Goal: Task Accomplishment & Management: Manage account settings

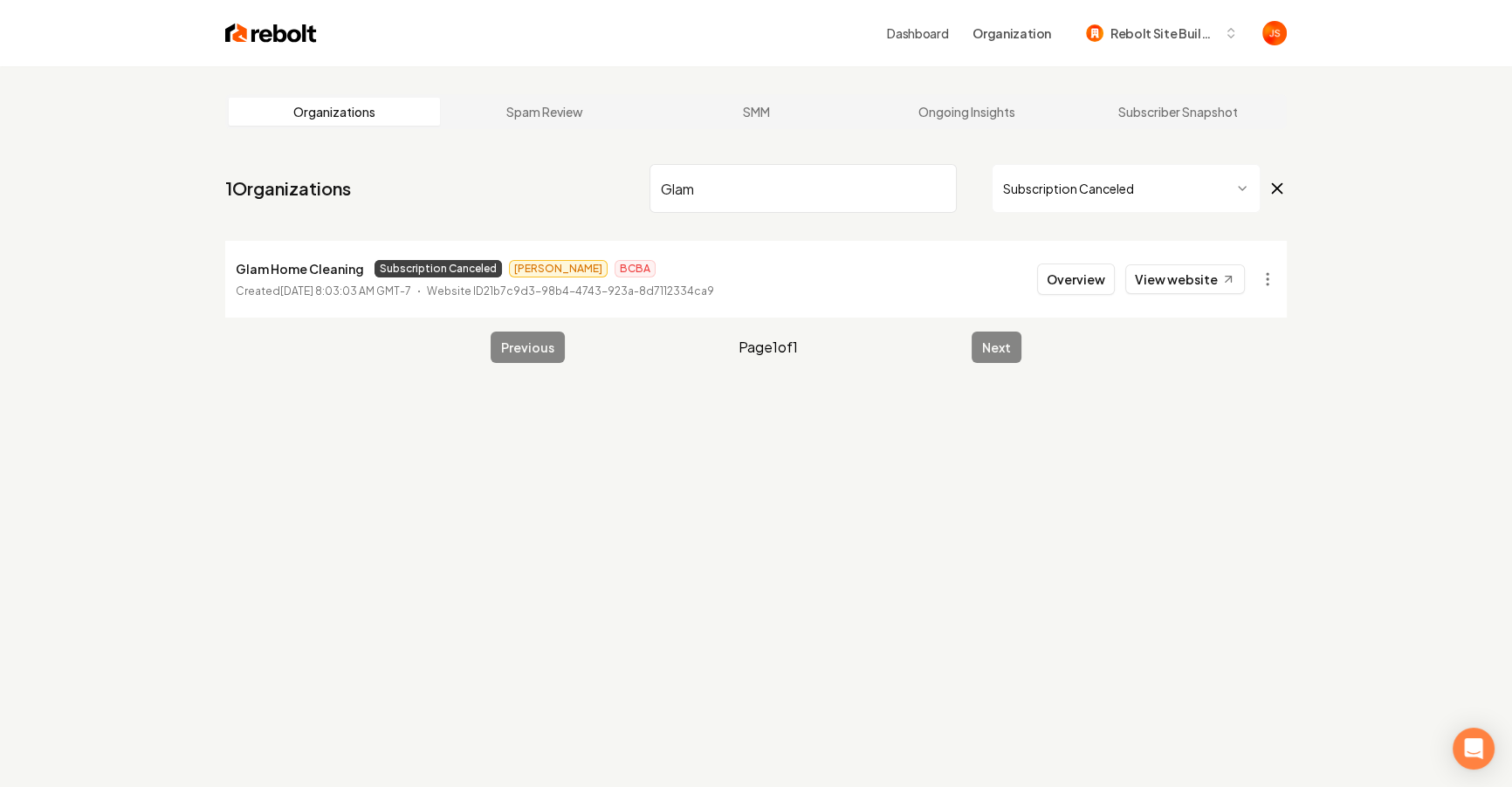
click at [811, 185] on input "Glam" at bounding box center [803, 188] width 307 height 49
click at [811, 191] on html "Dashboard Organization Rebolt Site Builder Organizations Spam Review SMM Ongoin…" at bounding box center [756, 394] width 1512 height 787
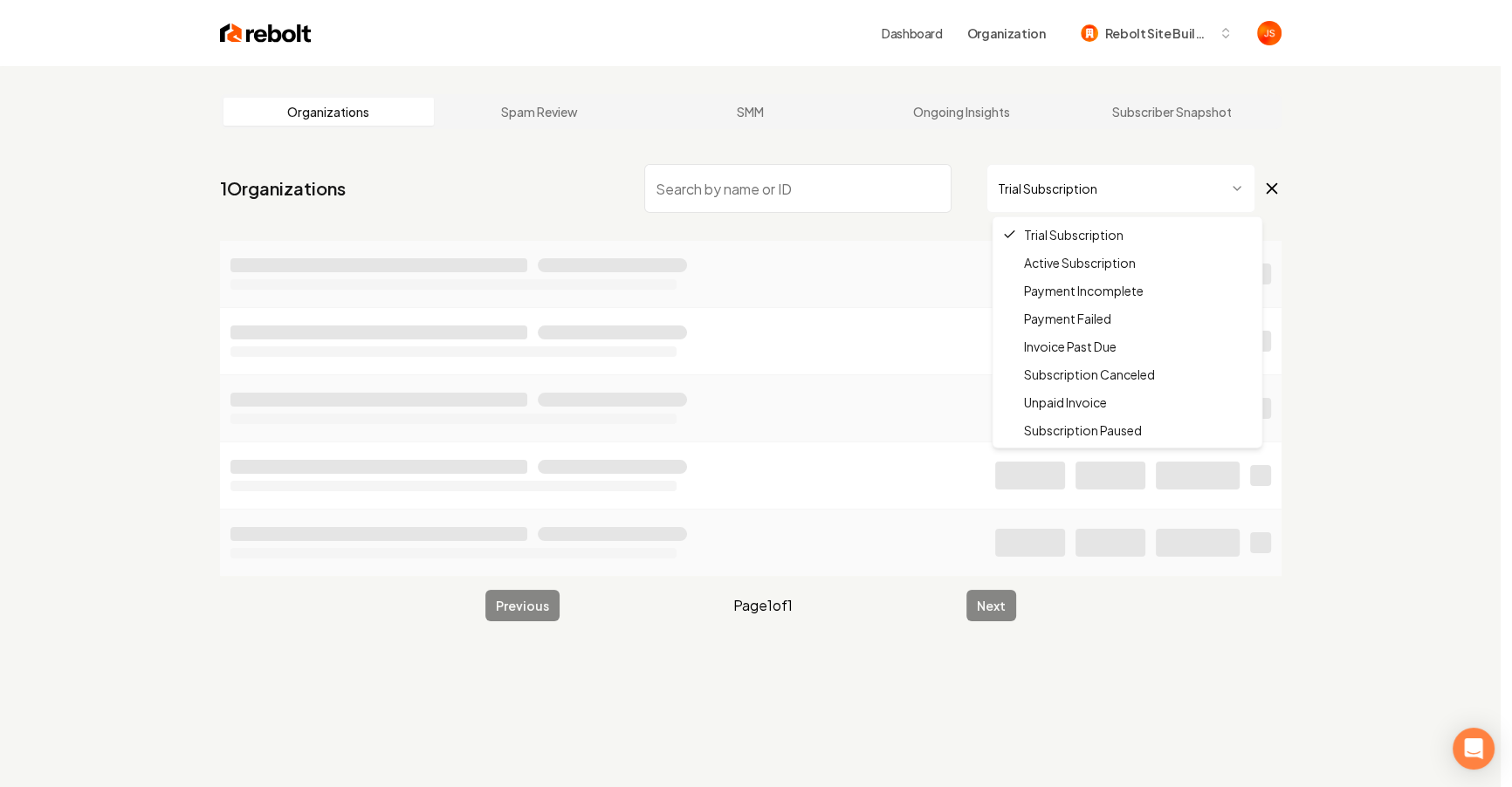
click at [811, 195] on html "Dashboard Organization Rebolt Site Builder Organizations Spam Review SMM Ongoin…" at bounding box center [756, 394] width 1512 height 787
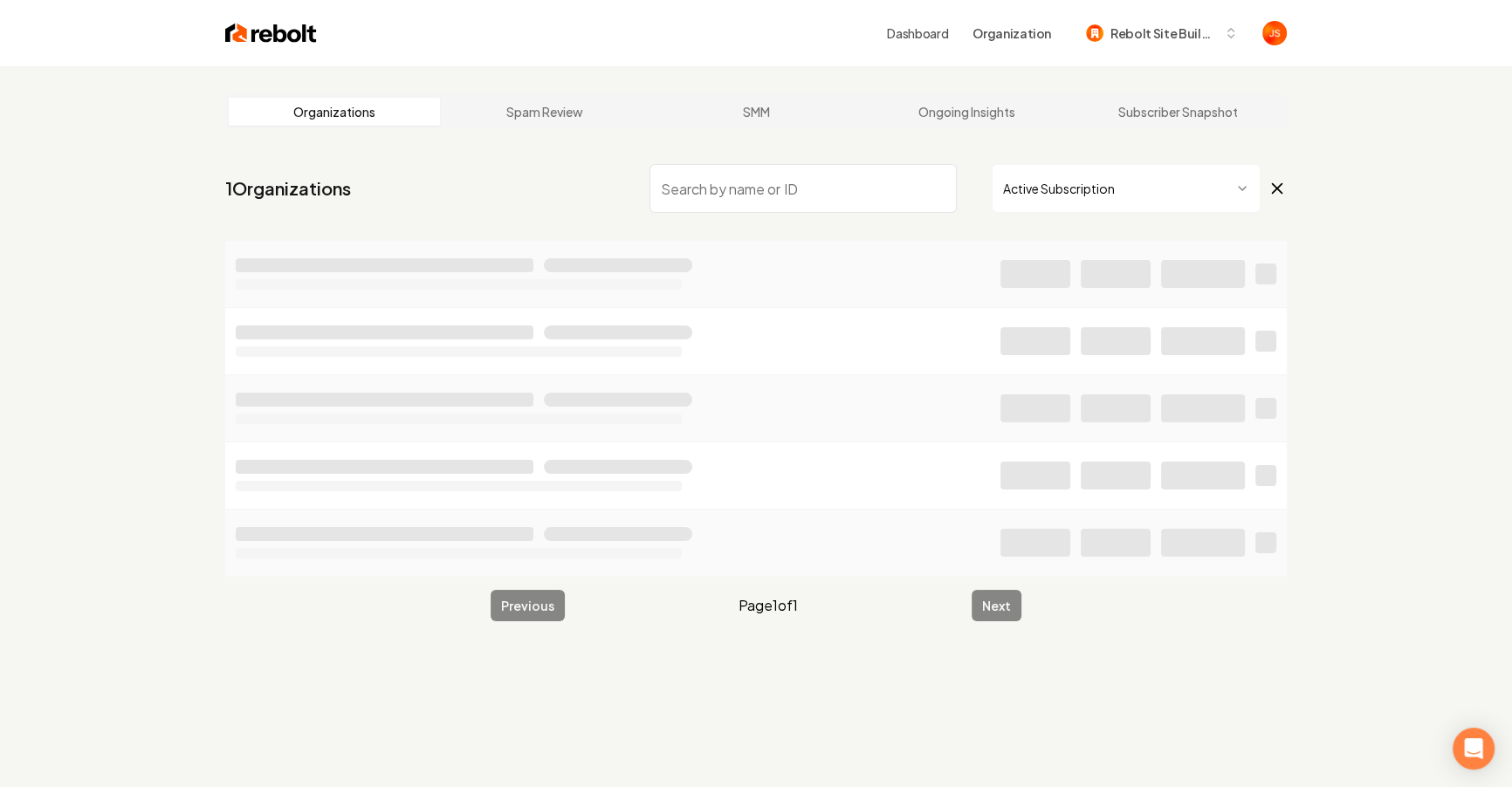
click at [811, 186] on input "search" at bounding box center [803, 188] width 307 height 49
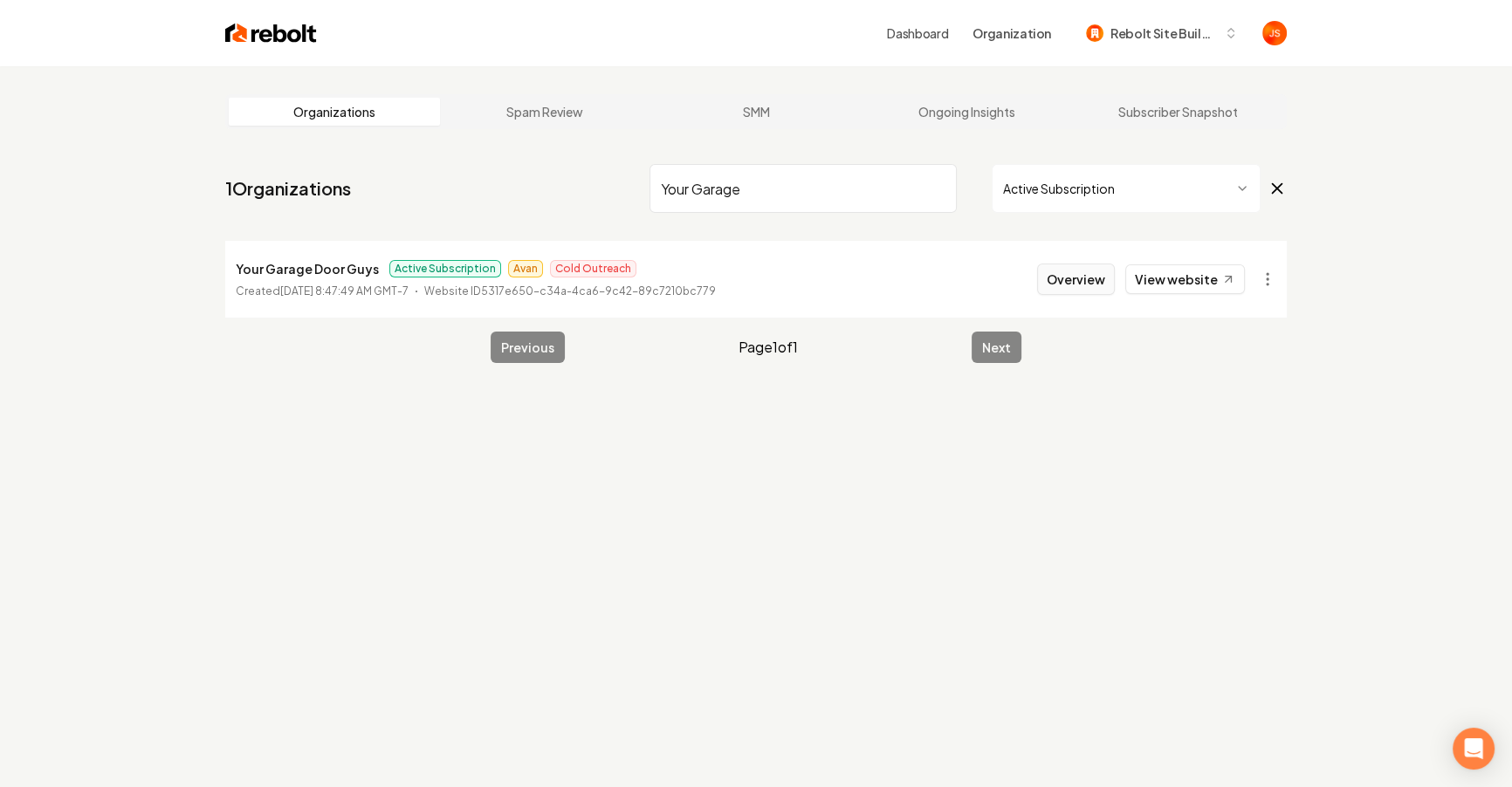
type input "Your Garage"
click at [811, 265] on button "Overview" at bounding box center [1075, 279] width 78 height 32
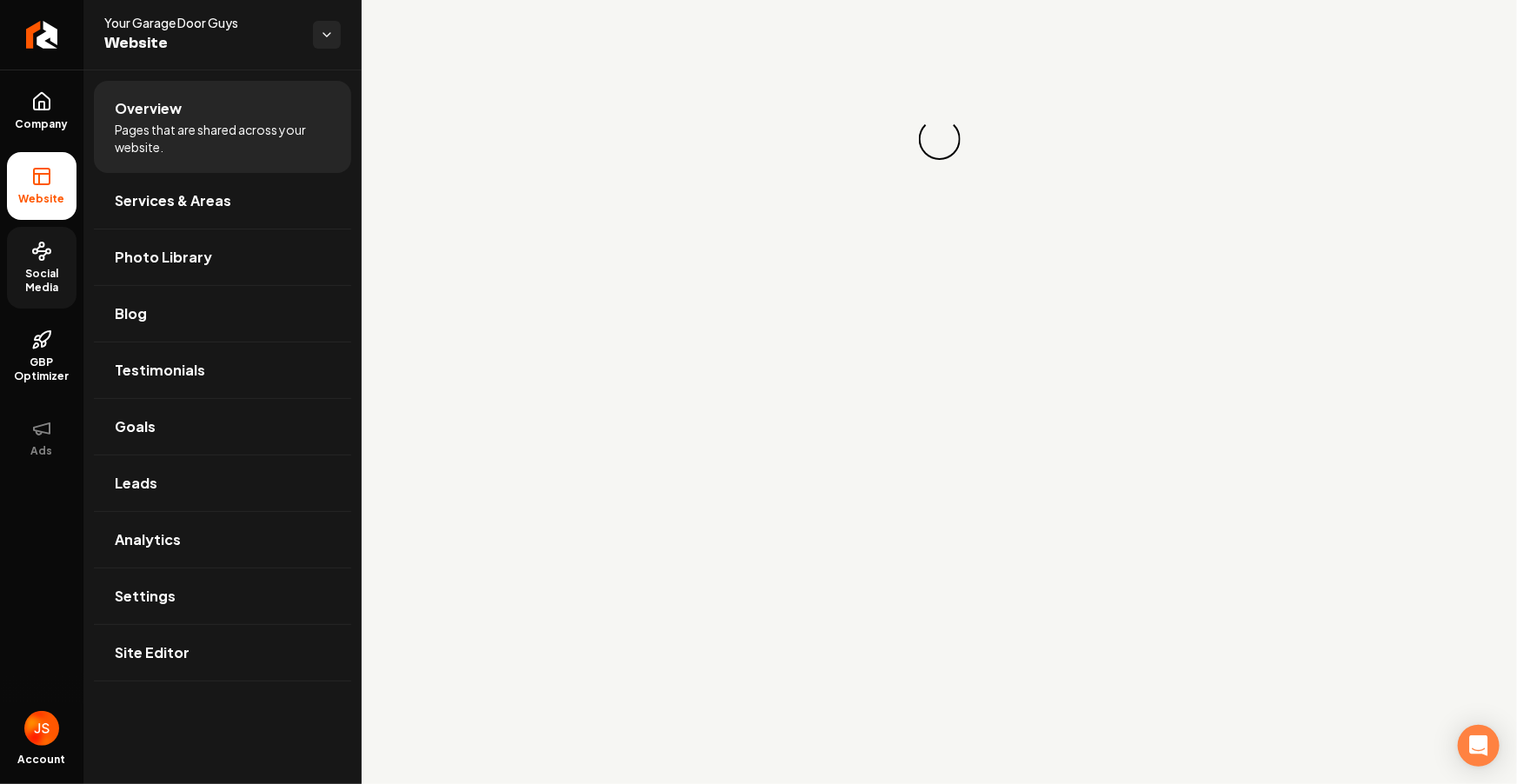
click at [35, 285] on span "Social Media" at bounding box center [42, 281] width 69 height 28
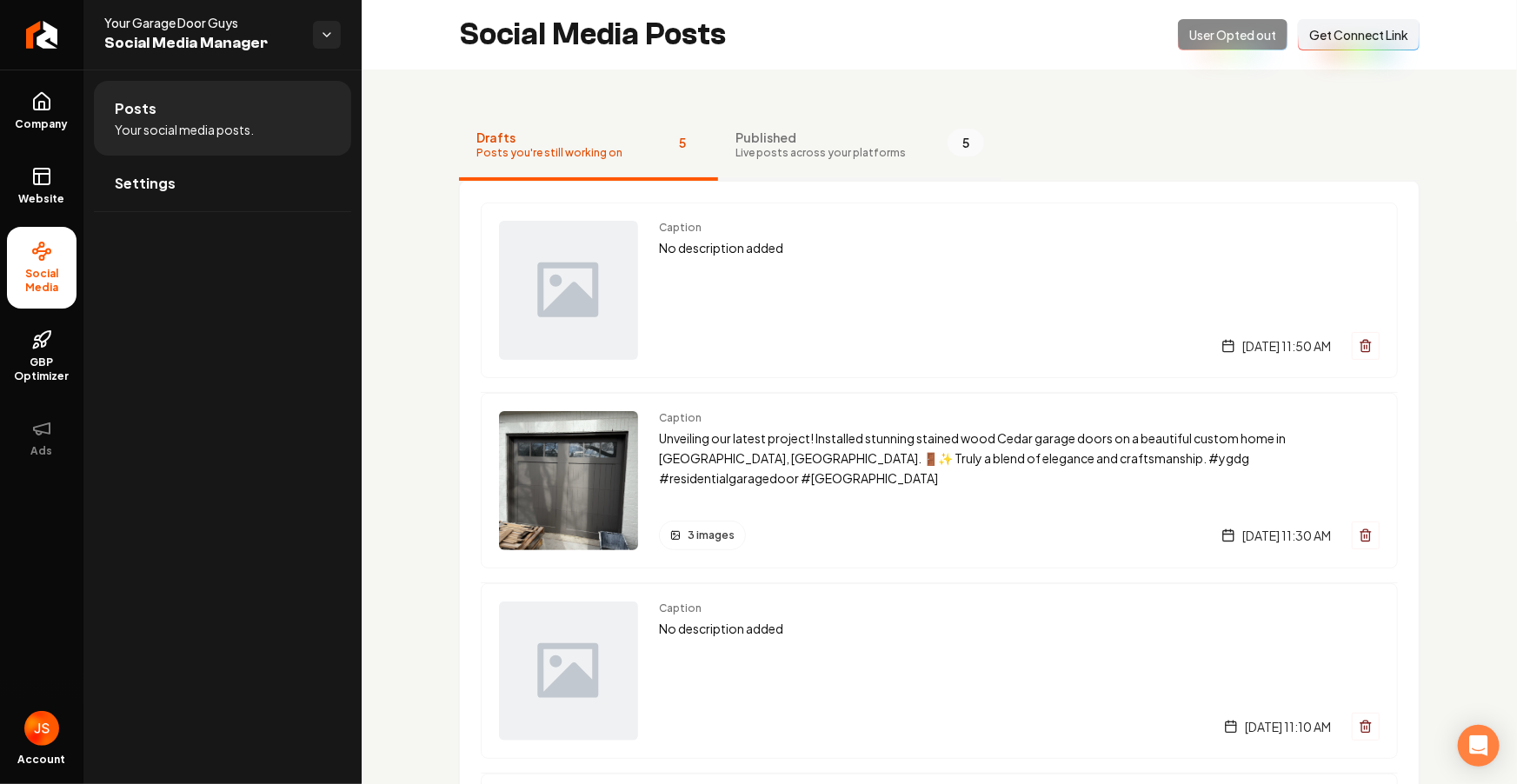
click at [757, 143] on span "Published" at bounding box center [821, 138] width 171 height 18
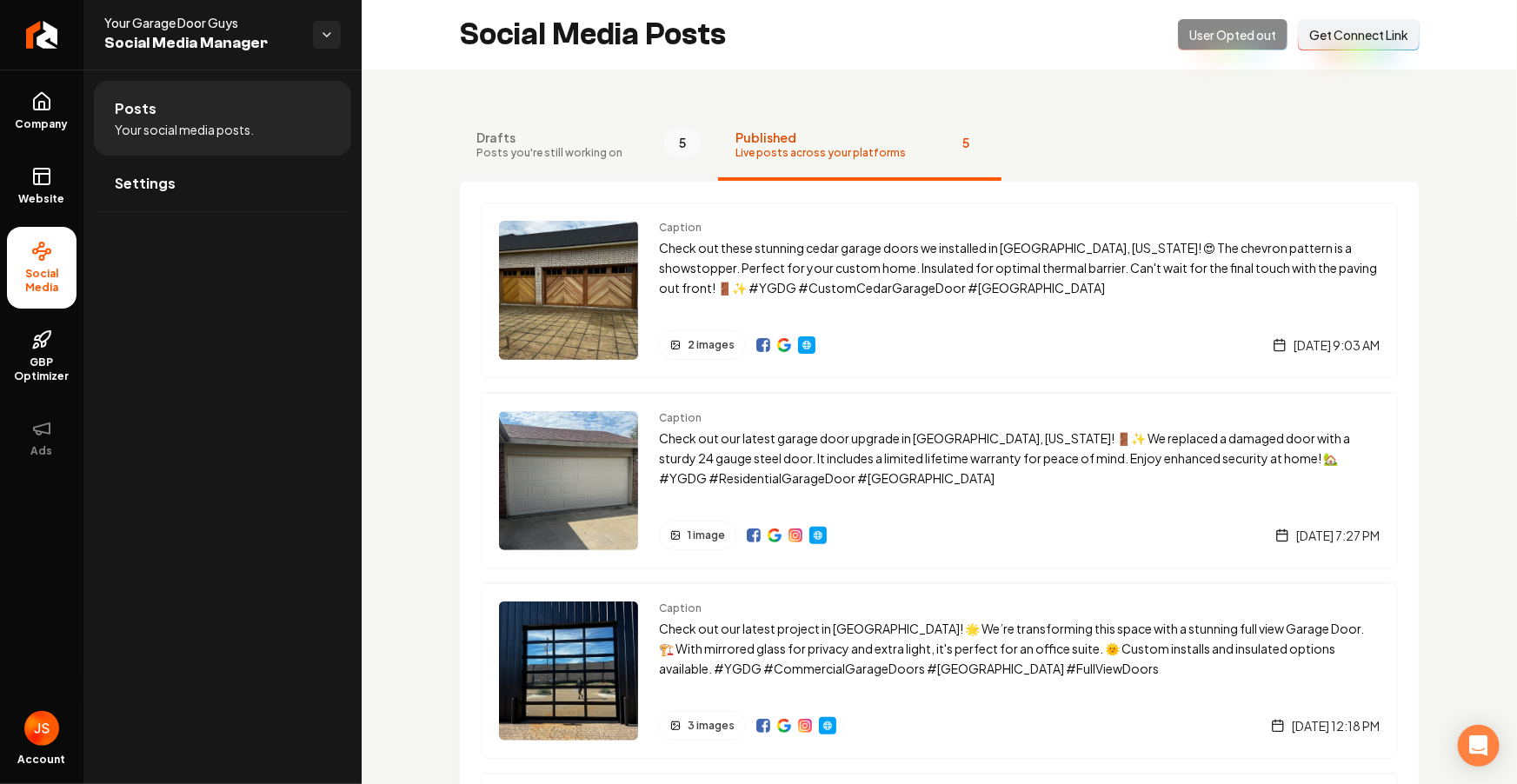
click at [607, 143] on span "Drafts" at bounding box center [549, 138] width 146 height 18
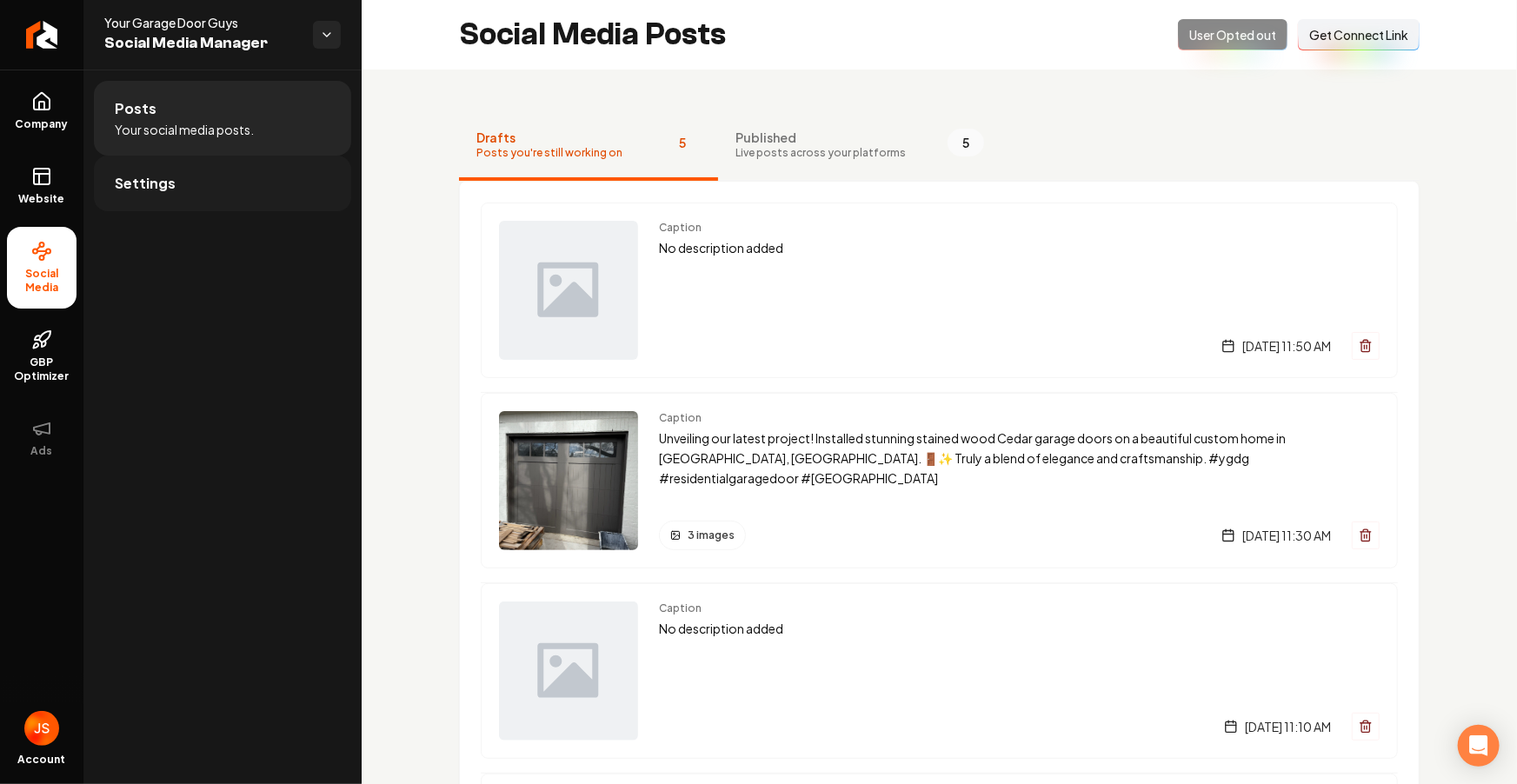
click at [140, 181] on span "Settings" at bounding box center [145, 183] width 61 height 21
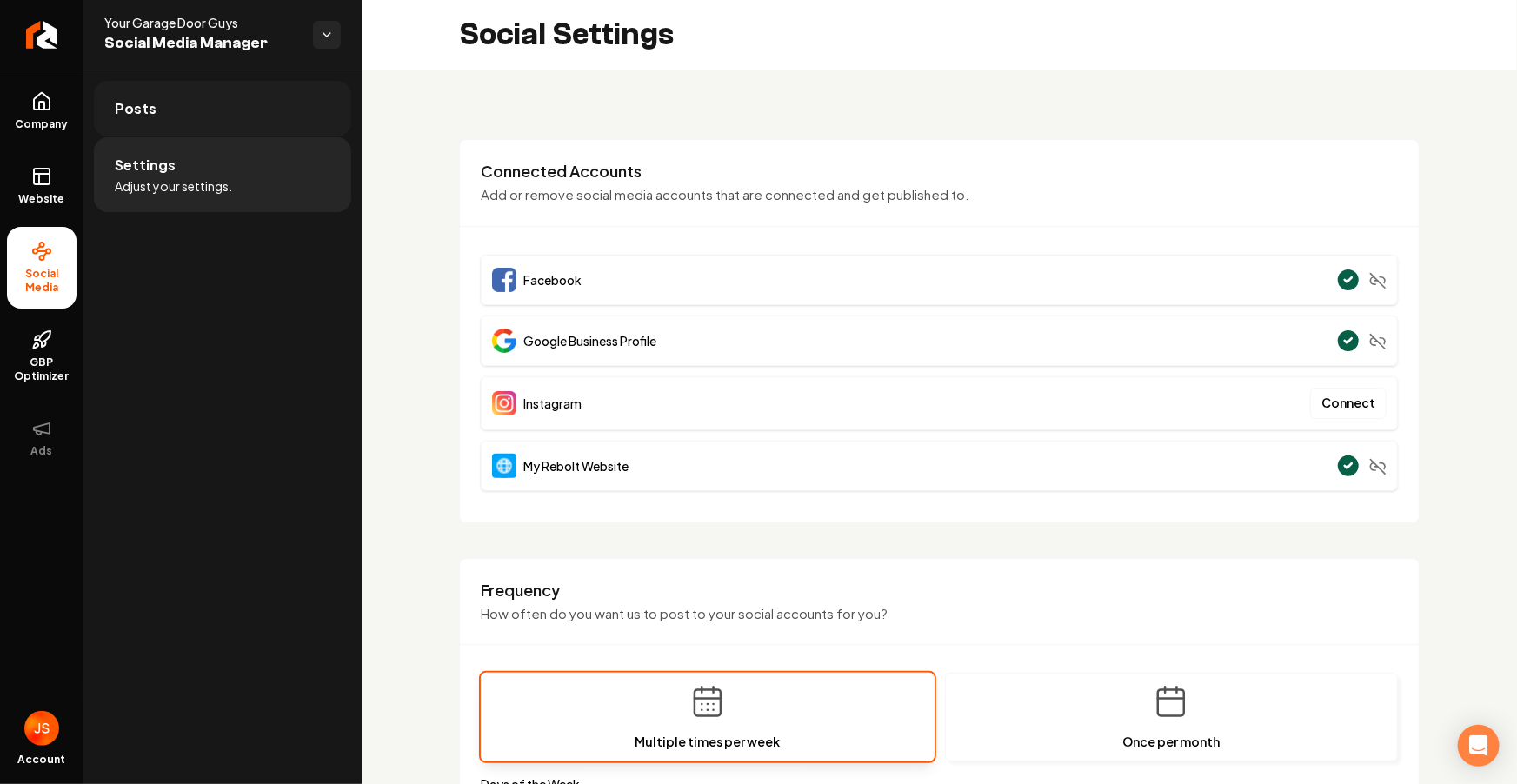
click at [213, 121] on link "Posts" at bounding box center [222, 108] width 257 height 56
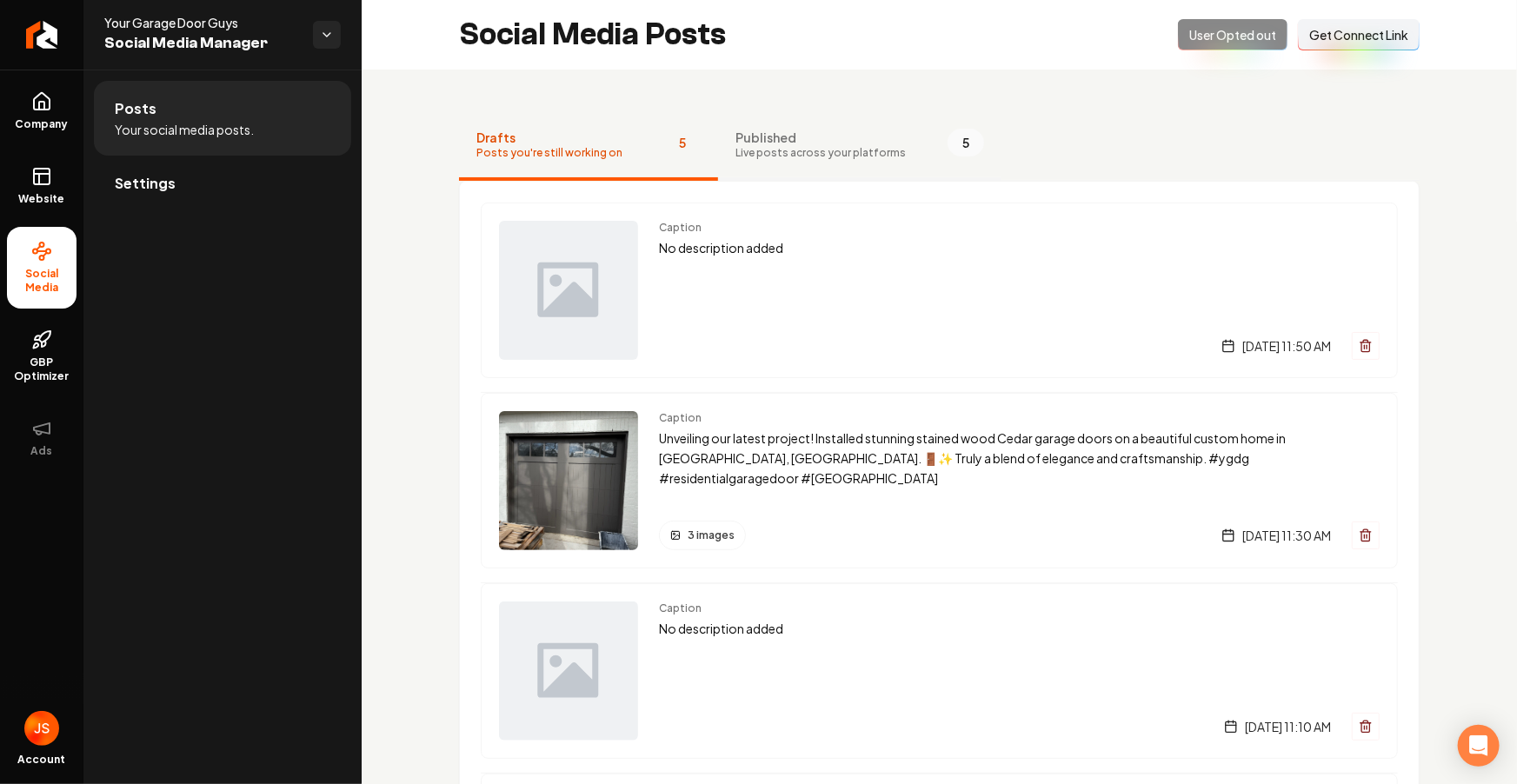
click at [808, 134] on span "Published" at bounding box center [821, 138] width 171 height 18
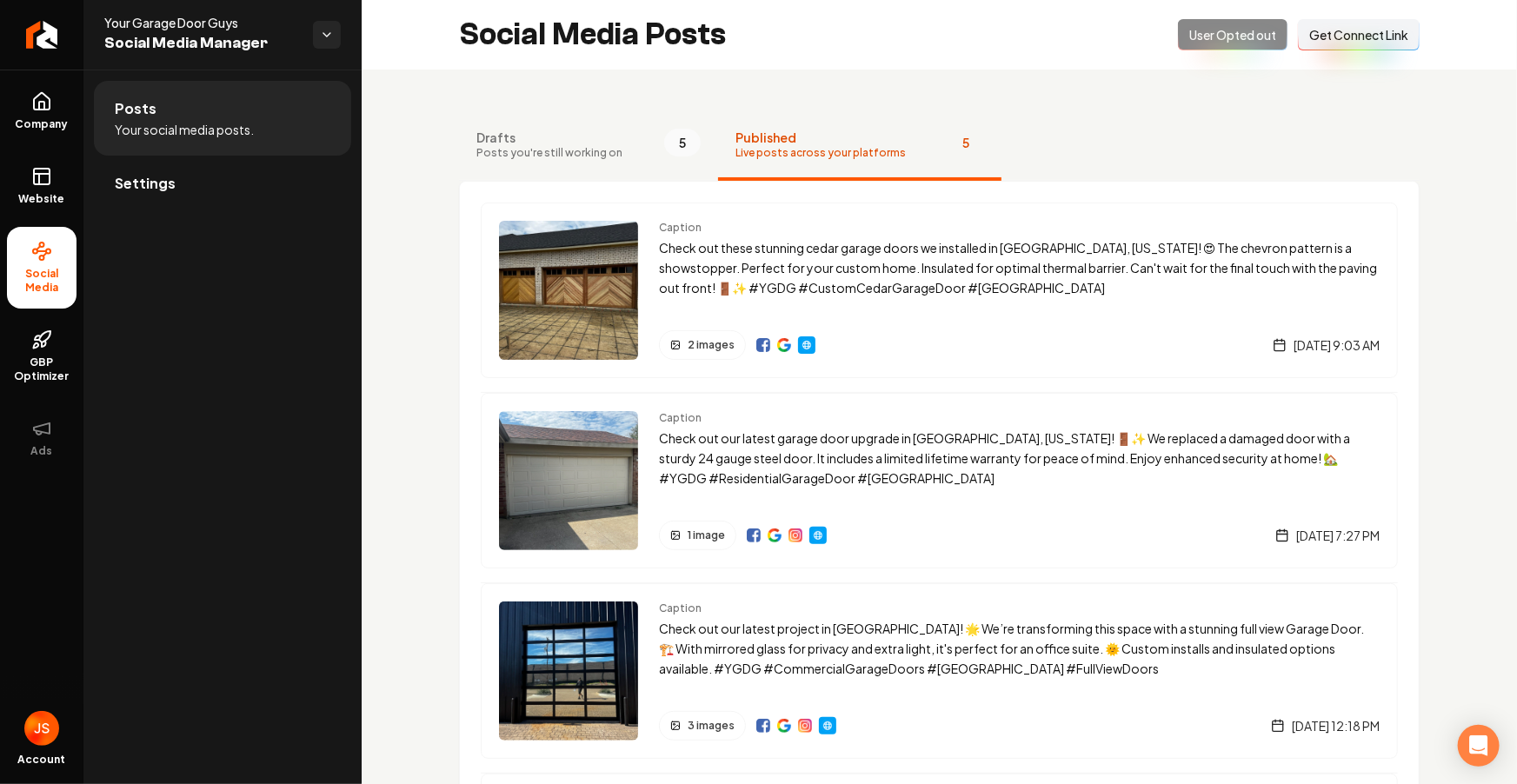
click at [808, 46] on div "Opted Out User Opted out Connect Link Get Connect Link" at bounding box center [1299, 35] width 241 height 32
click at [808, 41] on div "Opted Out User Opted out Connect Link Get Connect Link" at bounding box center [1299, 35] width 241 height 32
click at [787, 272] on p "Check out these stunning cedar garage doors we installed in Allen, Texas! 😍 The…" at bounding box center [1020, 268] width 721 height 60
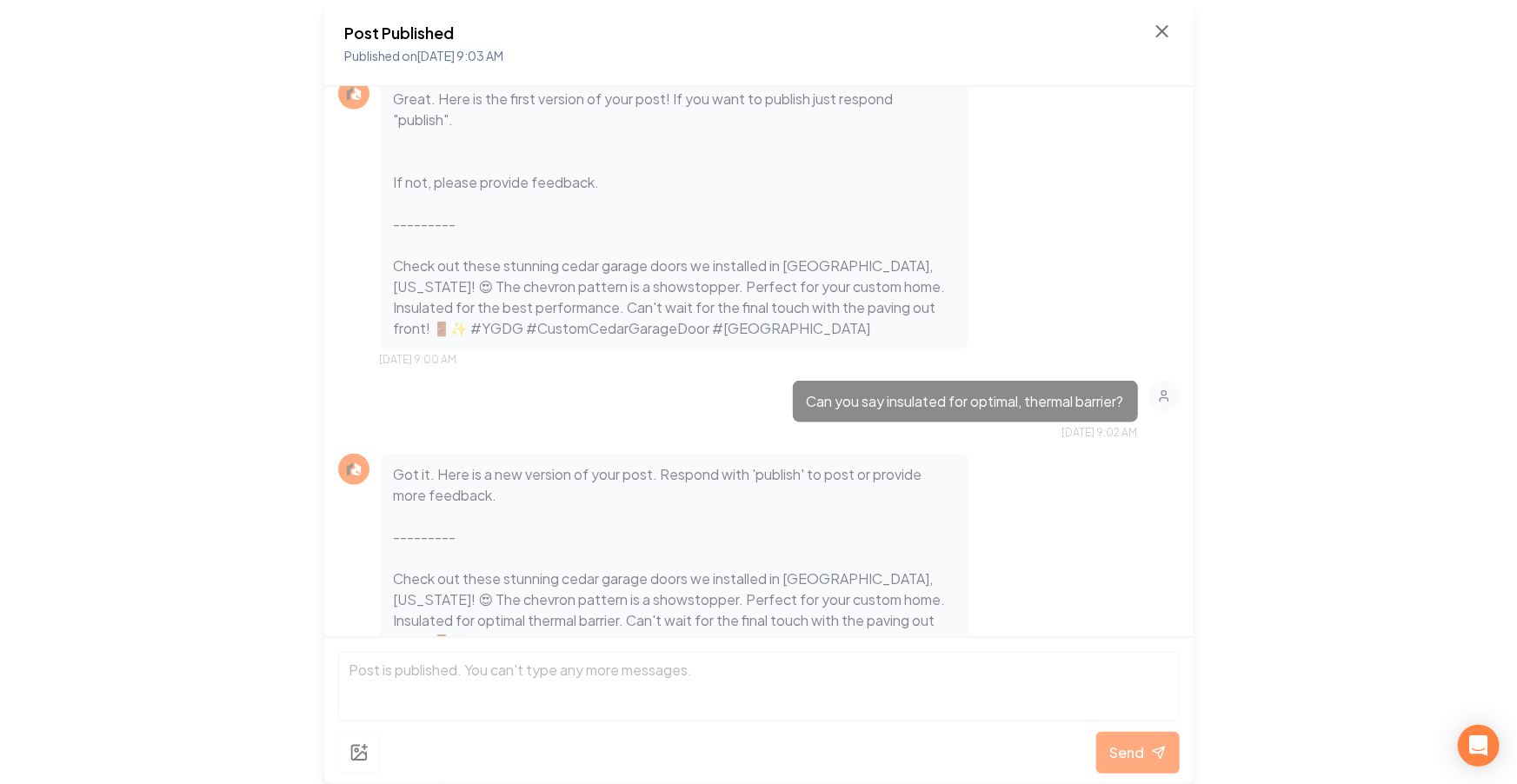
scroll to position [981, 0]
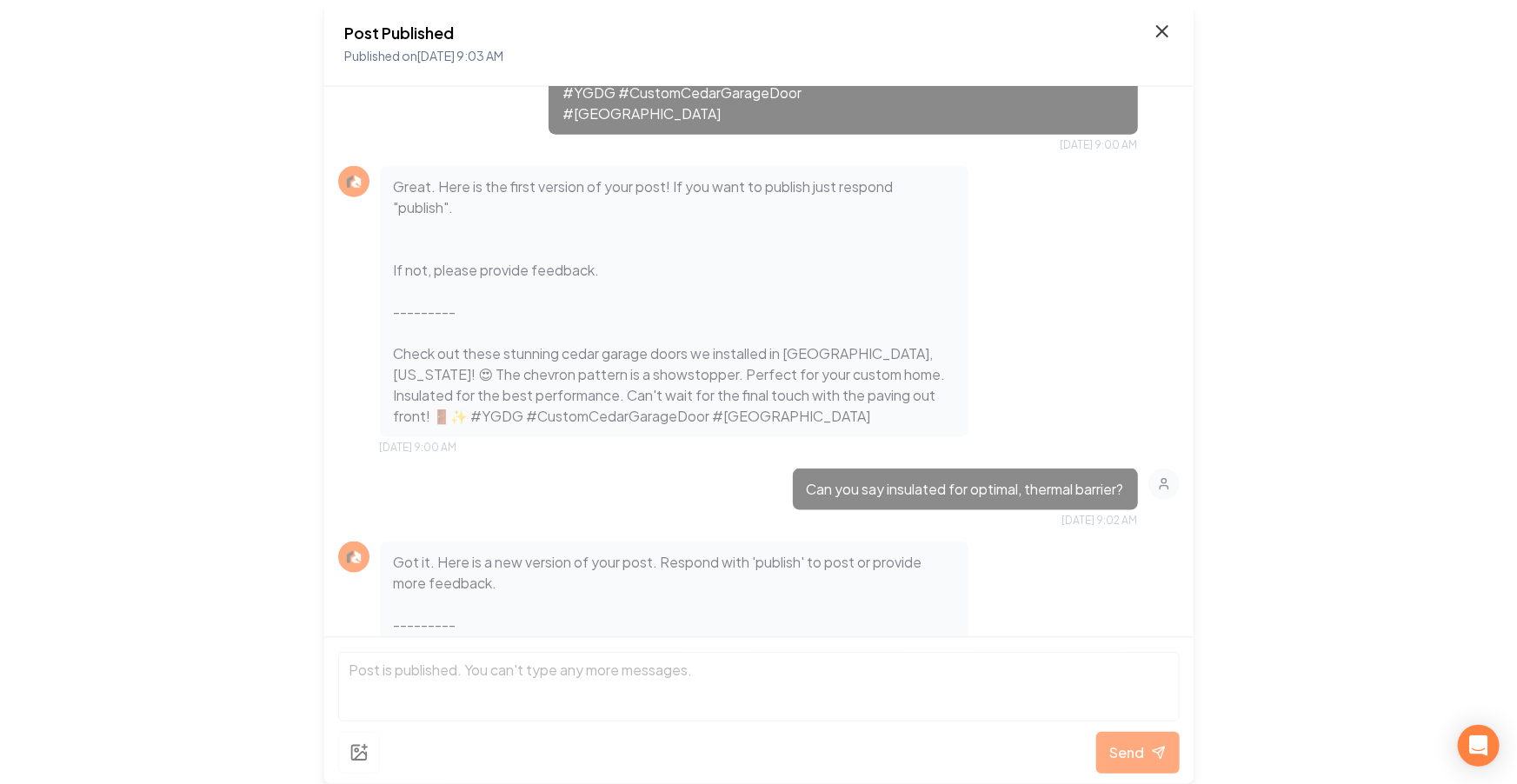
click at [808, 26] on icon at bounding box center [1162, 31] width 21 height 21
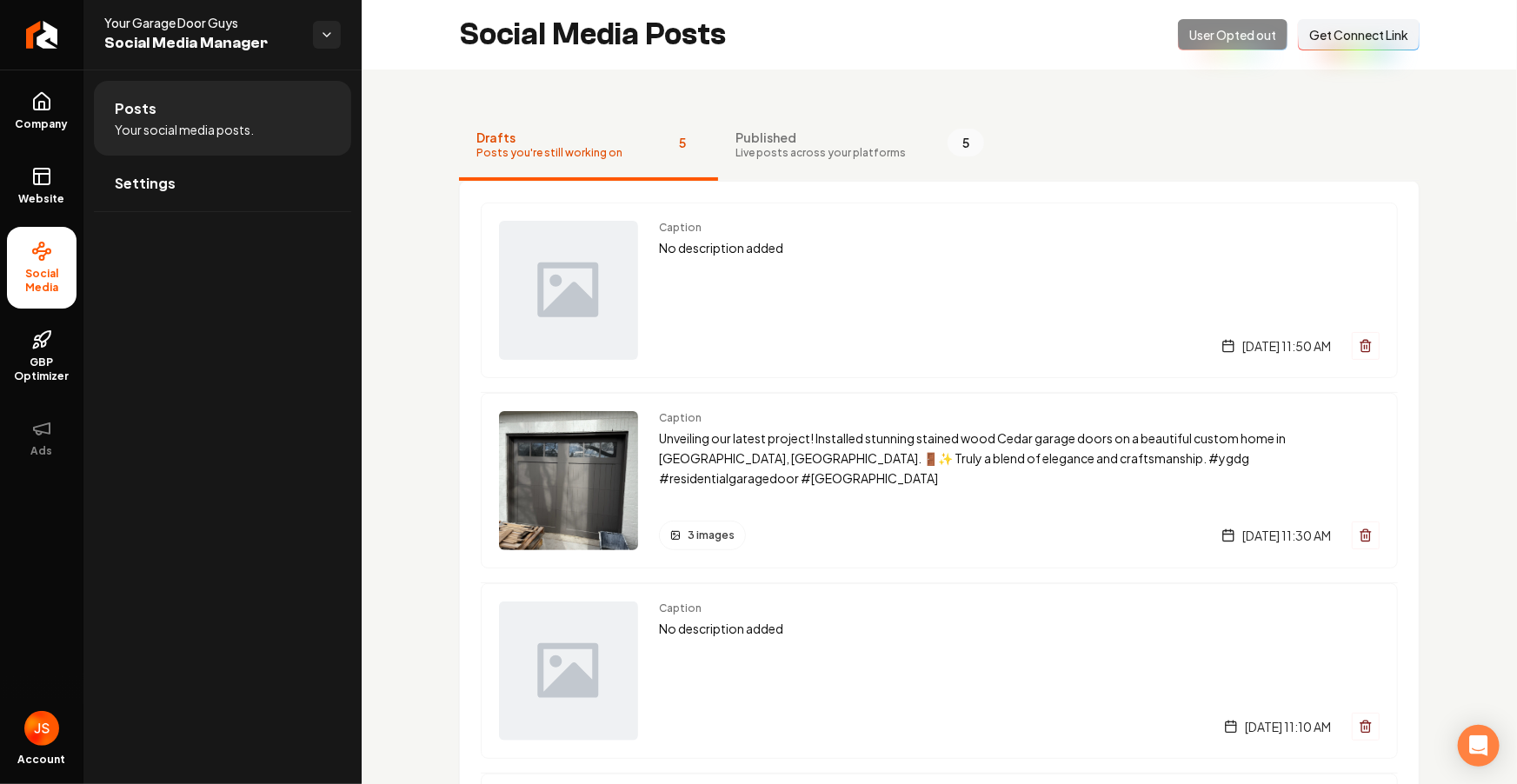
click at [568, 143] on span "Drafts" at bounding box center [549, 138] width 146 height 18
click at [797, 155] on span "Live posts across your platforms" at bounding box center [821, 153] width 171 height 14
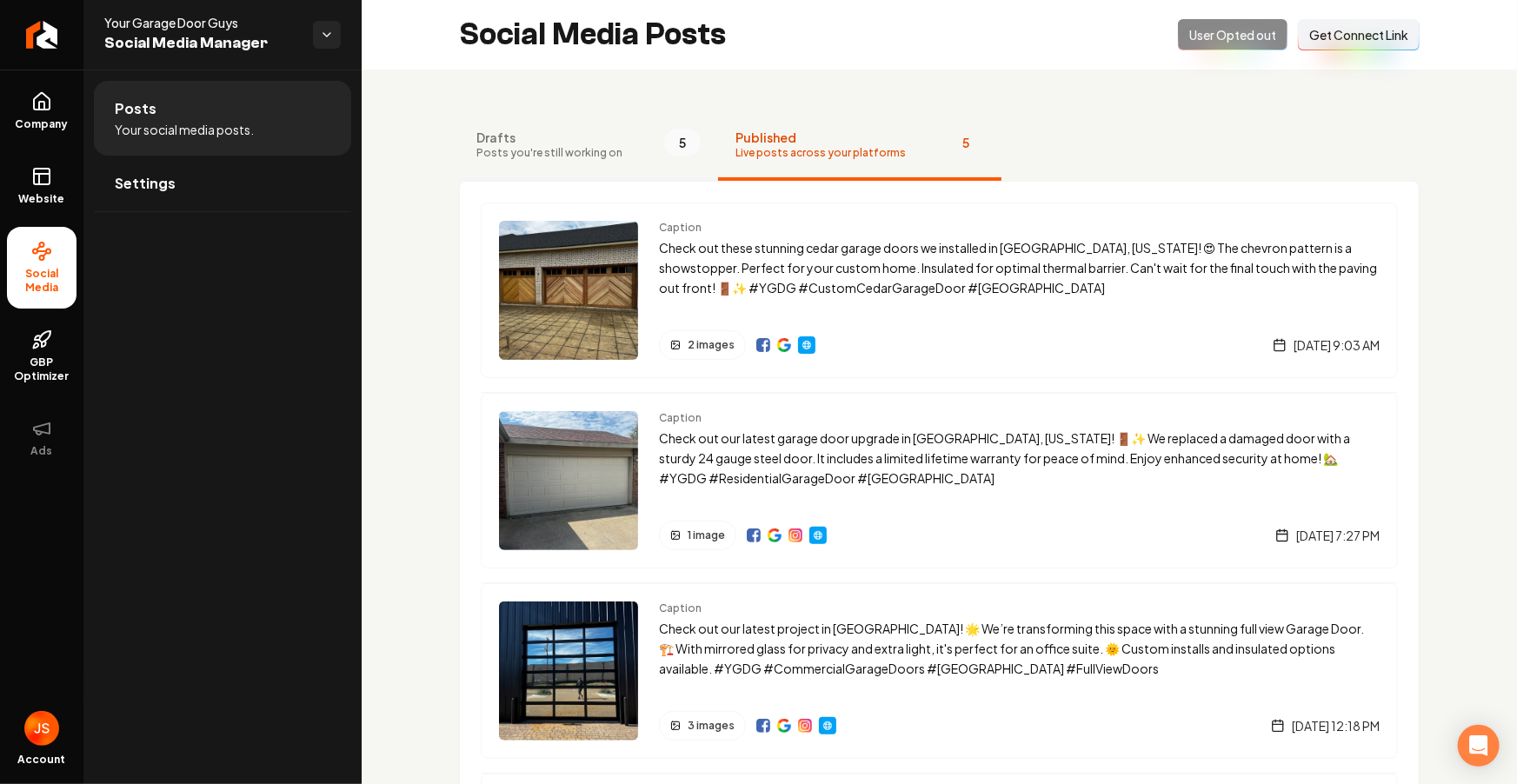
click at [619, 166] on button "Drafts Posts you're still working on 5" at bounding box center [588, 146] width 259 height 69
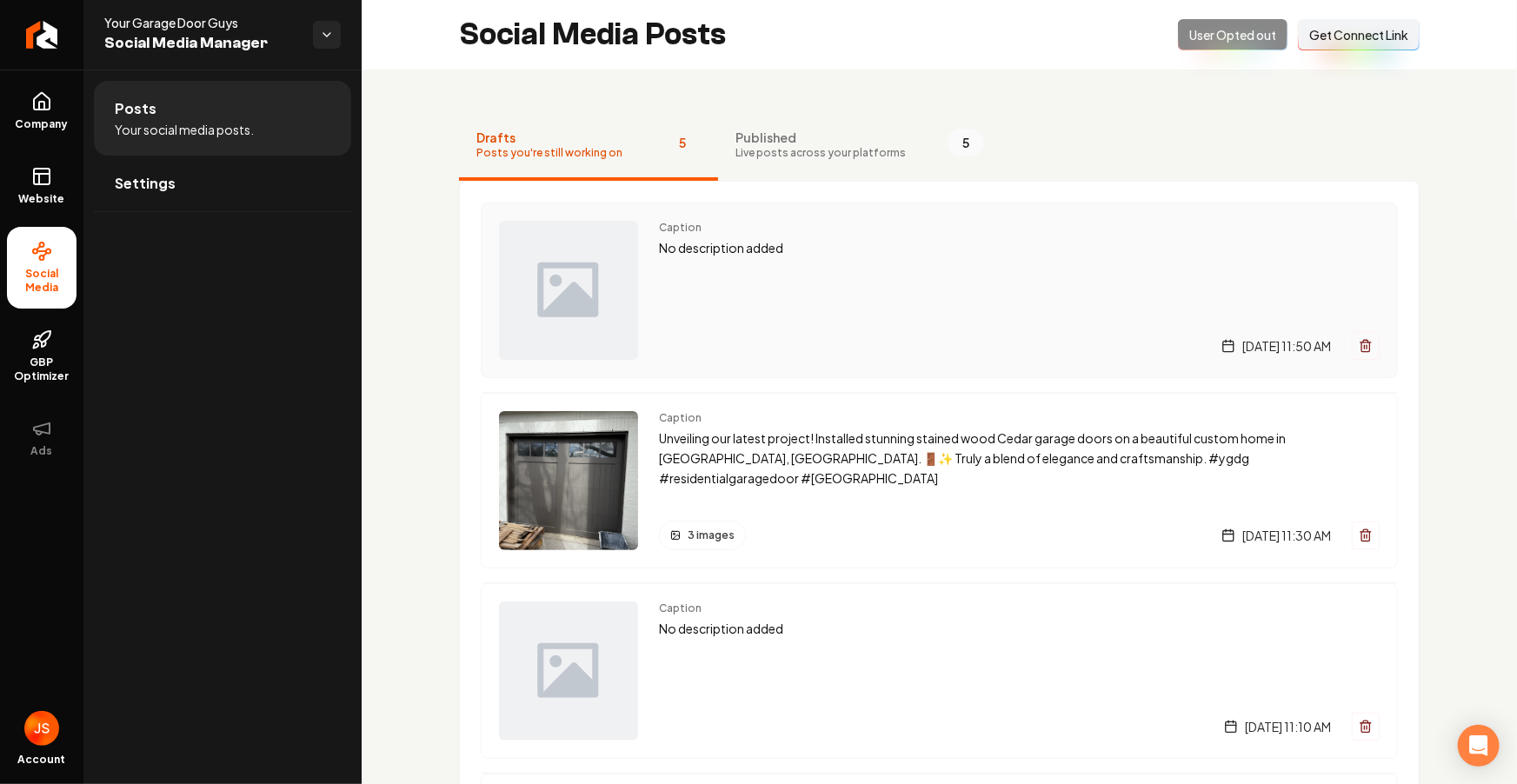
click at [634, 260] on img "Main content area" at bounding box center [569, 290] width 139 height 139
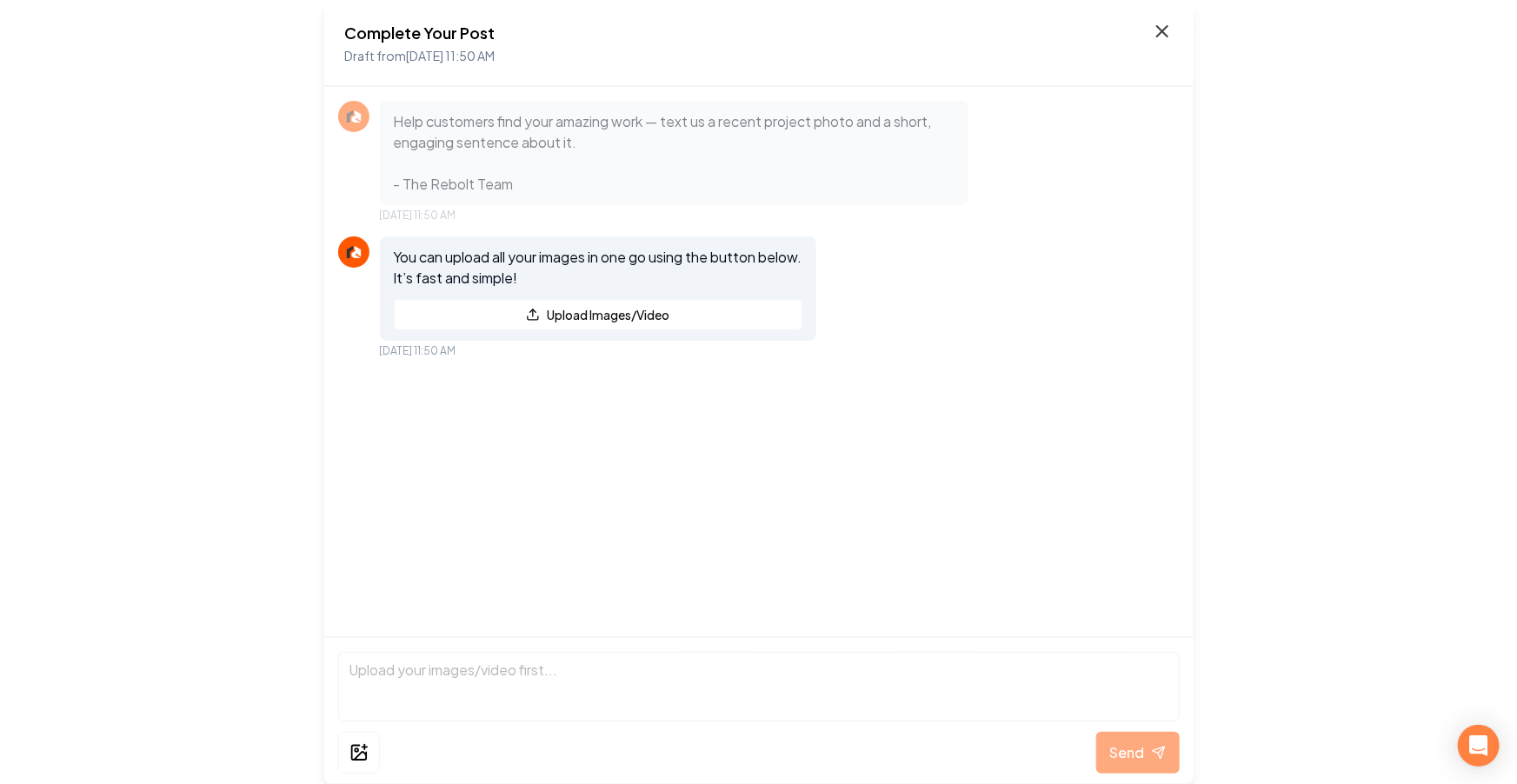
click at [808, 23] on icon at bounding box center [1162, 31] width 21 height 21
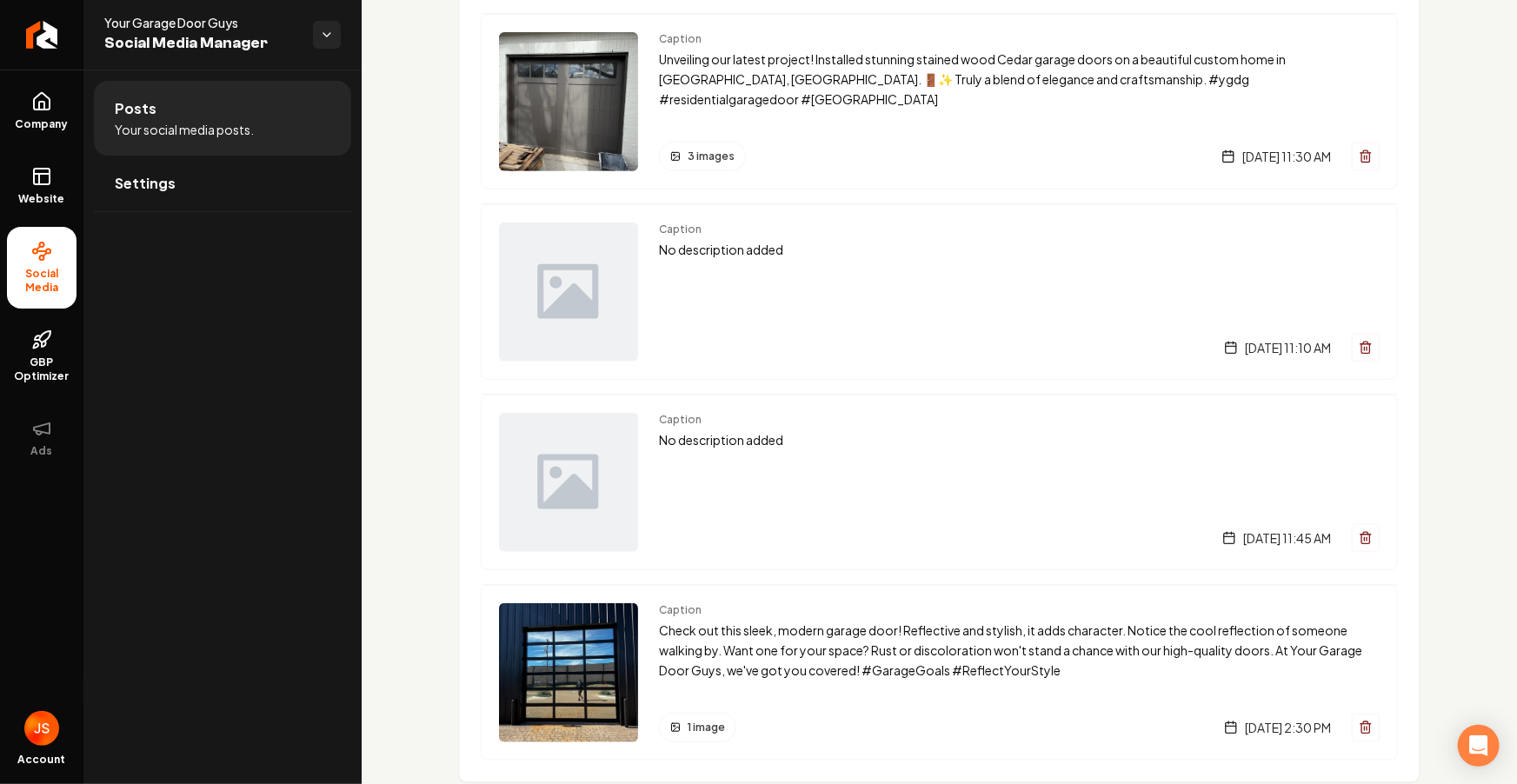
scroll to position [461, 0]
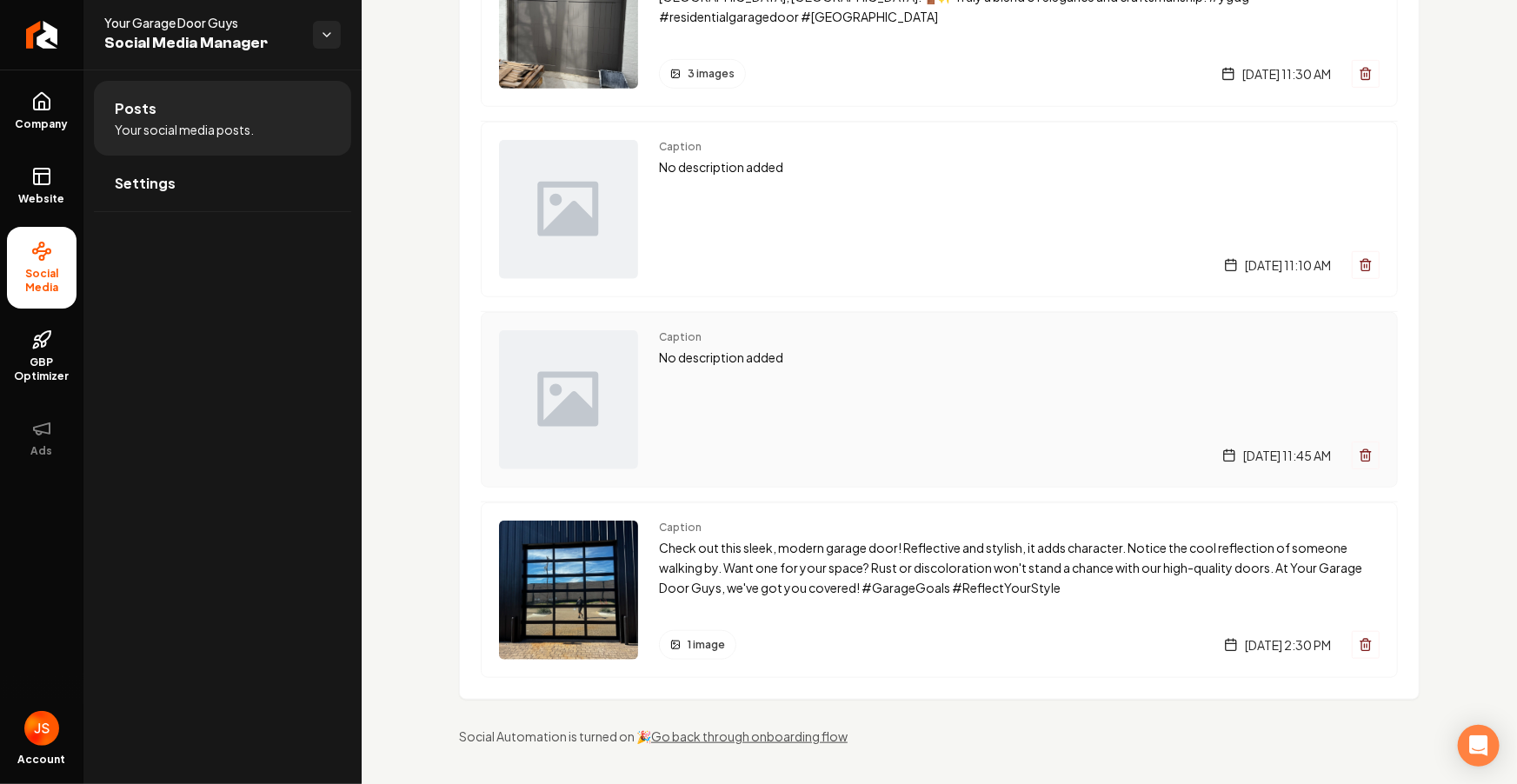
click at [808, 449] on icon "Main content area" at bounding box center [1366, 456] width 14 height 14
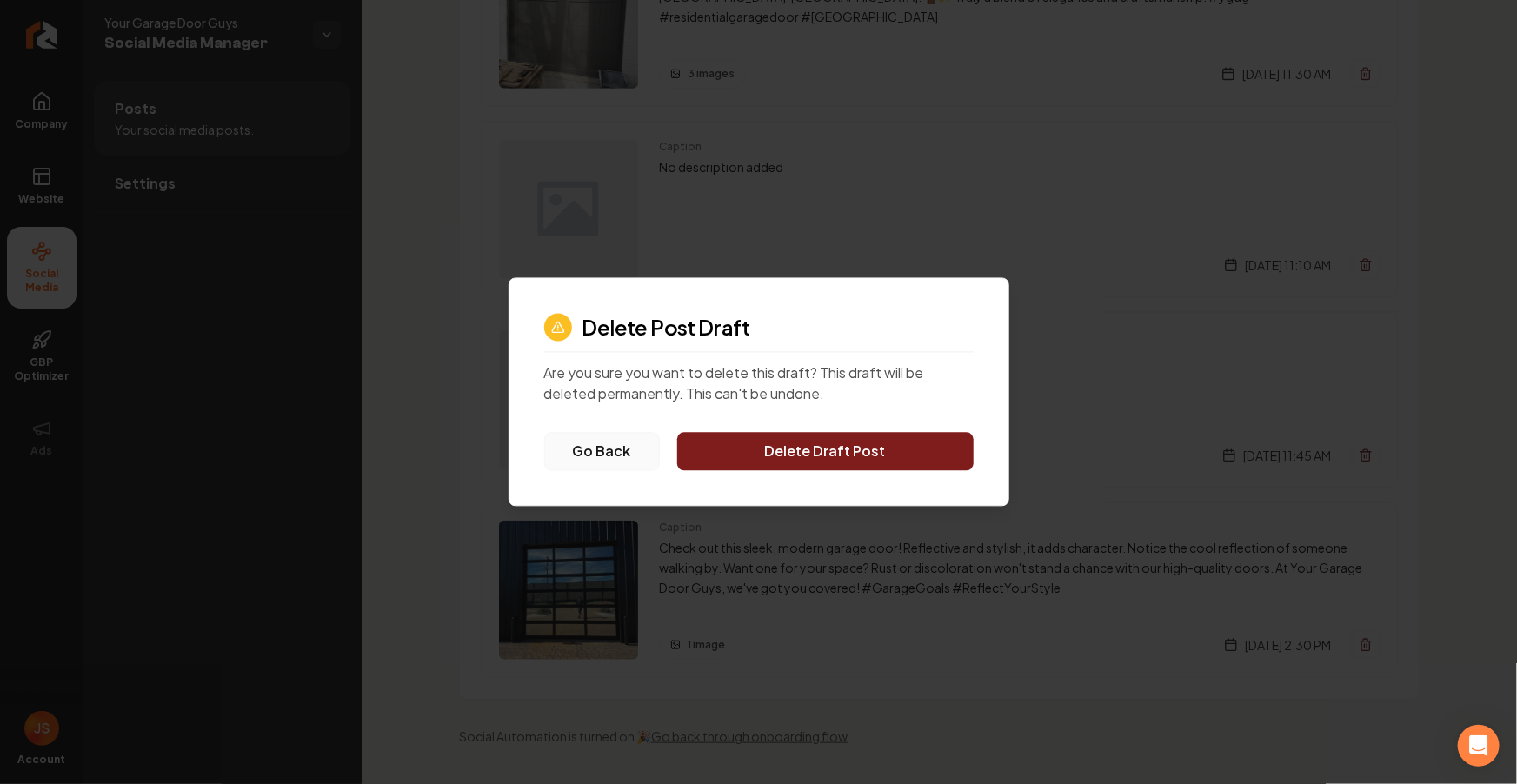
click at [597, 451] on button "Go Back" at bounding box center [602, 452] width 115 height 39
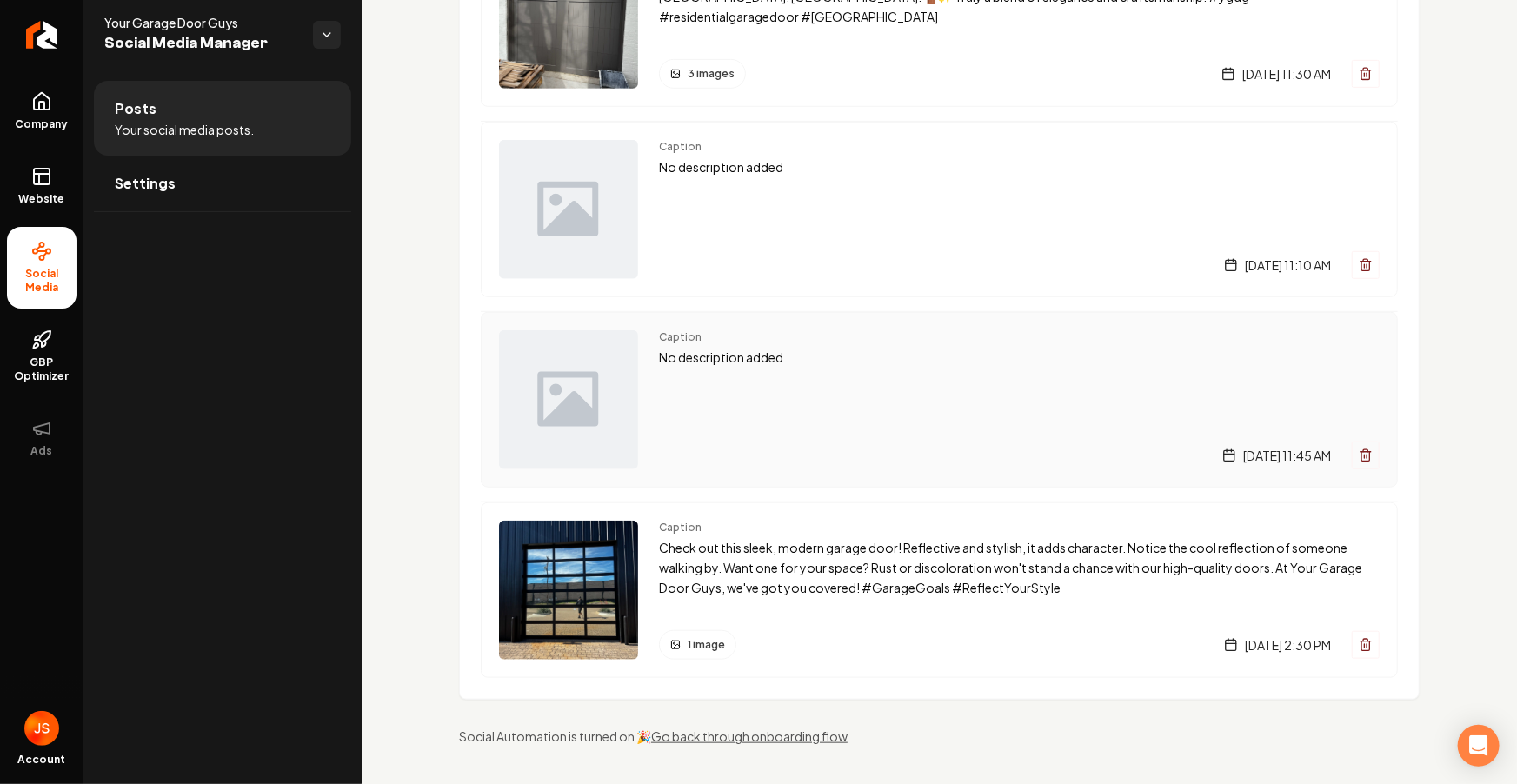
click at [808, 452] on icon "Main content area" at bounding box center [1366, 456] width 14 height 14
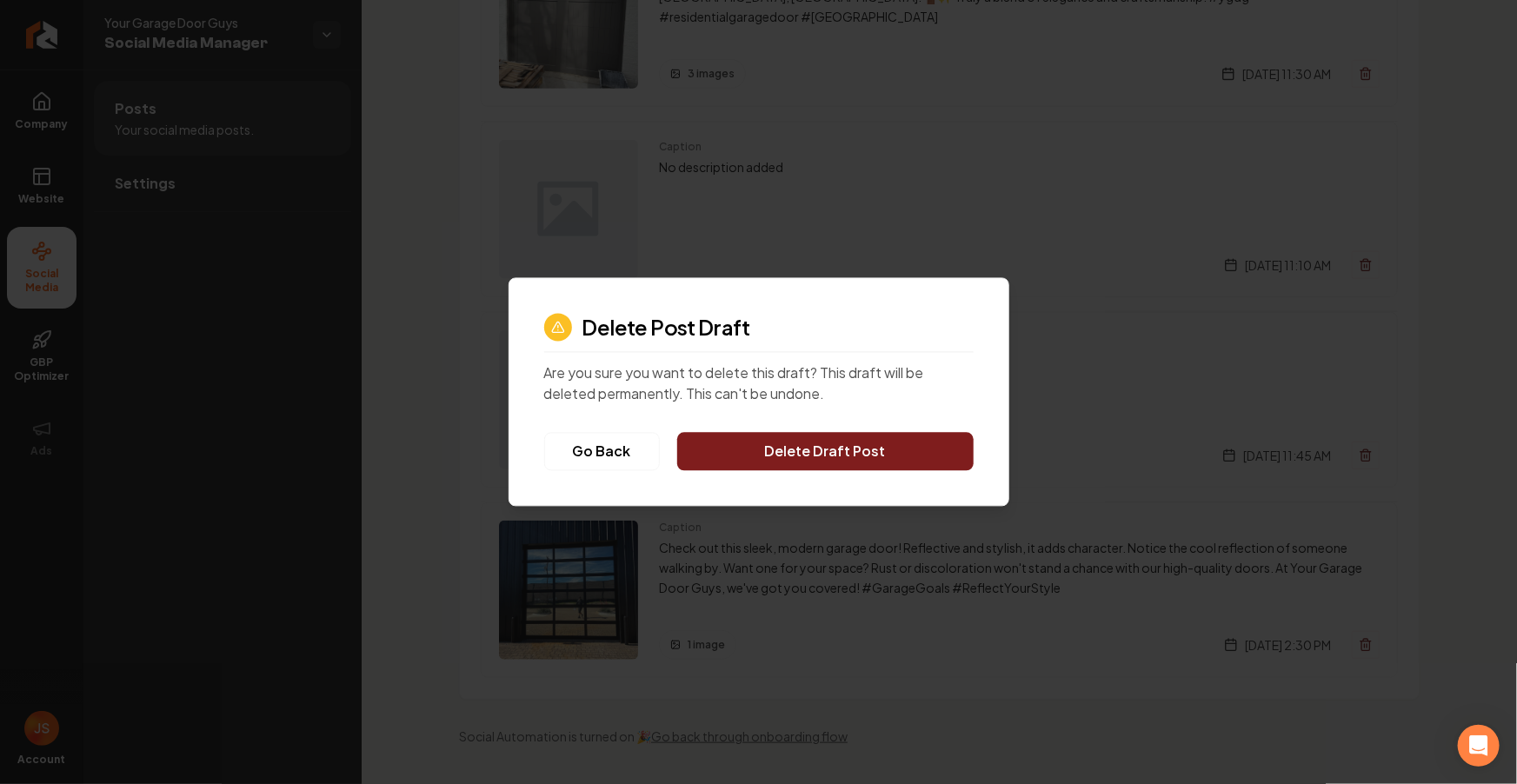
click at [808, 457] on button "Delete Draft Post" at bounding box center [825, 452] width 297 height 39
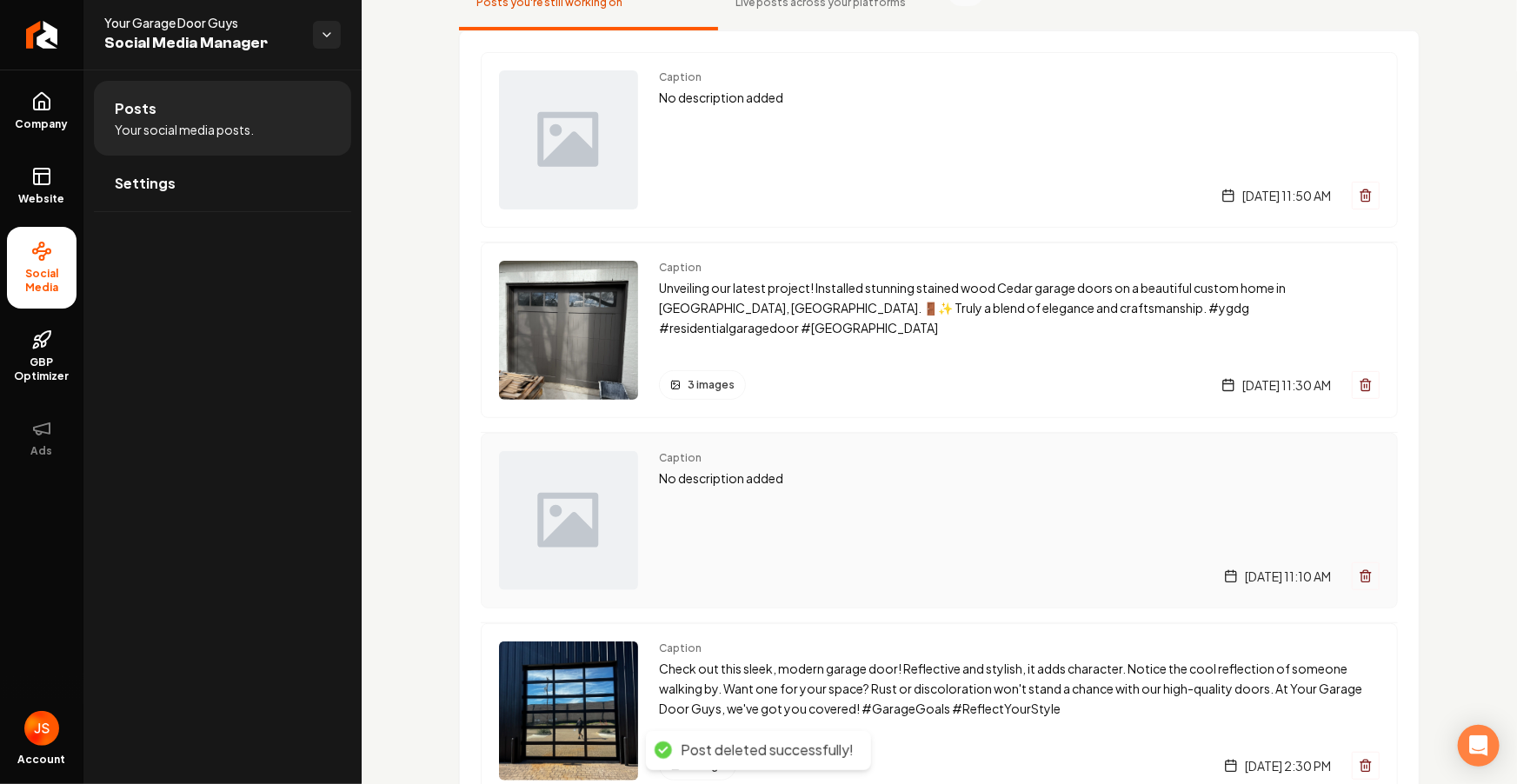
scroll to position [272, 0]
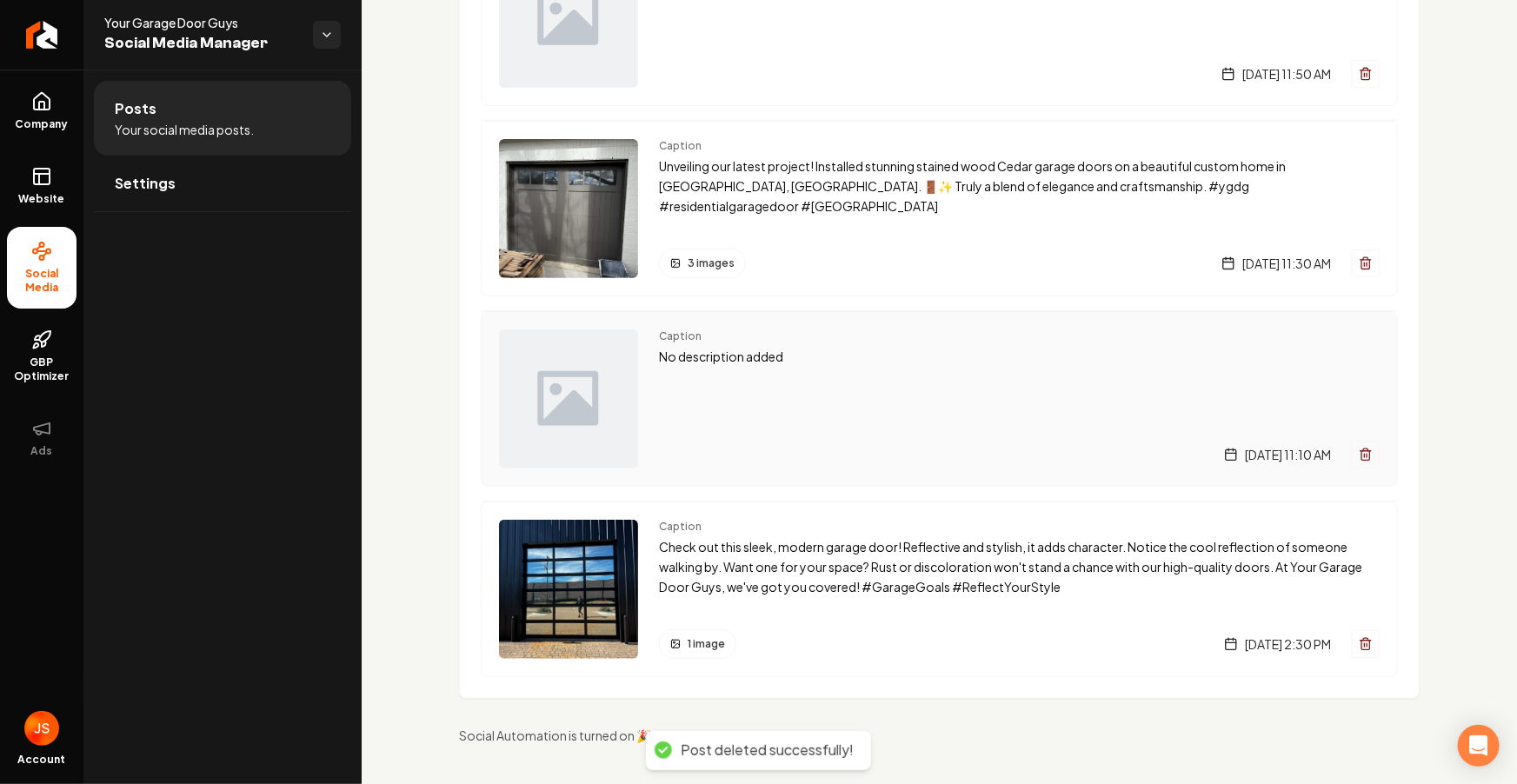
click at [808, 452] on button "Main content area" at bounding box center [1366, 455] width 28 height 28
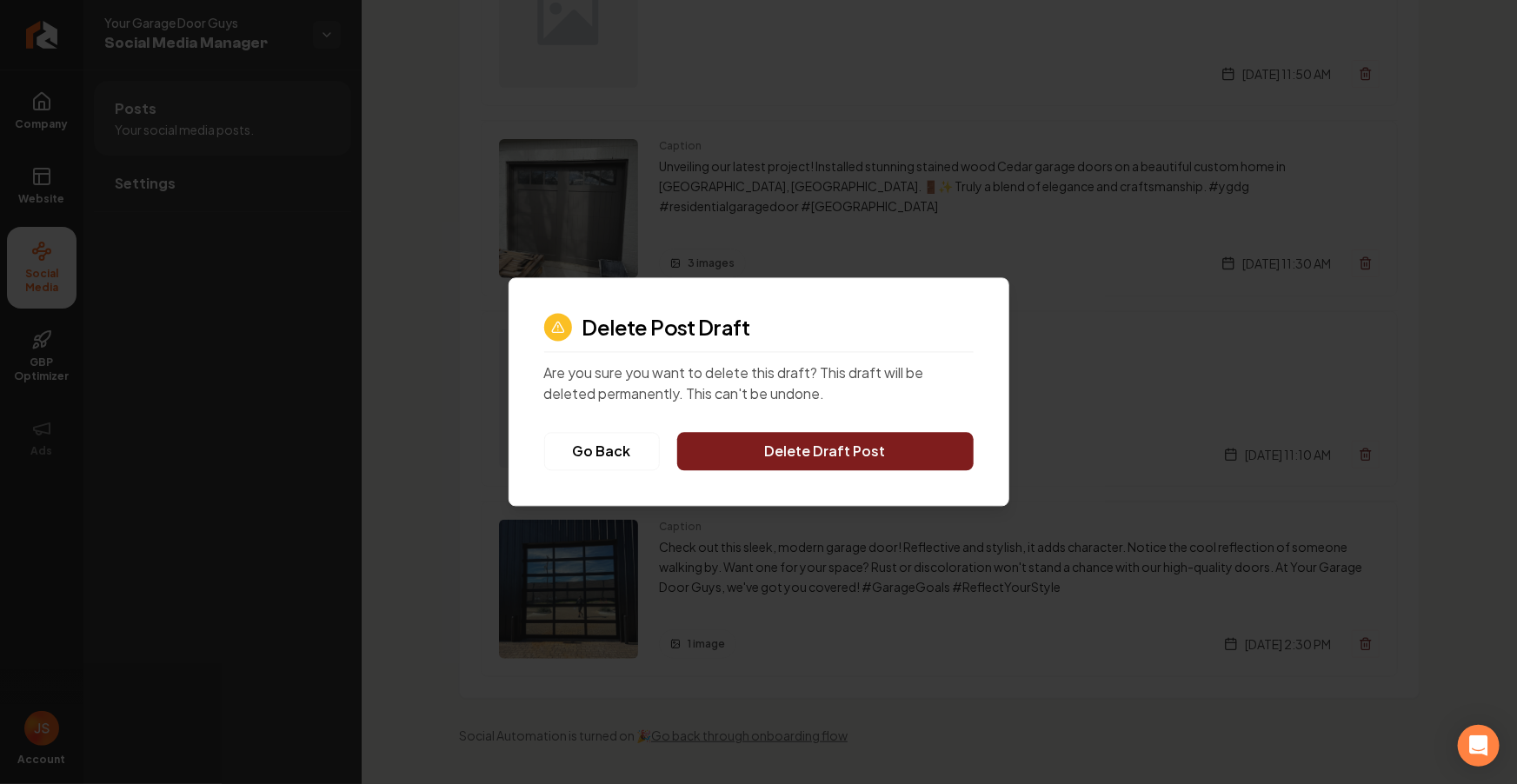
click at [808, 444] on button "Delete Draft Post" at bounding box center [825, 452] width 297 height 39
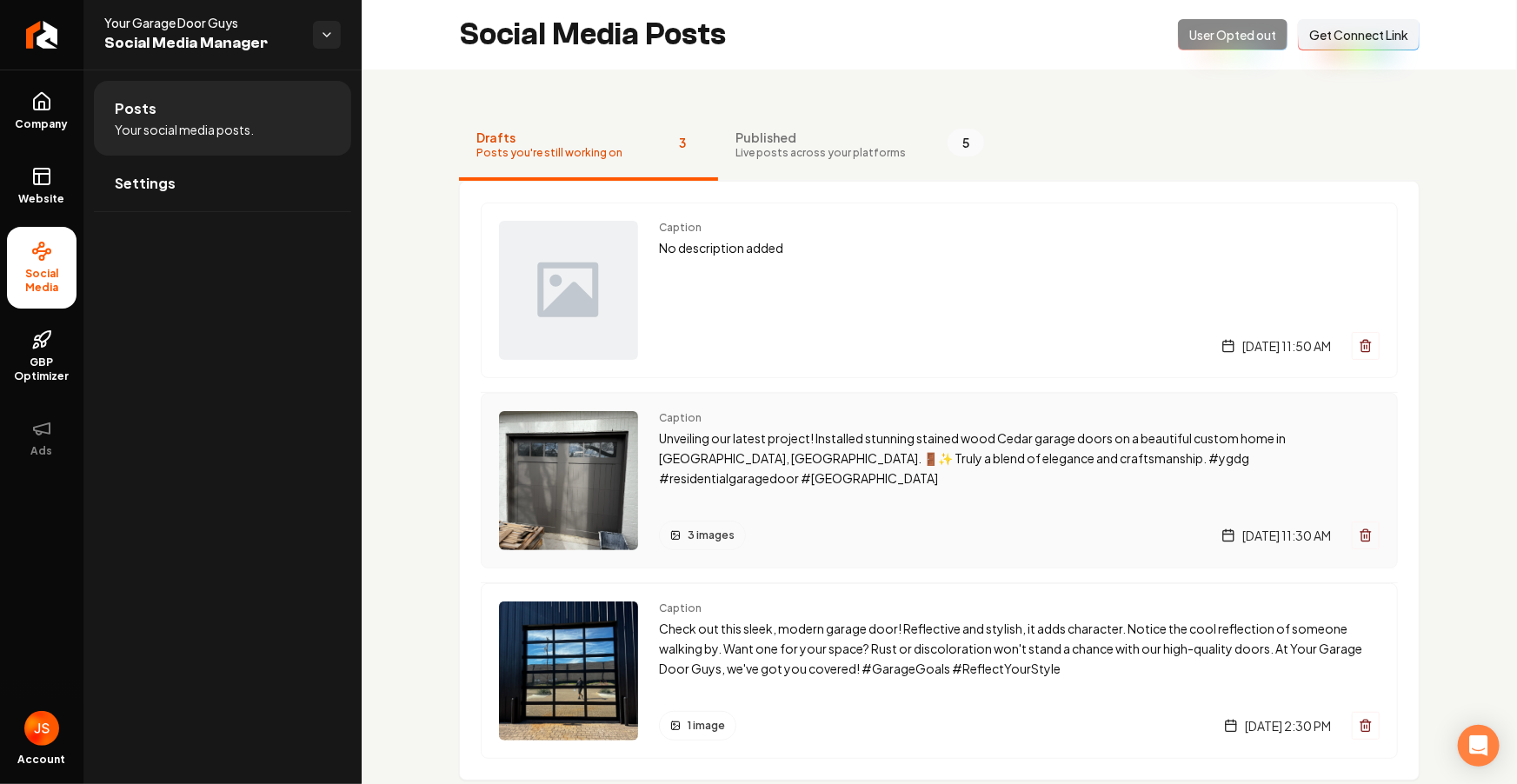
click at [808, 441] on p "Unveiling our latest project! Installed stunning stained wood Cedar garage door…" at bounding box center [1020, 458] width 721 height 60
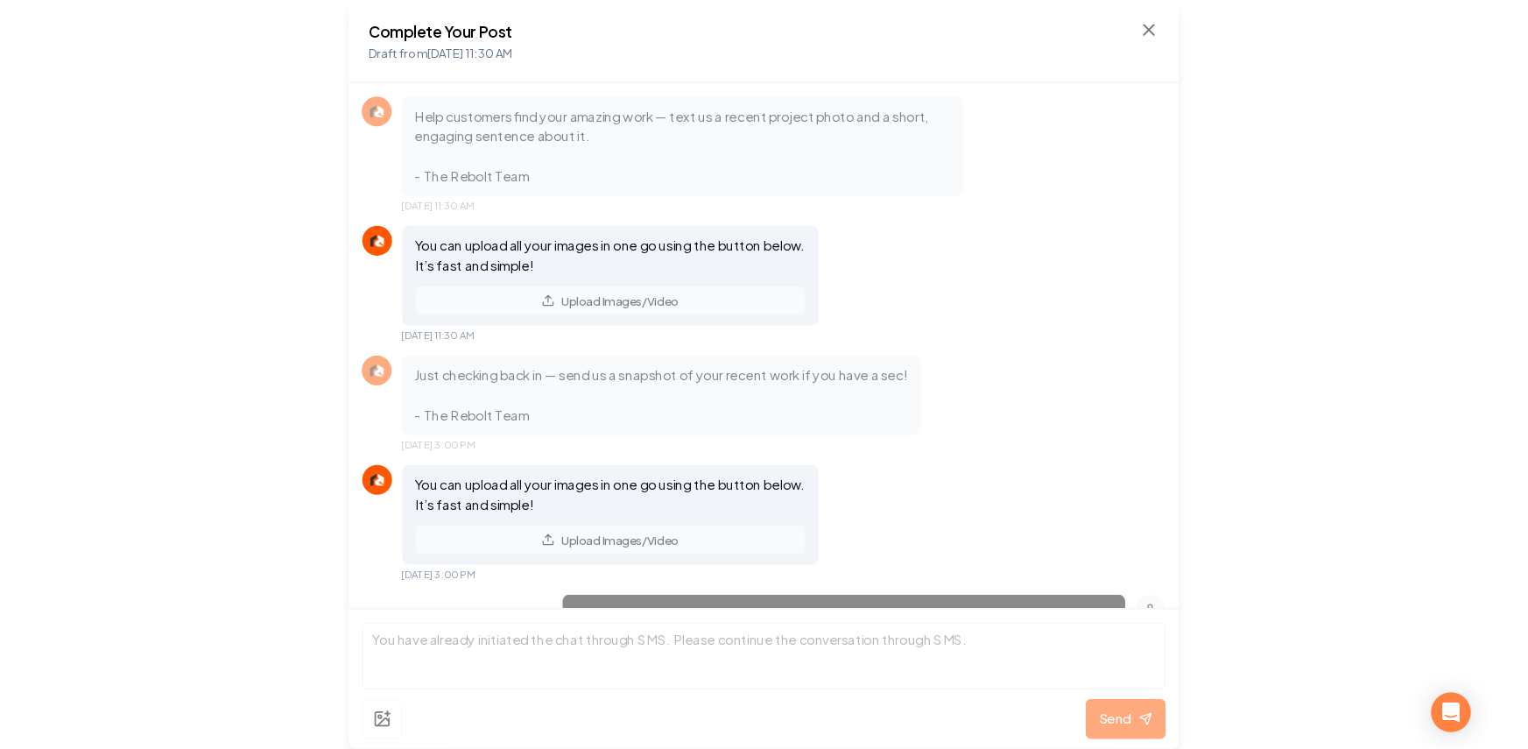
scroll to position [3000, 0]
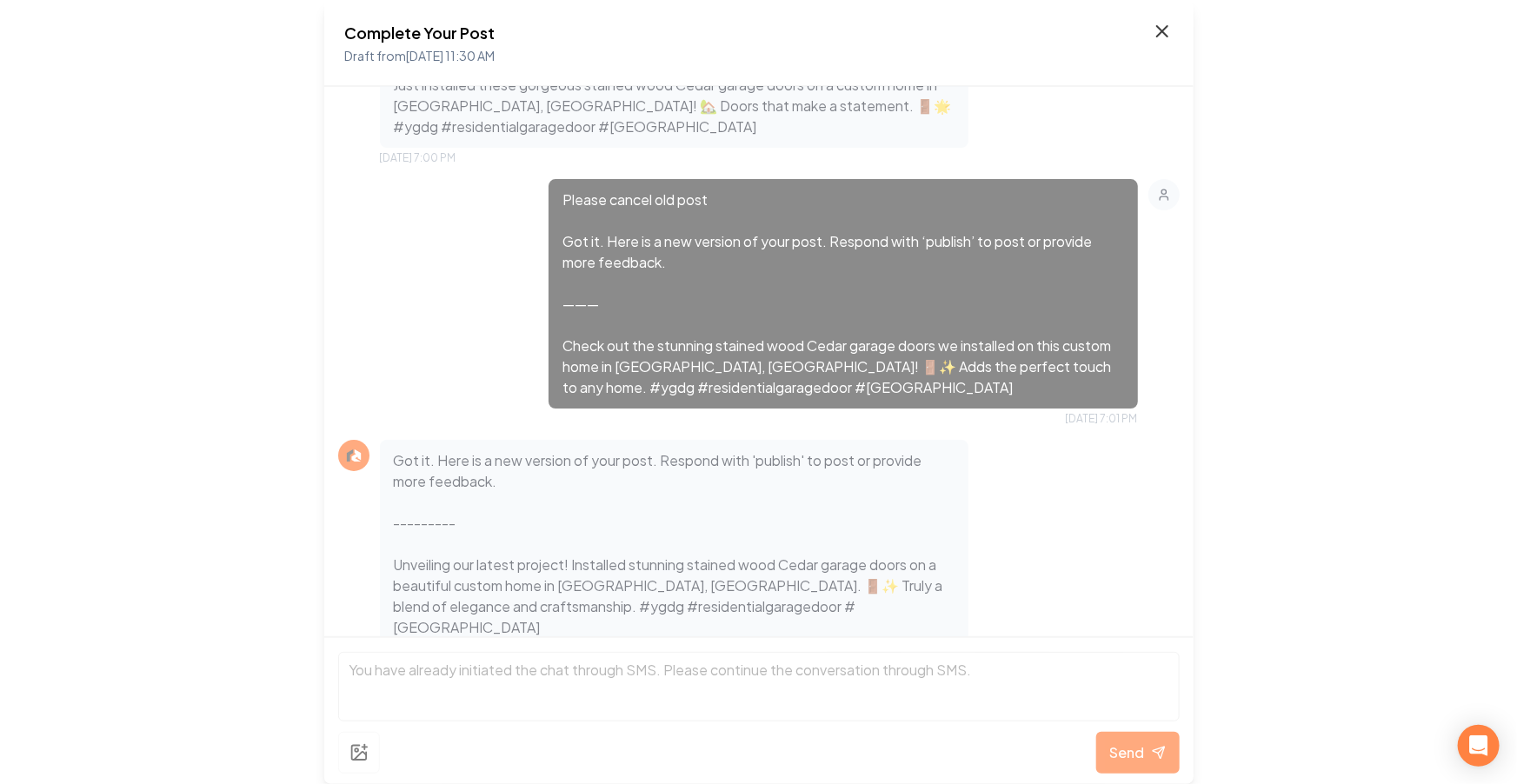
click at [808, 32] on icon at bounding box center [1162, 31] width 21 height 21
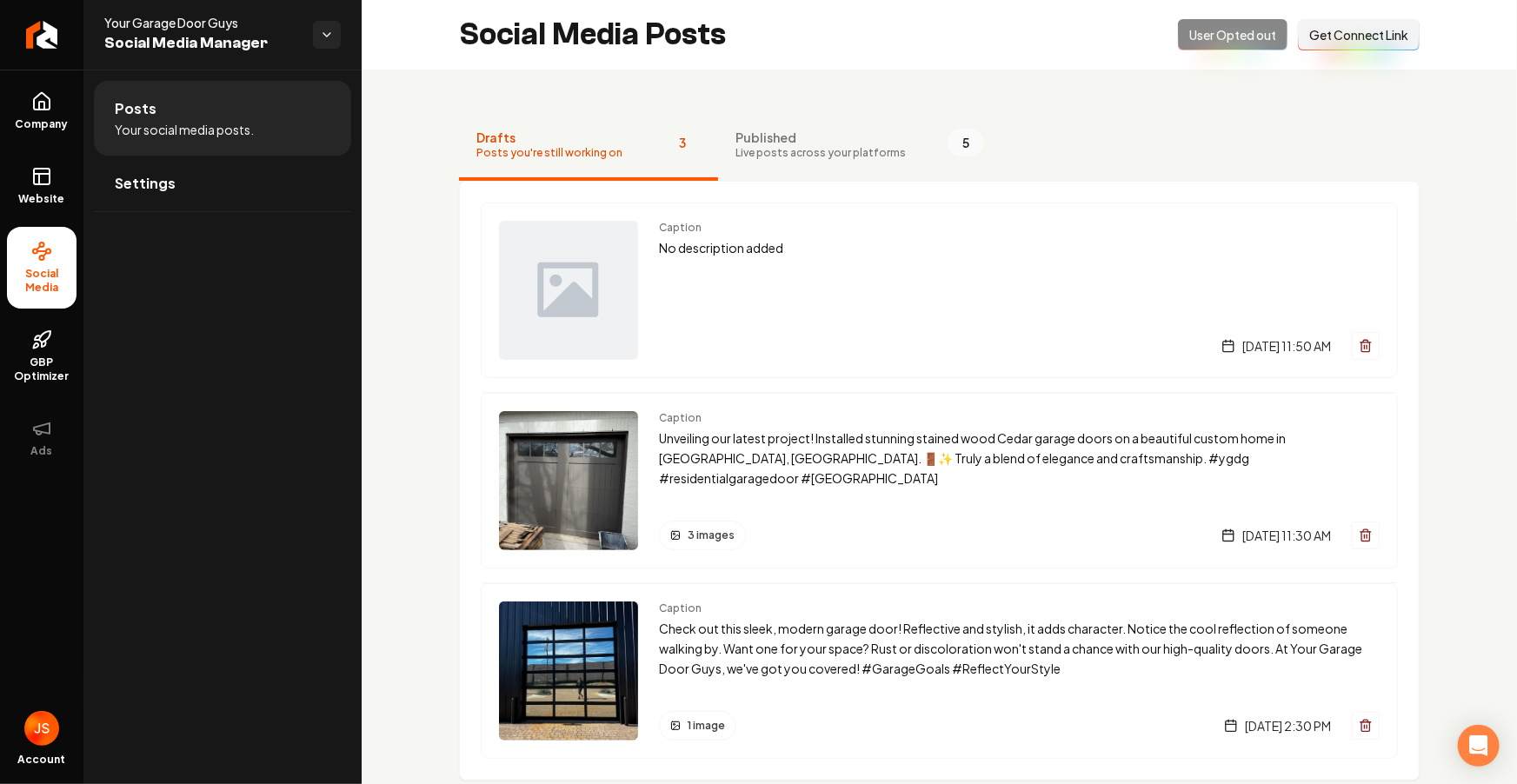
click at [808, 458] on div "Drafts Posts you're still working on 3 Published Live posts across your platfor…" at bounding box center [939, 468] width 1156 height 798
click at [808, 342] on button "Main content area" at bounding box center [1366, 346] width 28 height 28
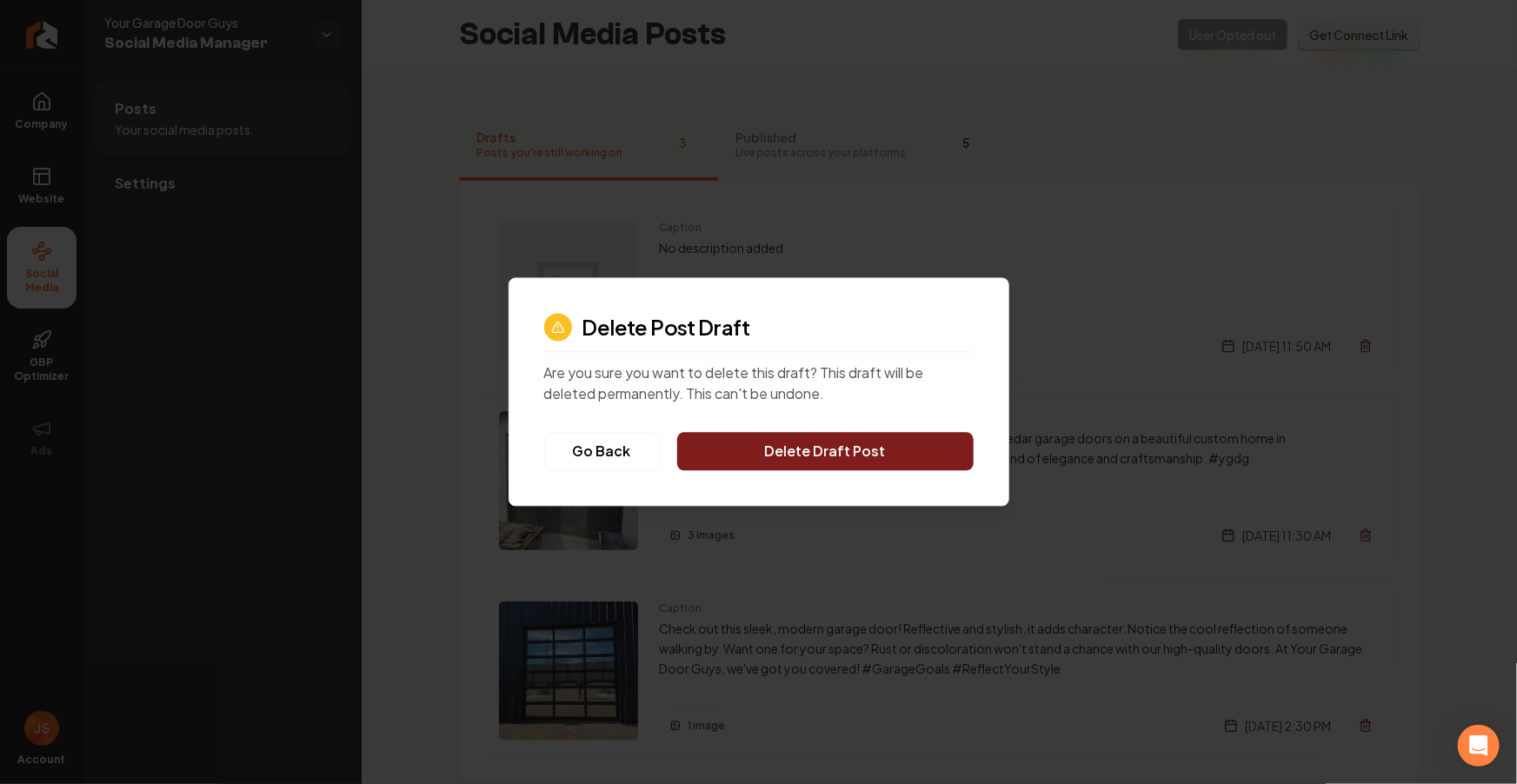
click at [808, 458] on button "Delete Draft Post" at bounding box center [825, 452] width 297 height 39
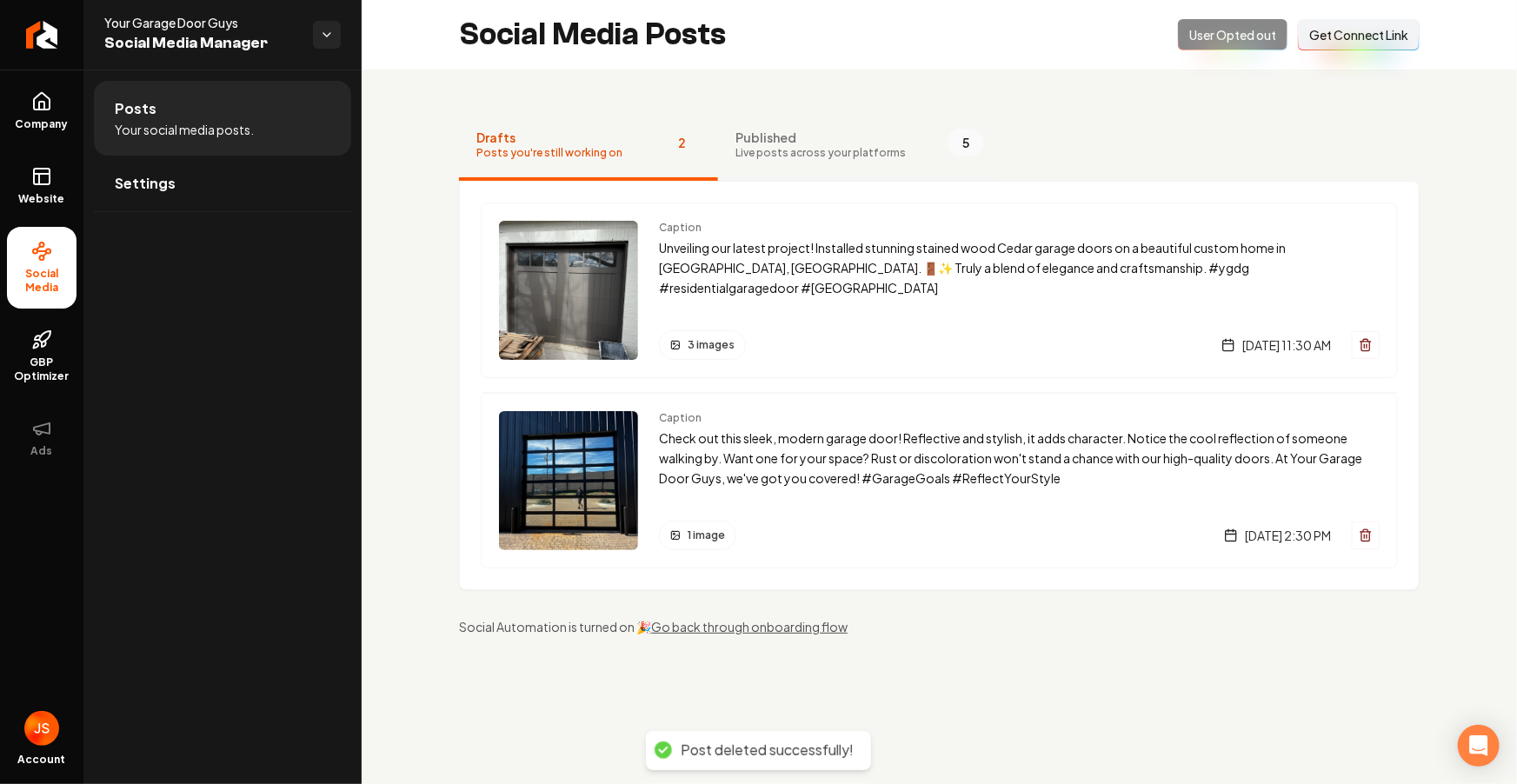
click at [787, 153] on span "Live posts across your platforms" at bounding box center [821, 153] width 171 height 14
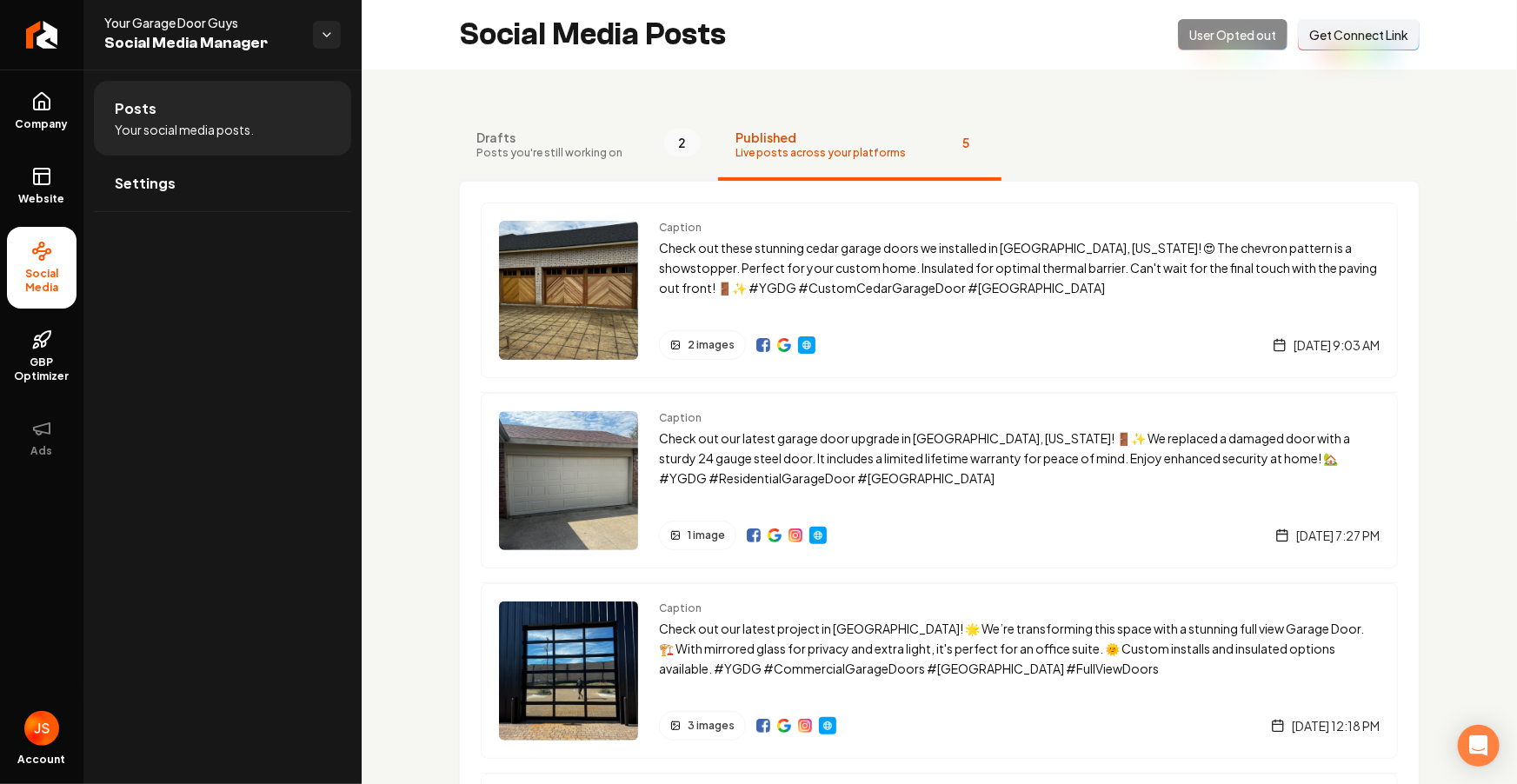
click at [580, 153] on span "Posts you're still working on" at bounding box center [549, 153] width 146 height 14
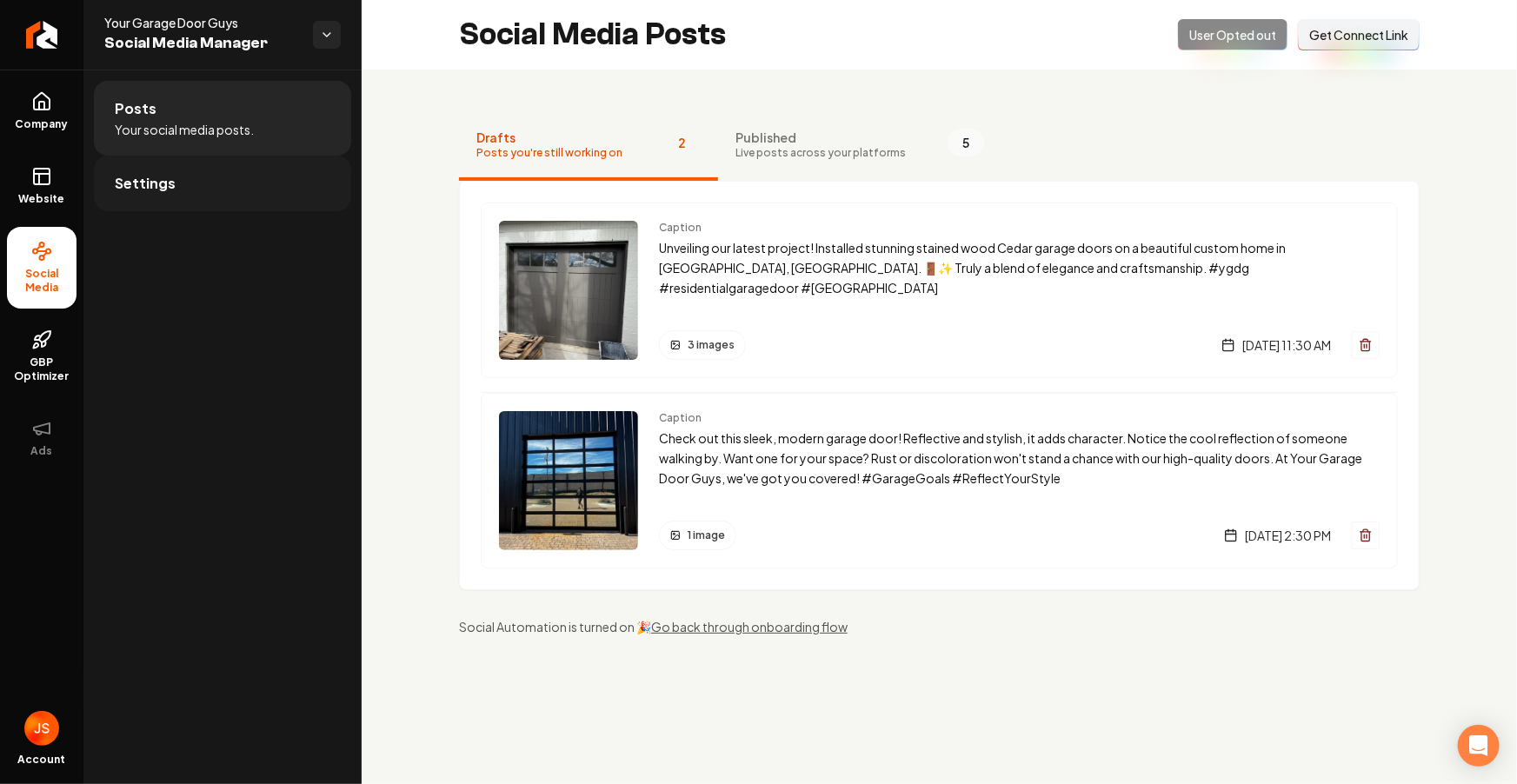
click at [264, 209] on link "Settings" at bounding box center [222, 184] width 257 height 56
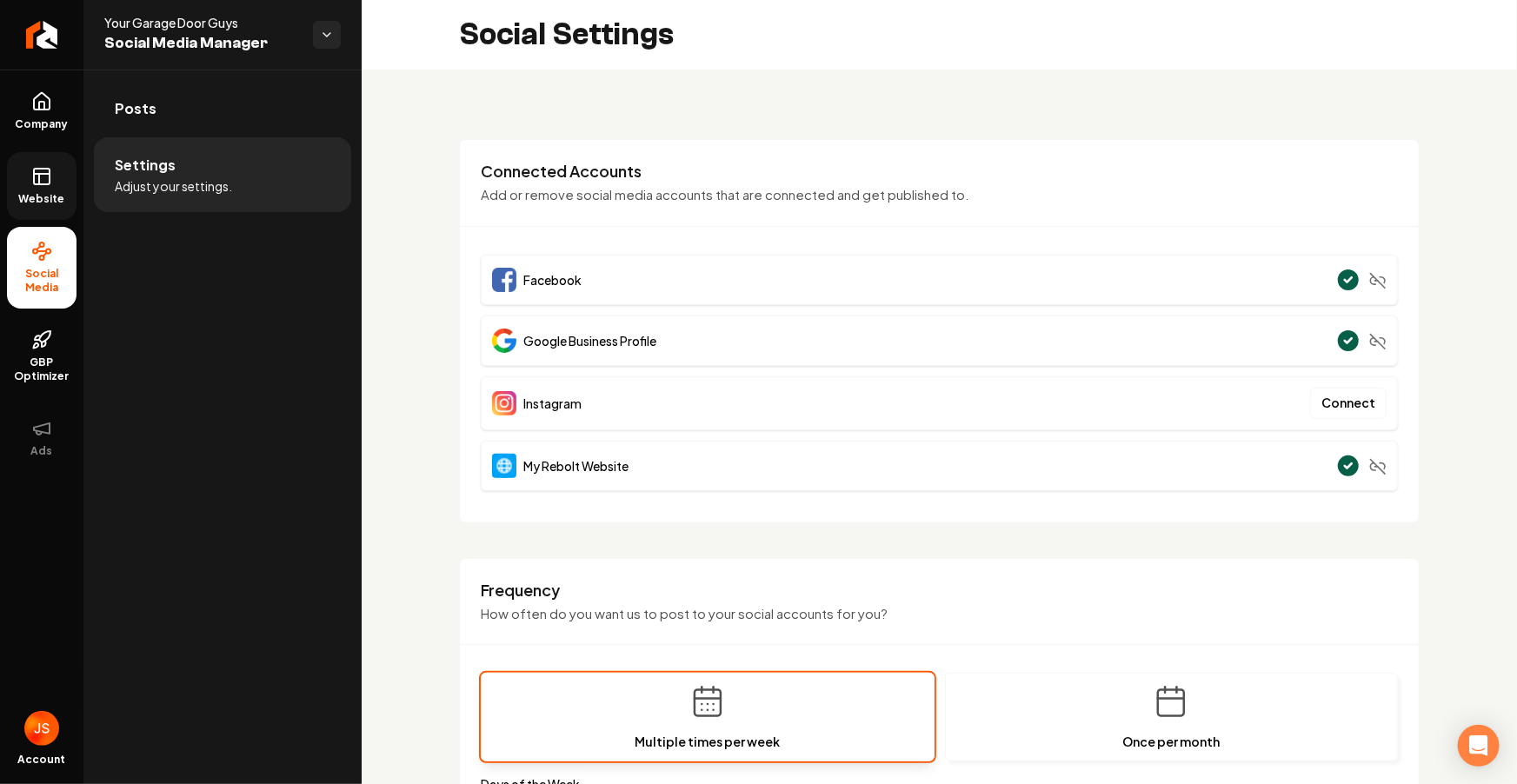
click at [57, 161] on link "Website" at bounding box center [42, 186] width 69 height 67
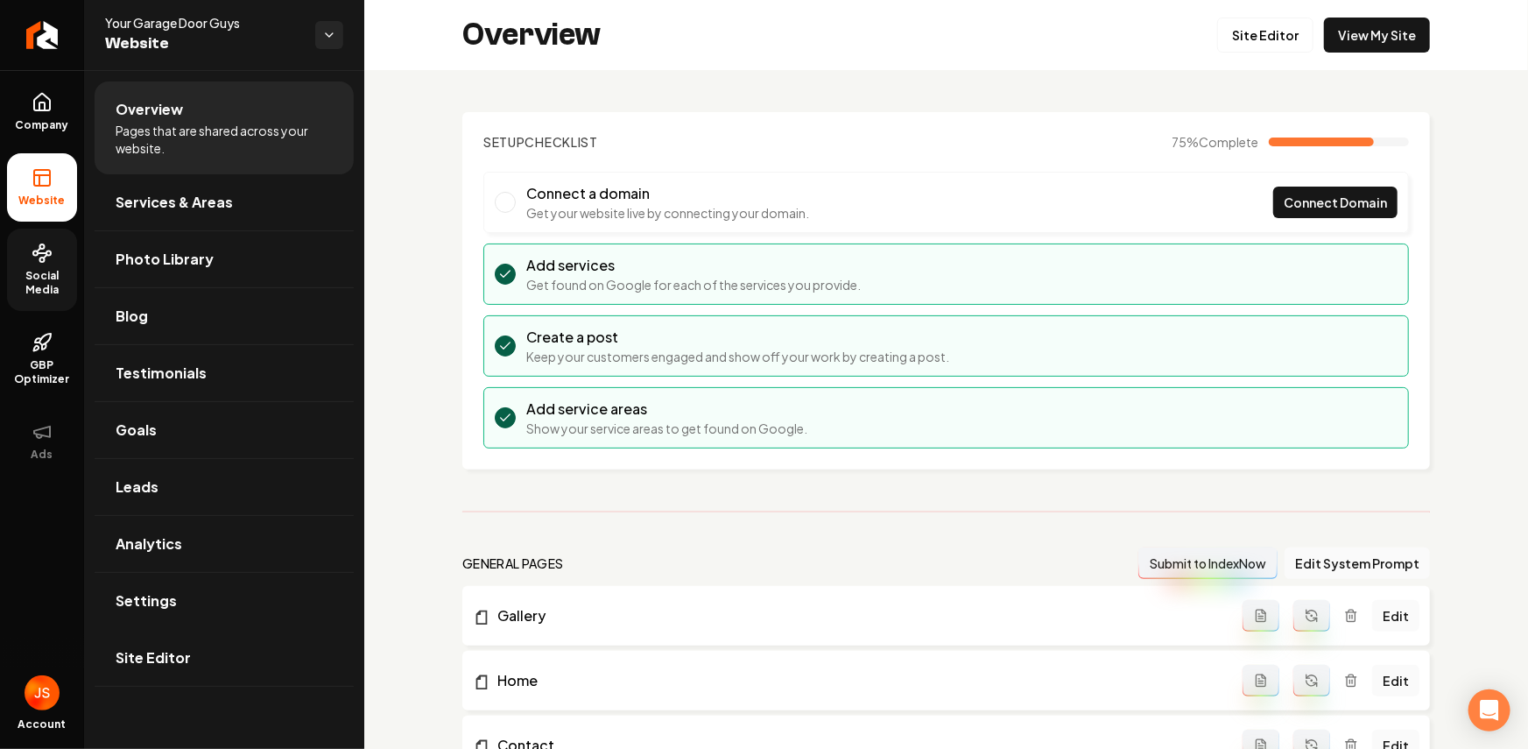
click at [53, 277] on span "Social Media" at bounding box center [42, 283] width 70 height 28
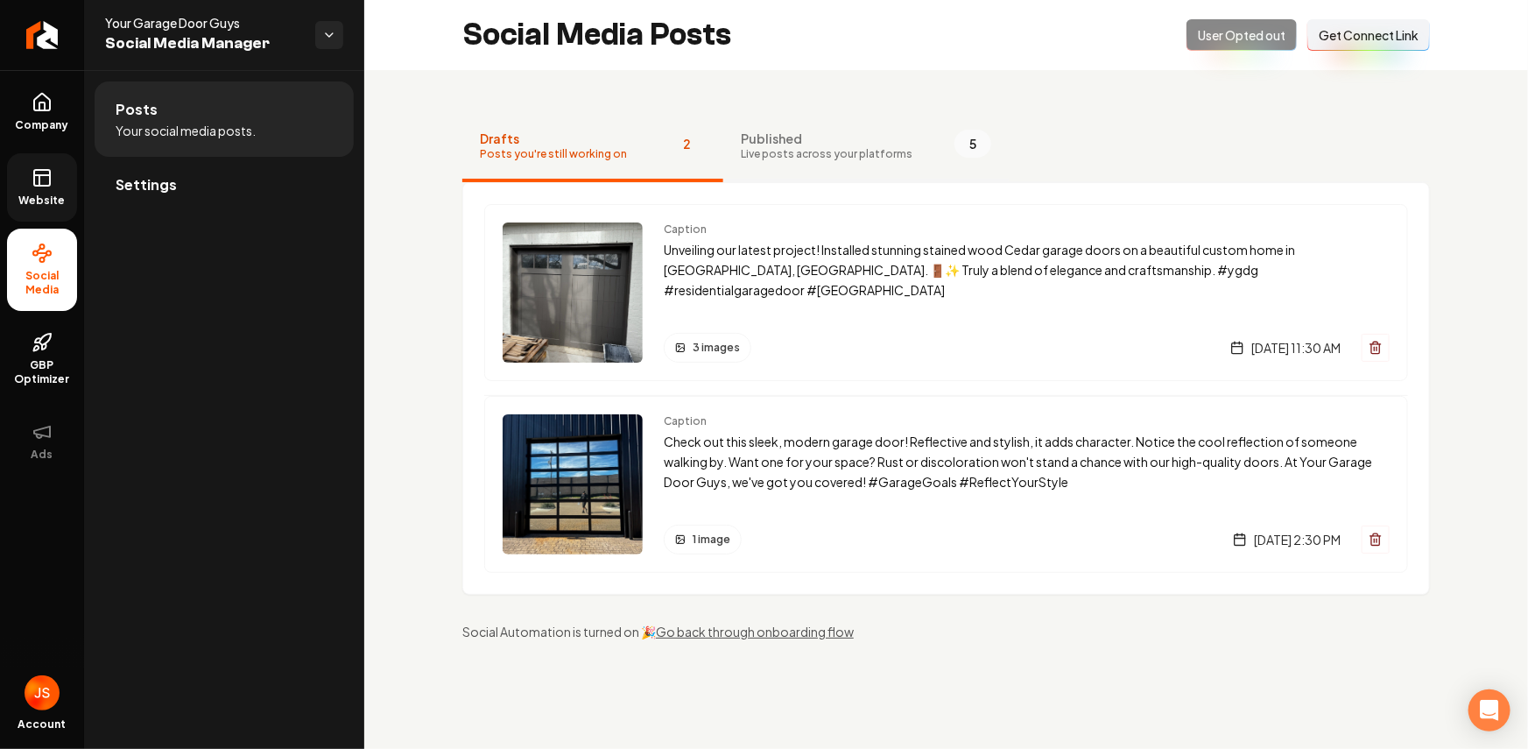
click at [814, 149] on span "Live posts across your platforms" at bounding box center [827, 154] width 172 height 14
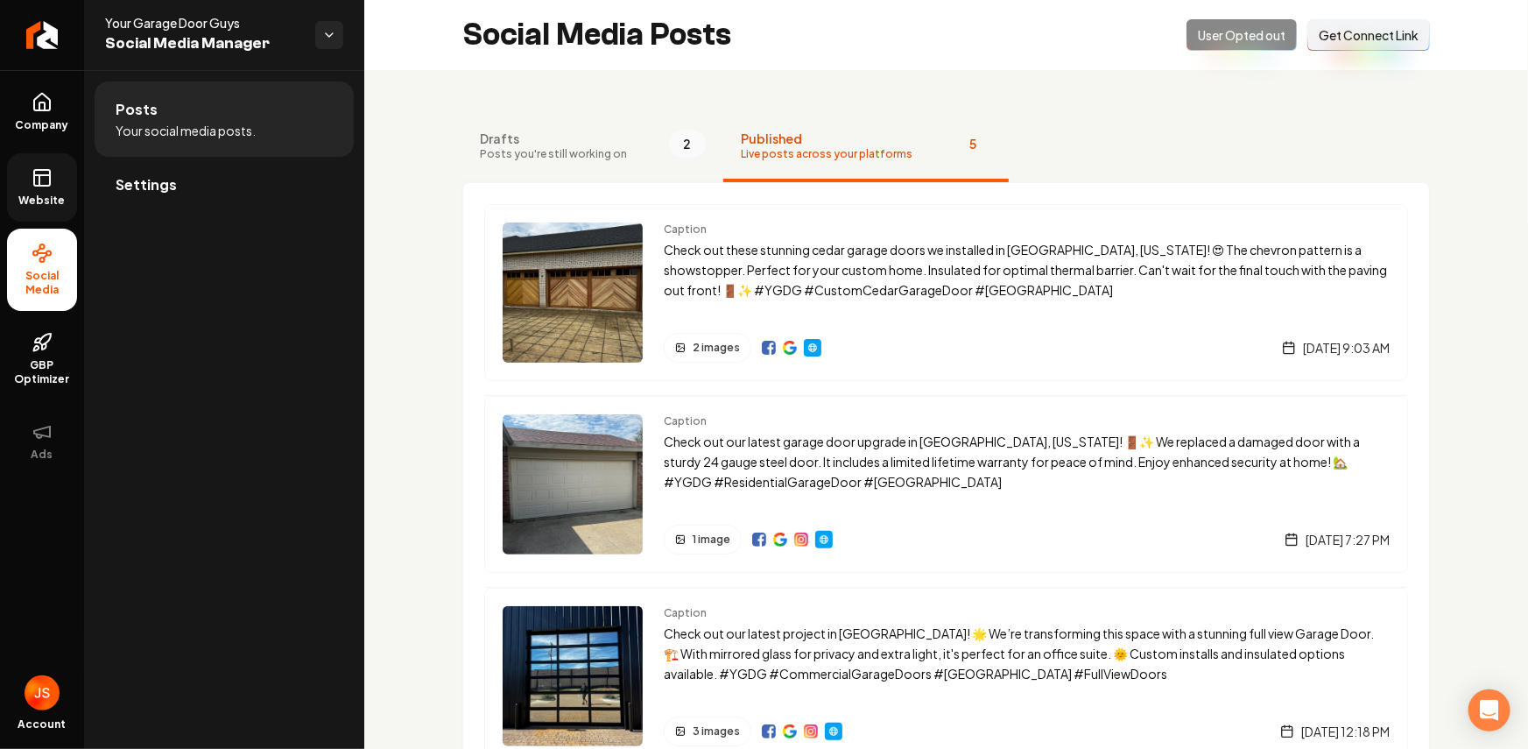
click at [635, 150] on button "Drafts Posts you're still working on 2" at bounding box center [592, 147] width 261 height 70
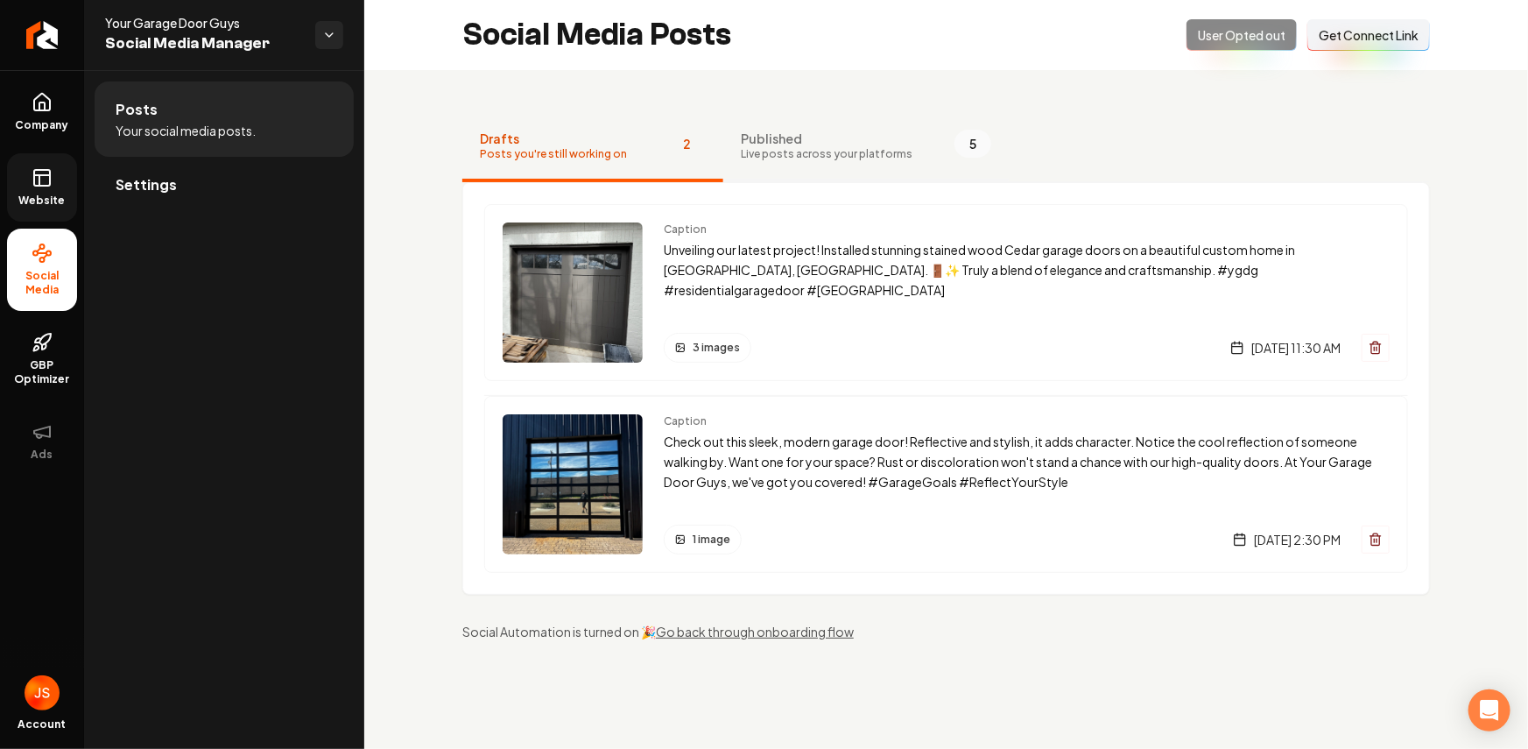
drag, startPoint x: 746, startPoint y: 146, endPoint x: 729, endPoint y: 148, distance: 17.6
click at [744, 147] on span "Live posts across your platforms" at bounding box center [827, 154] width 172 height 14
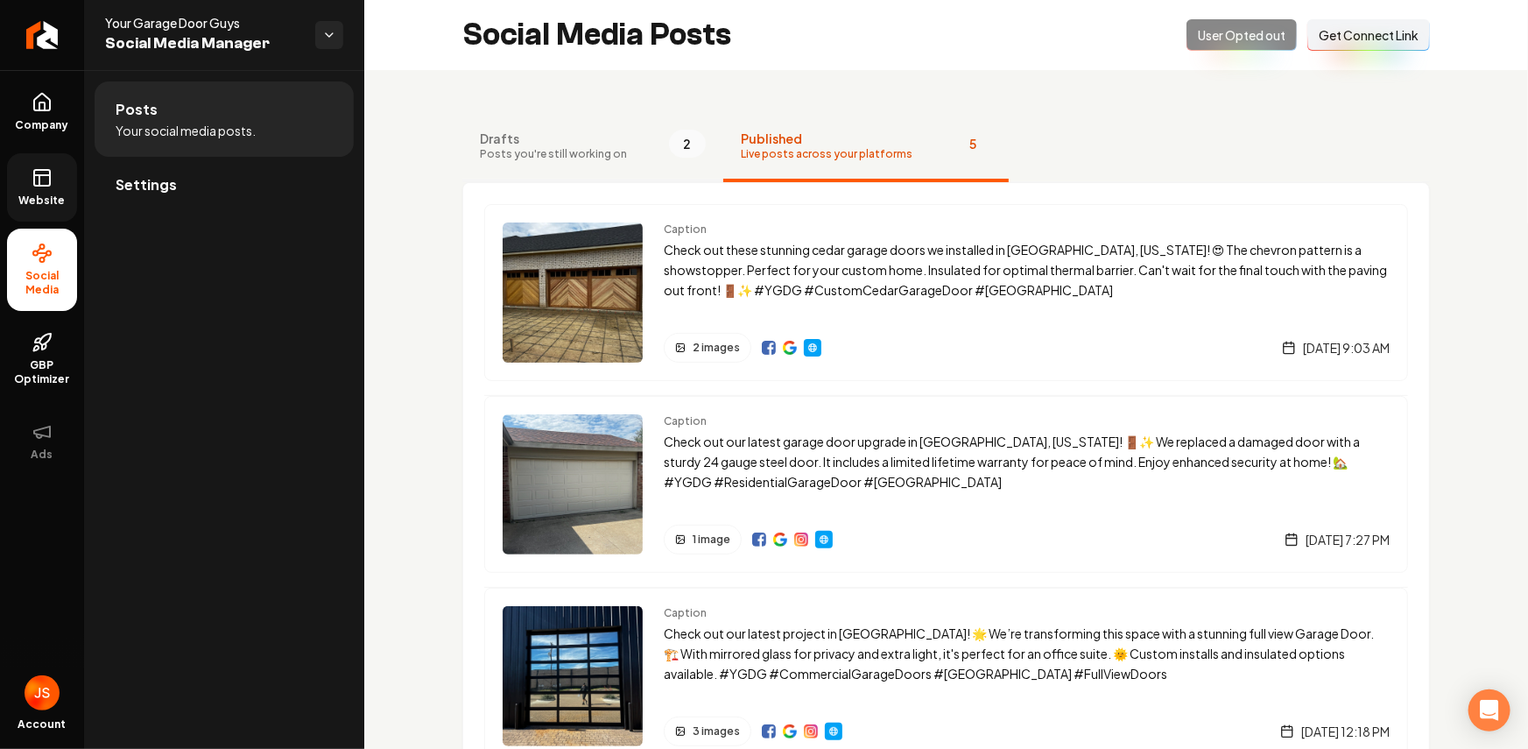
drag, startPoint x: 639, startPoint y: 144, endPoint x: 651, endPoint y: 142, distance: 11.7
click at [639, 144] on button "Drafts Posts you're still working on 2" at bounding box center [592, 147] width 261 height 70
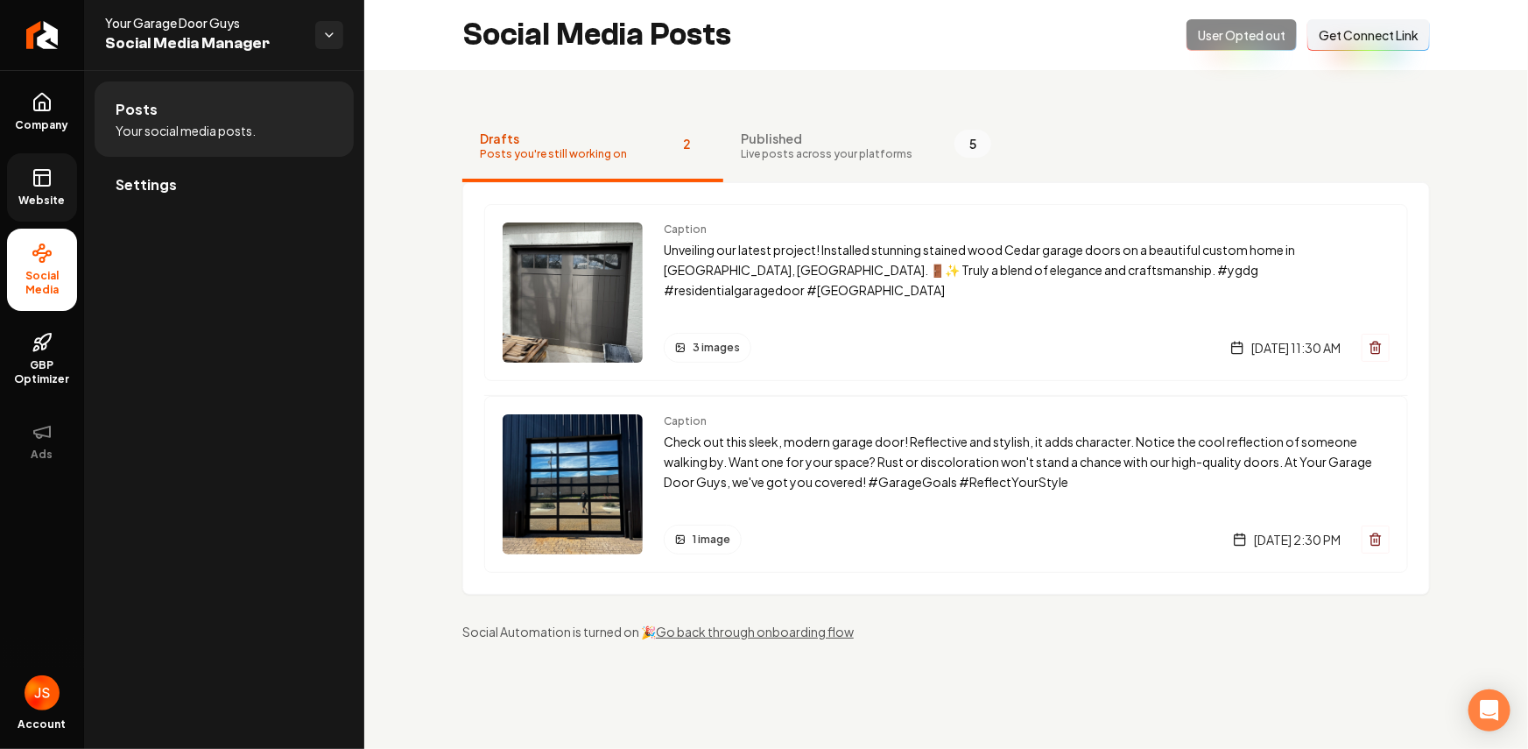
click at [814, 125] on nav "Drafts Posts you're still working on 2 Published Live posts across your platfor…" at bounding box center [946, 147] width 968 height 70
drag, startPoint x: 1023, startPoint y: 111, endPoint x: 1063, endPoint y: 50, distance: 73.4
click at [814, 111] on div "Drafts Posts you're still working on 2 Published Live posts across your platfor…" at bounding box center [946, 376] width 1164 height 612
drag, startPoint x: 245, startPoint y: 24, endPoint x: 97, endPoint y: 24, distance: 148.0
click at [97, 24] on div "Your Garage Door Guys Social Media Manager" at bounding box center [224, 35] width 280 height 70
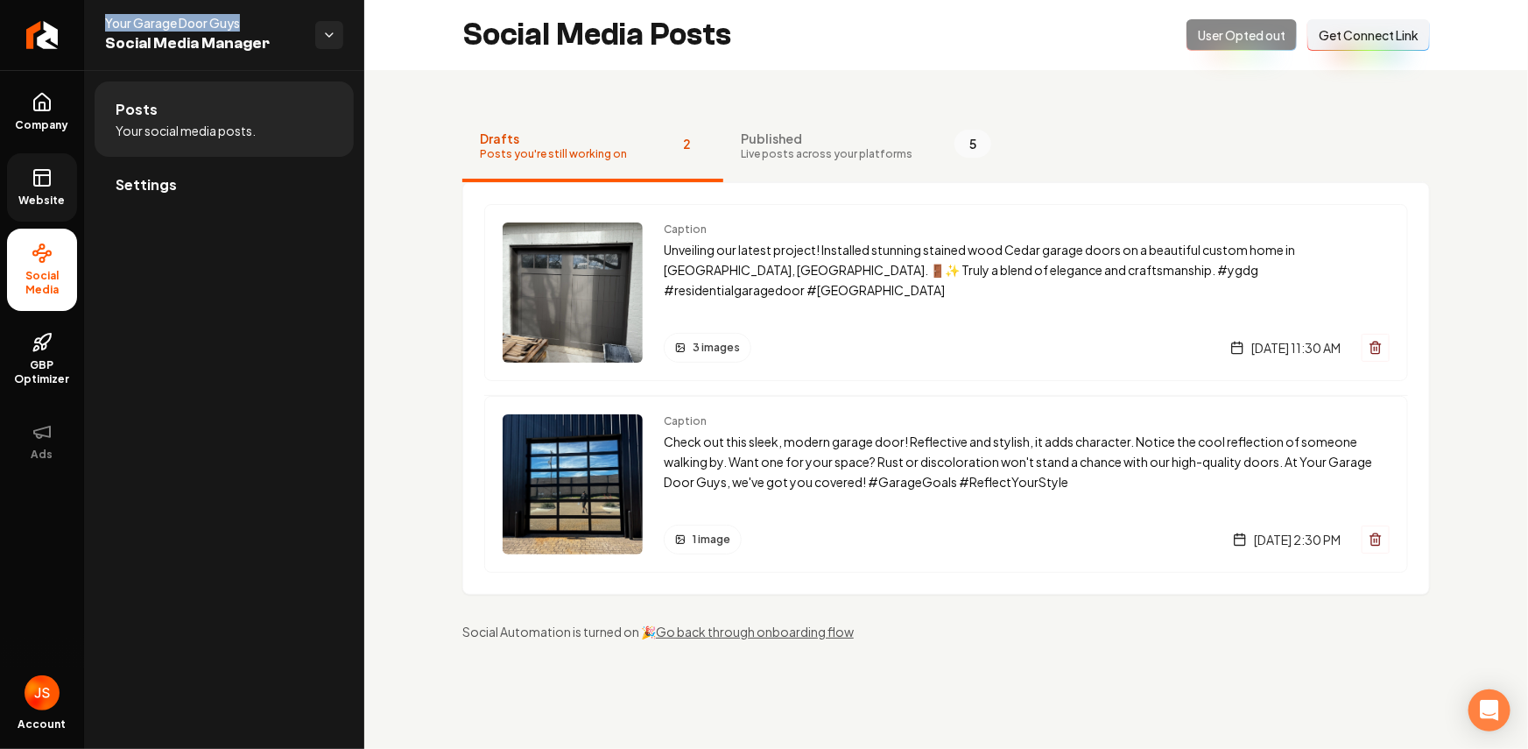
copy span "Your Garage Door Guys"
click at [197, 182] on link "Settings" at bounding box center [224, 185] width 259 height 56
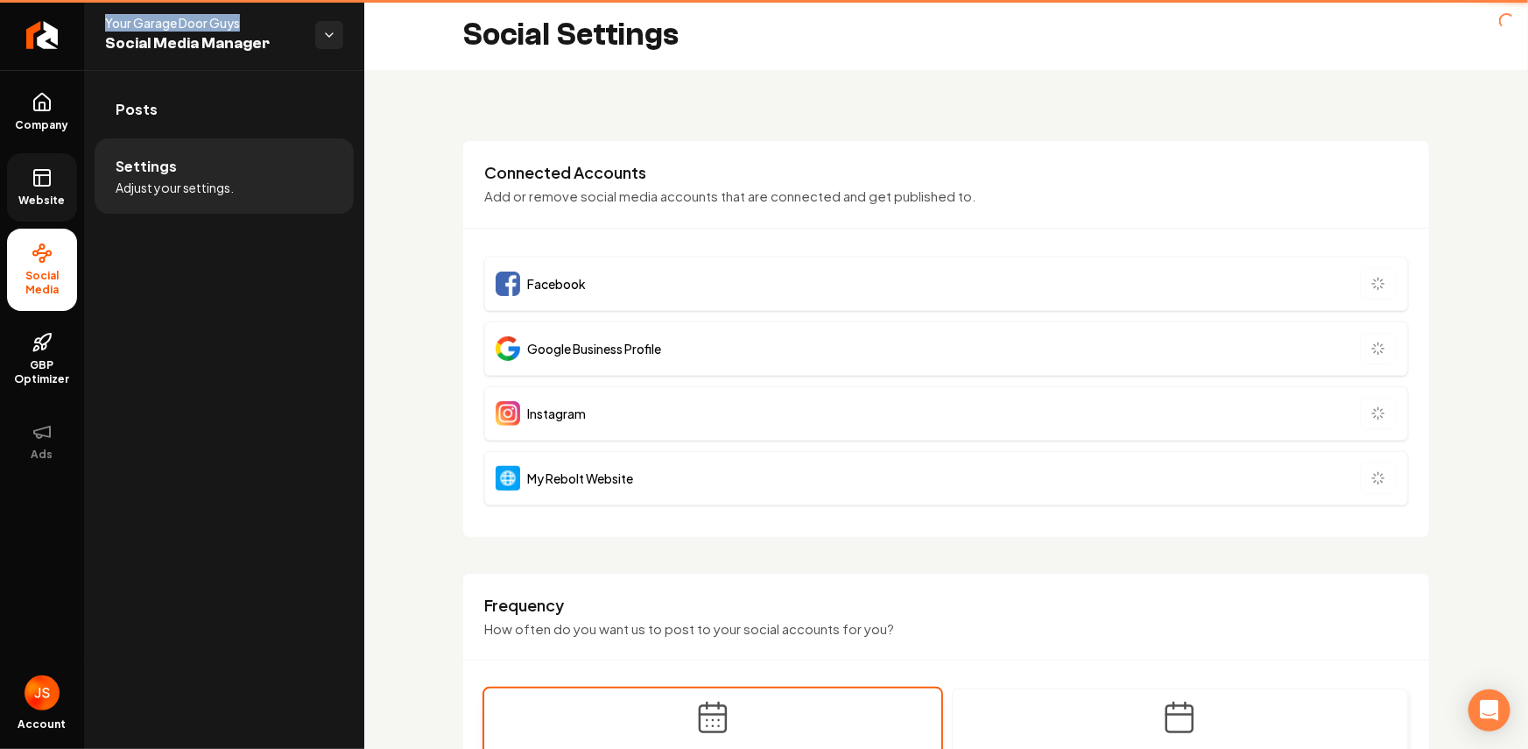
type input "**********"
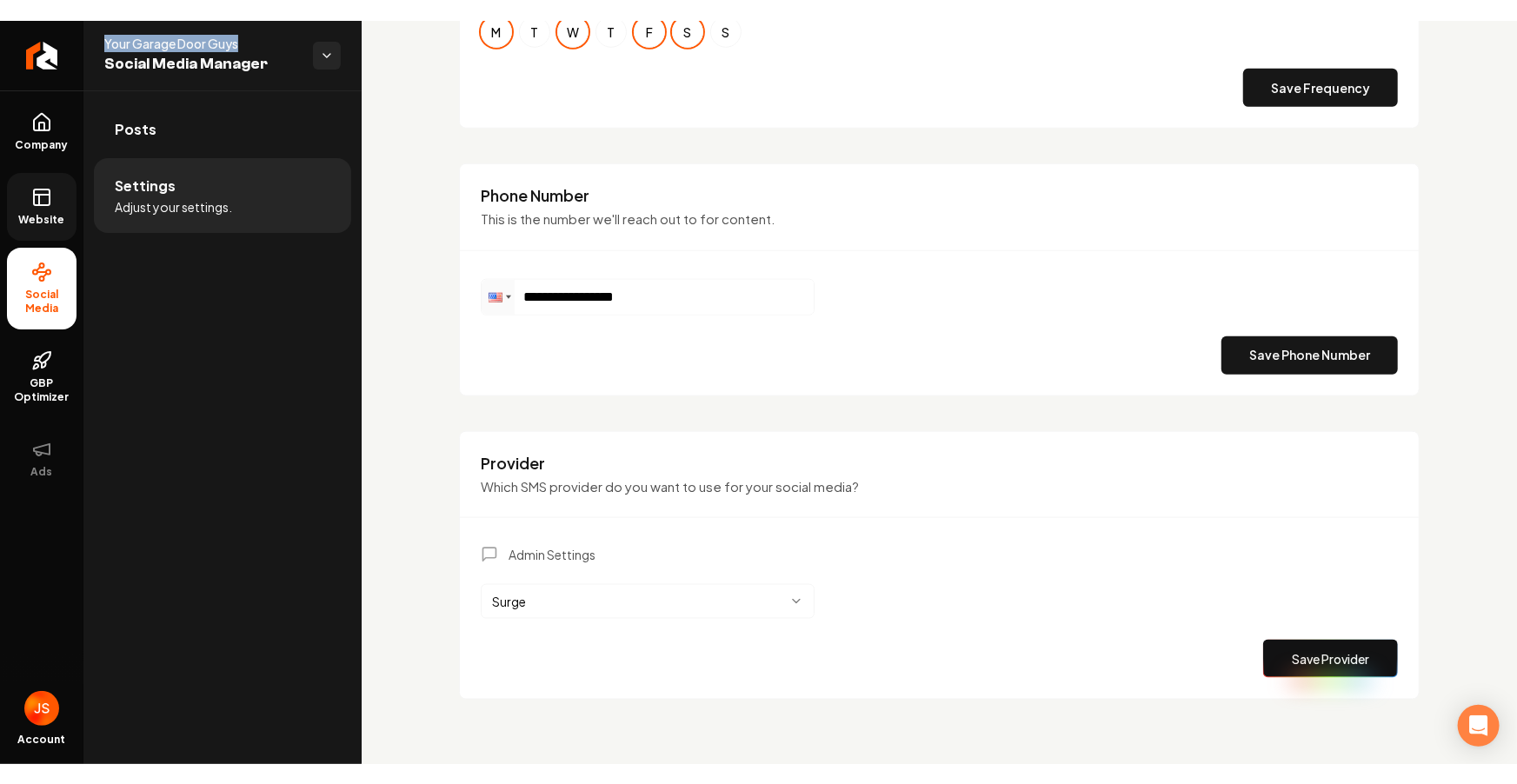
scroll to position [810, 0]
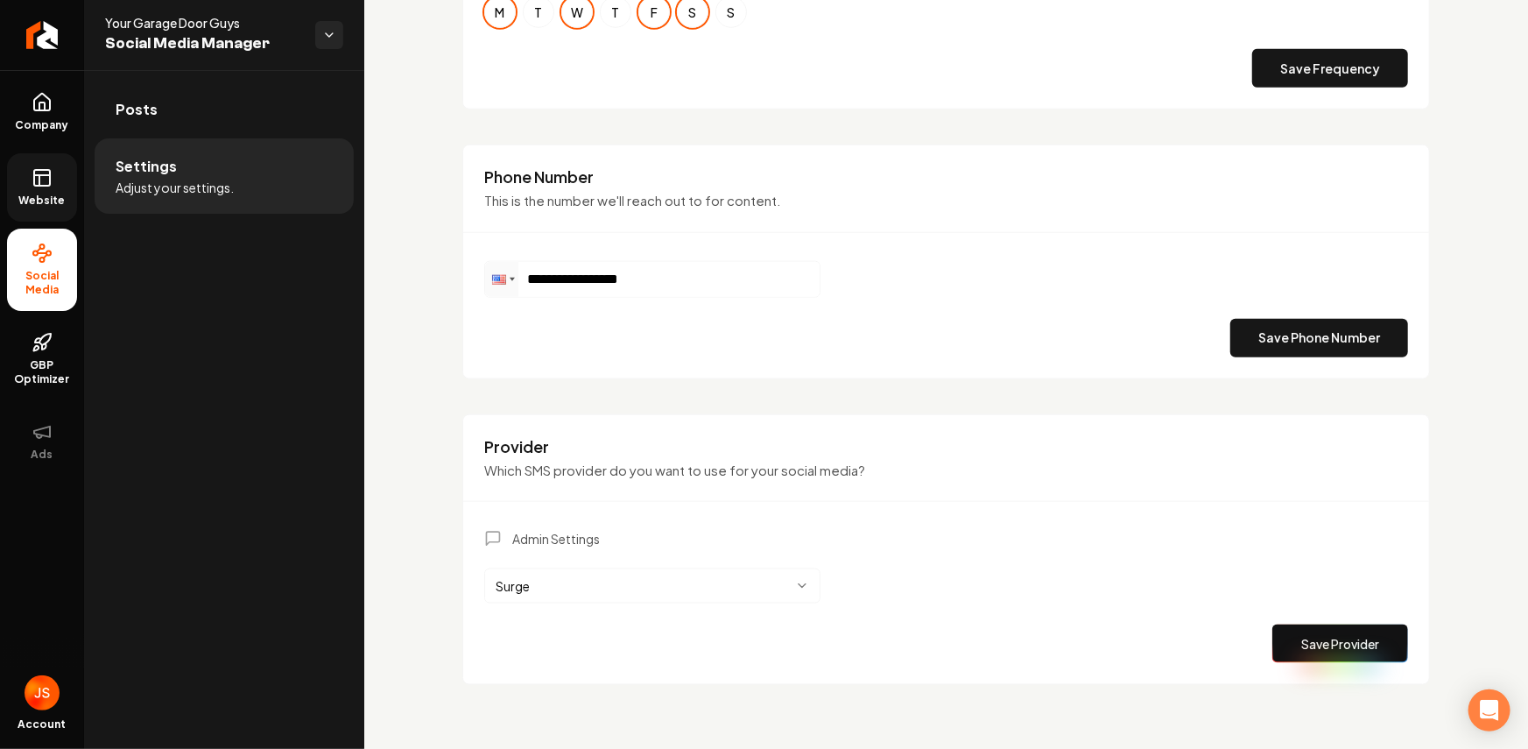
drag, startPoint x: 431, startPoint y: 93, endPoint x: 439, endPoint y: 43, distance: 50.5
click at [431, 91] on div "**********" at bounding box center [946, 4] width 1164 height 1501
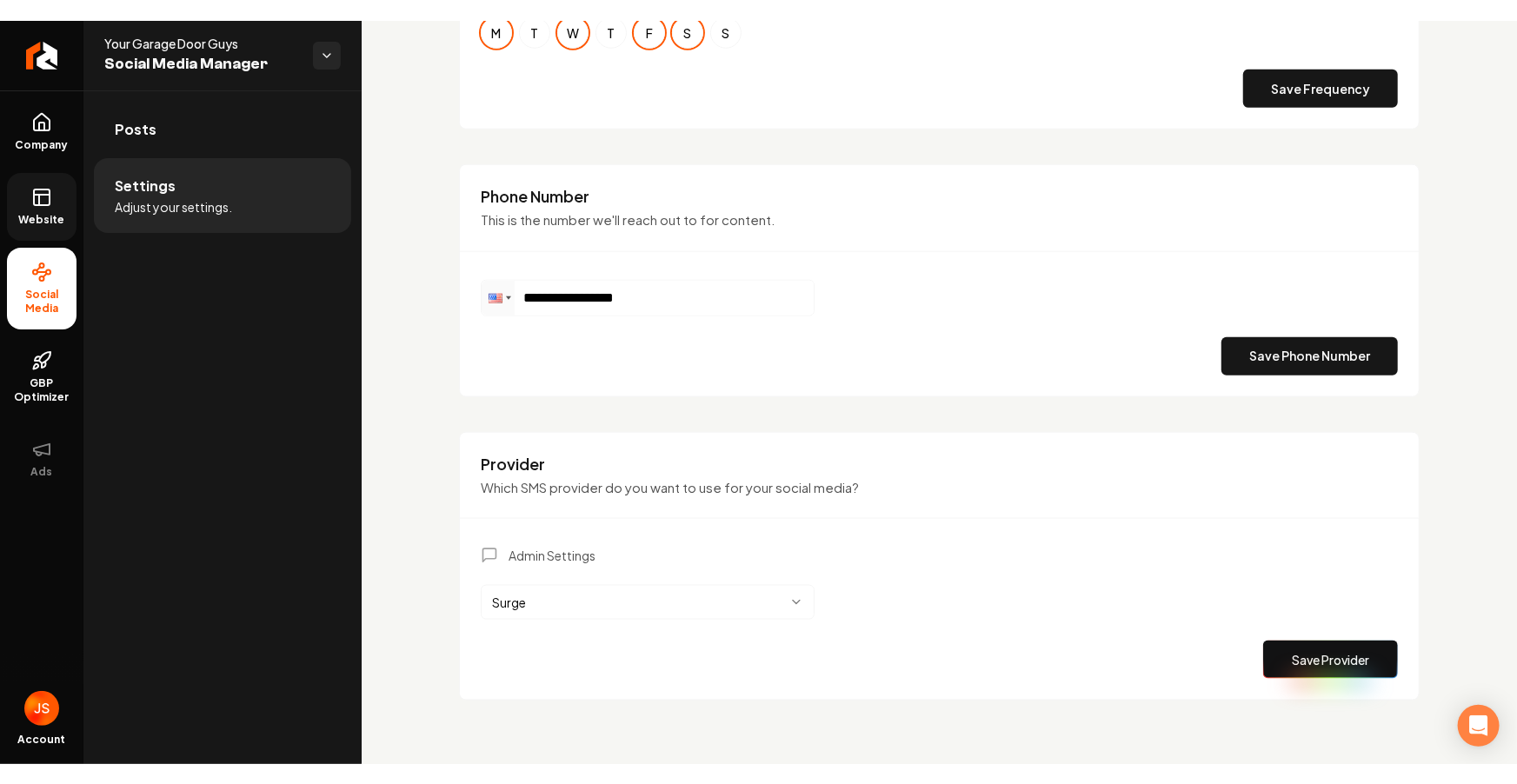
scroll to position [773, 0]
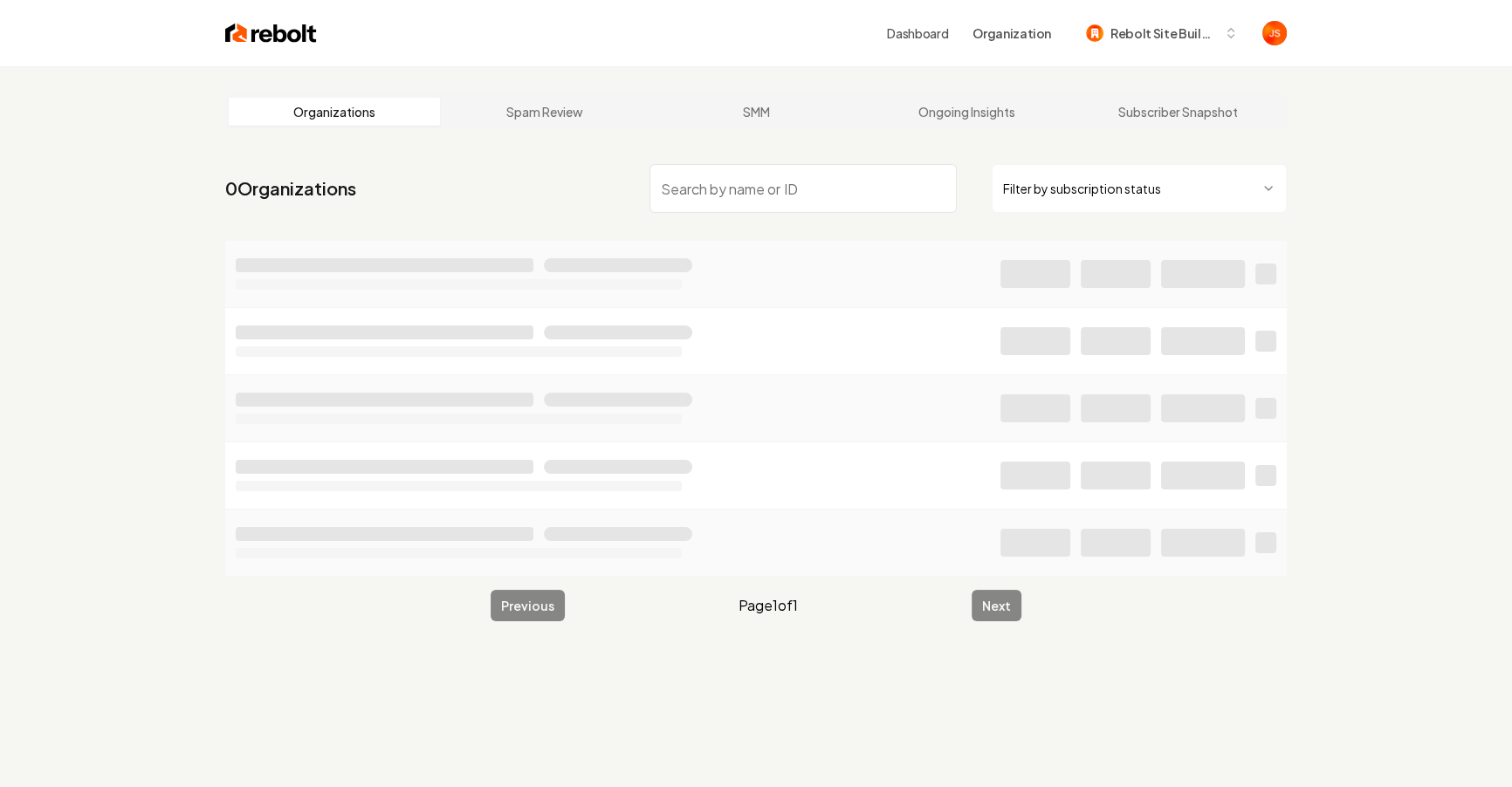
click at [1145, 205] on html "Dashboard Organization Rebolt Site Builder Organizations Spam Review SMM Ongoin…" at bounding box center [756, 394] width 1512 height 787
click at [798, 202] on input "search" at bounding box center [803, 188] width 307 height 49
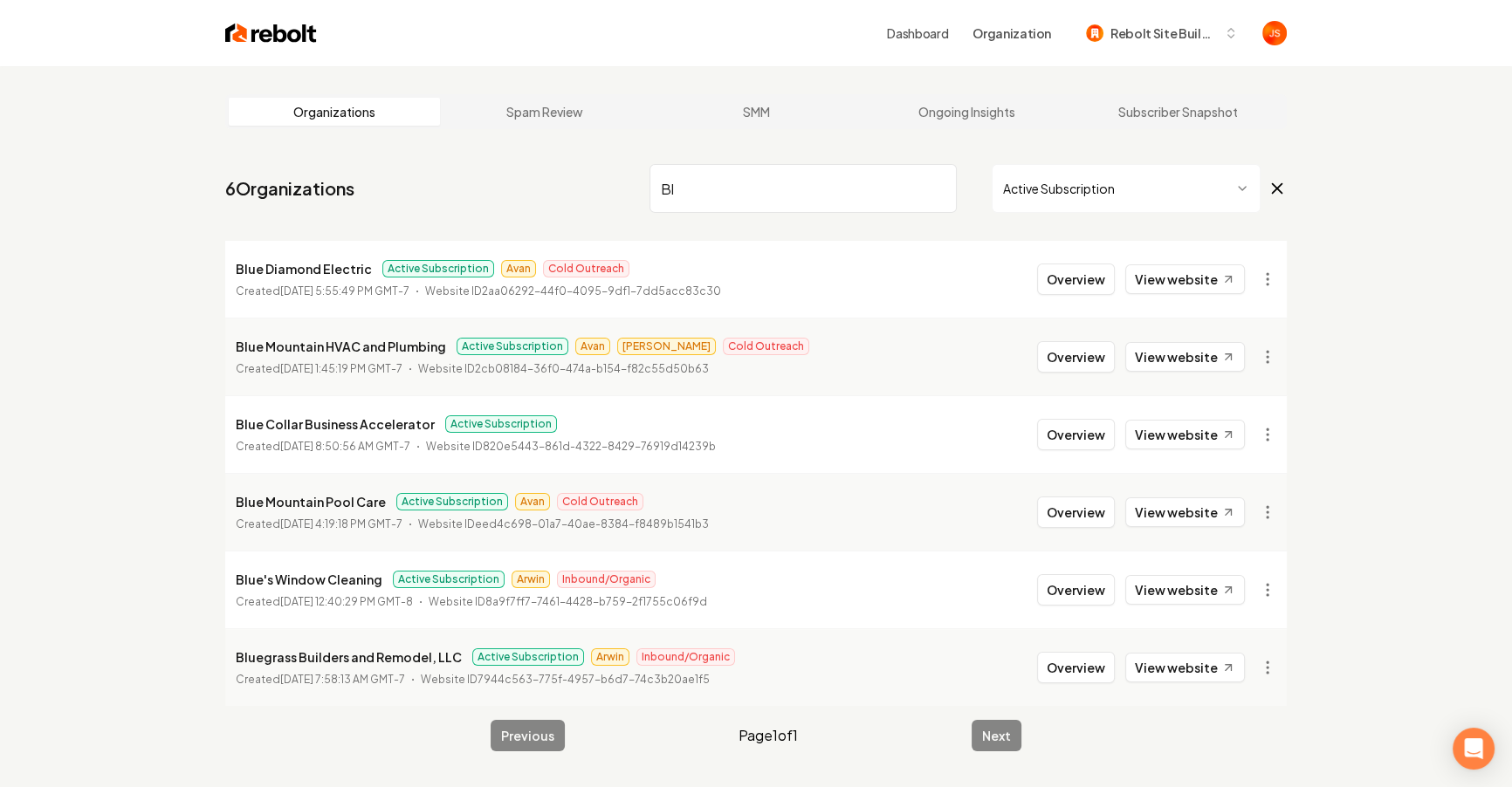
type input "B"
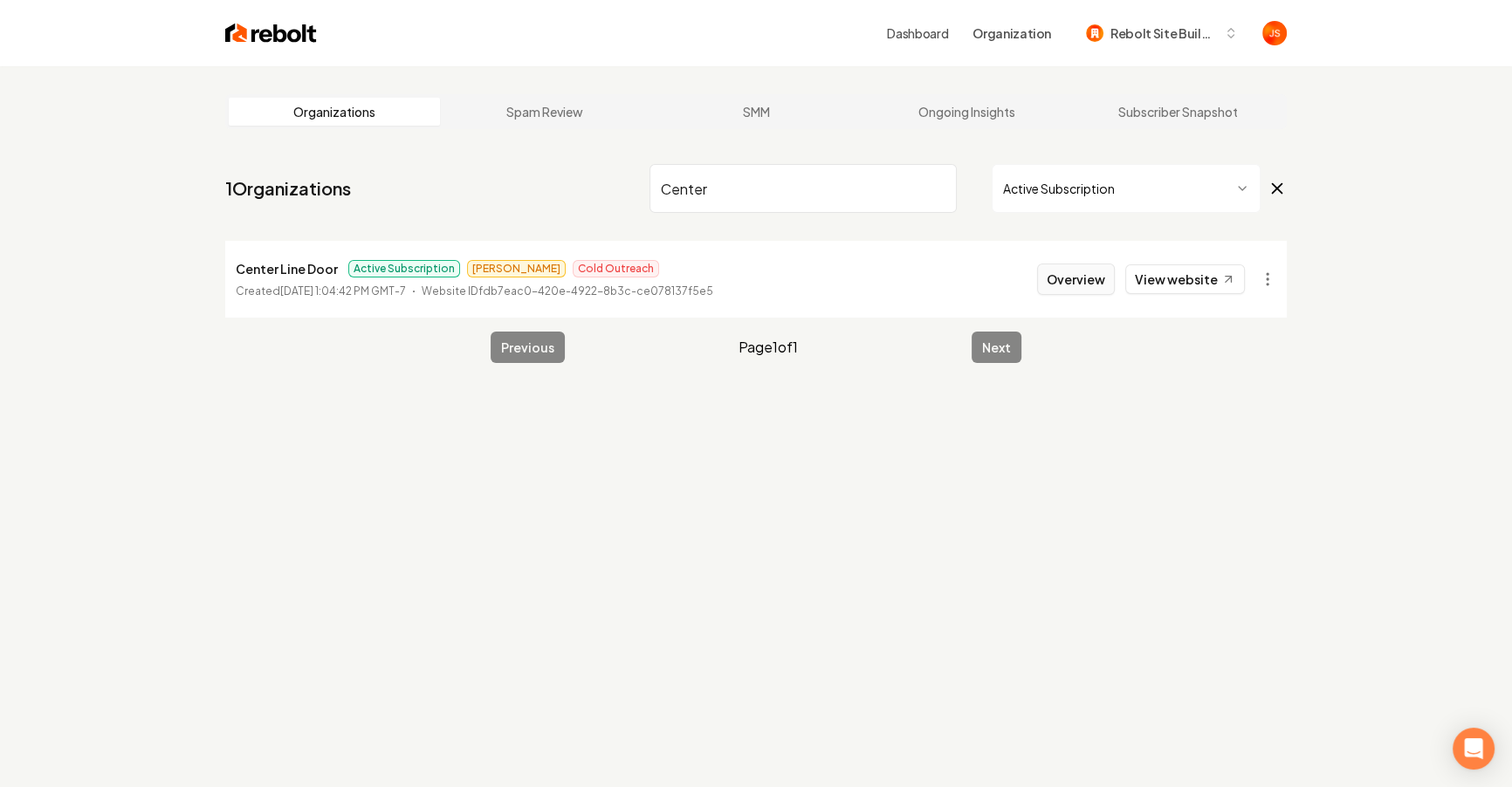
type input "Center"
click at [1098, 281] on button "Overview" at bounding box center [1075, 279] width 78 height 32
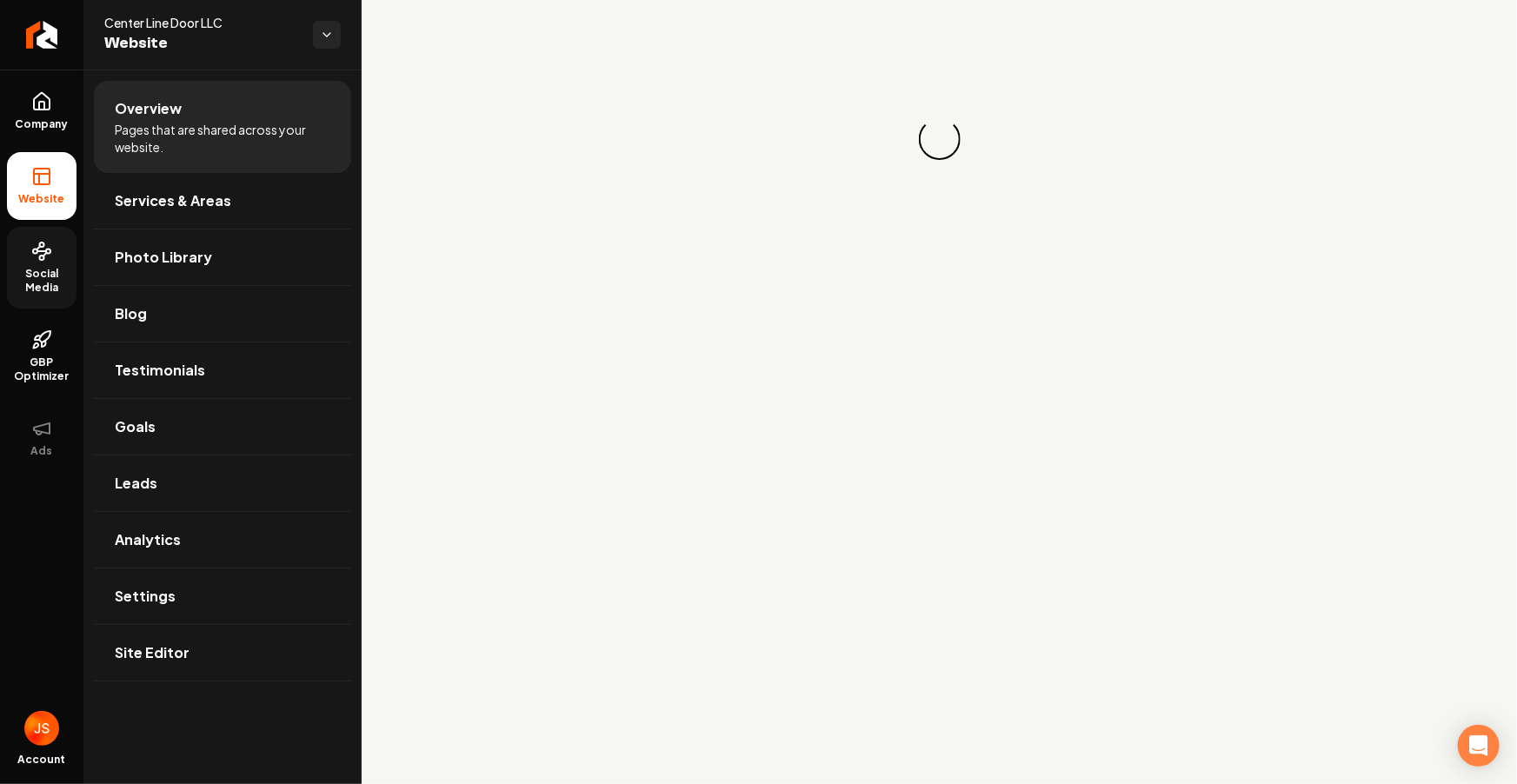
click at [15, 259] on link "Social Media" at bounding box center [42, 268] width 69 height 81
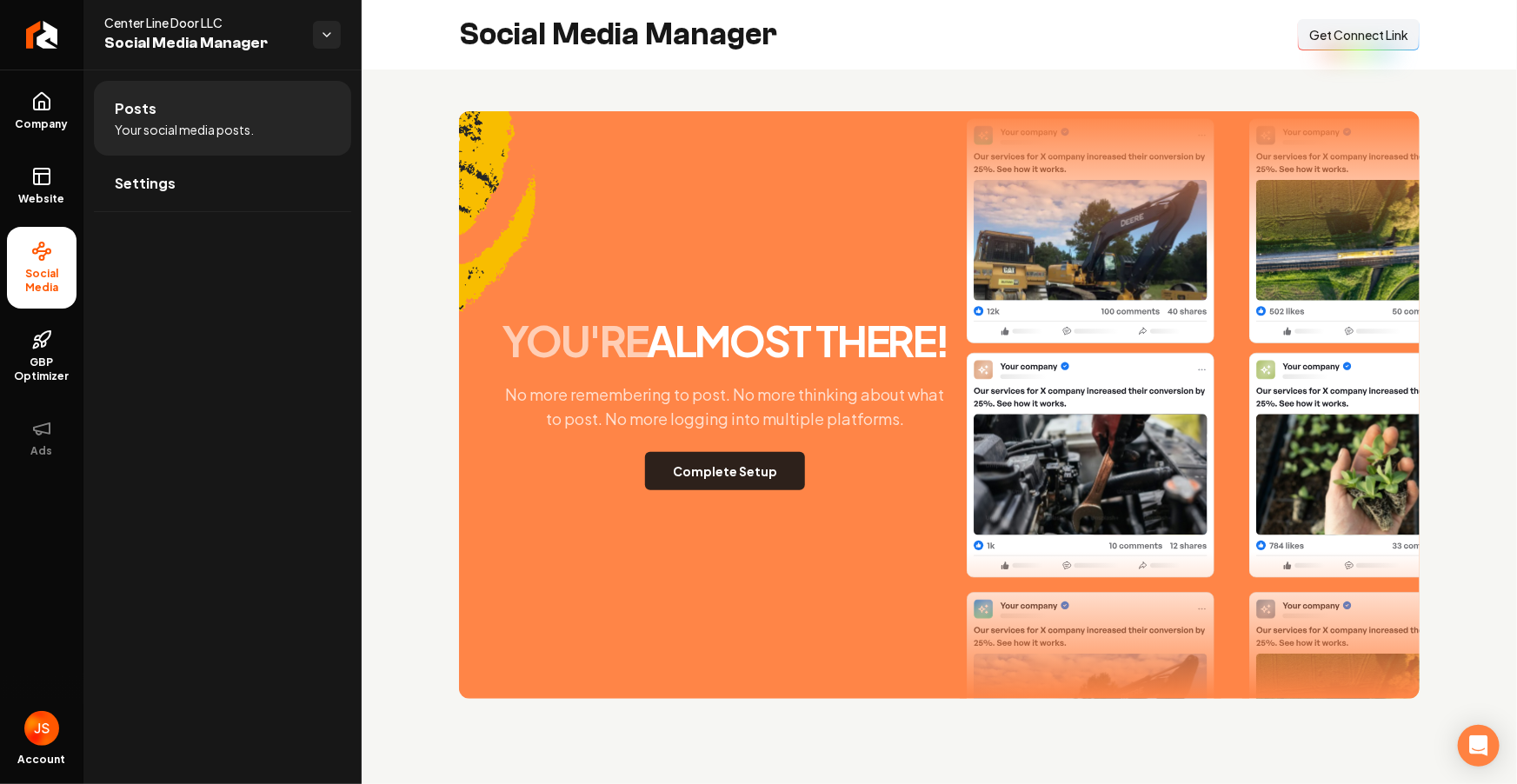
click at [777, 460] on button "Complete Setup" at bounding box center [725, 470] width 160 height 39
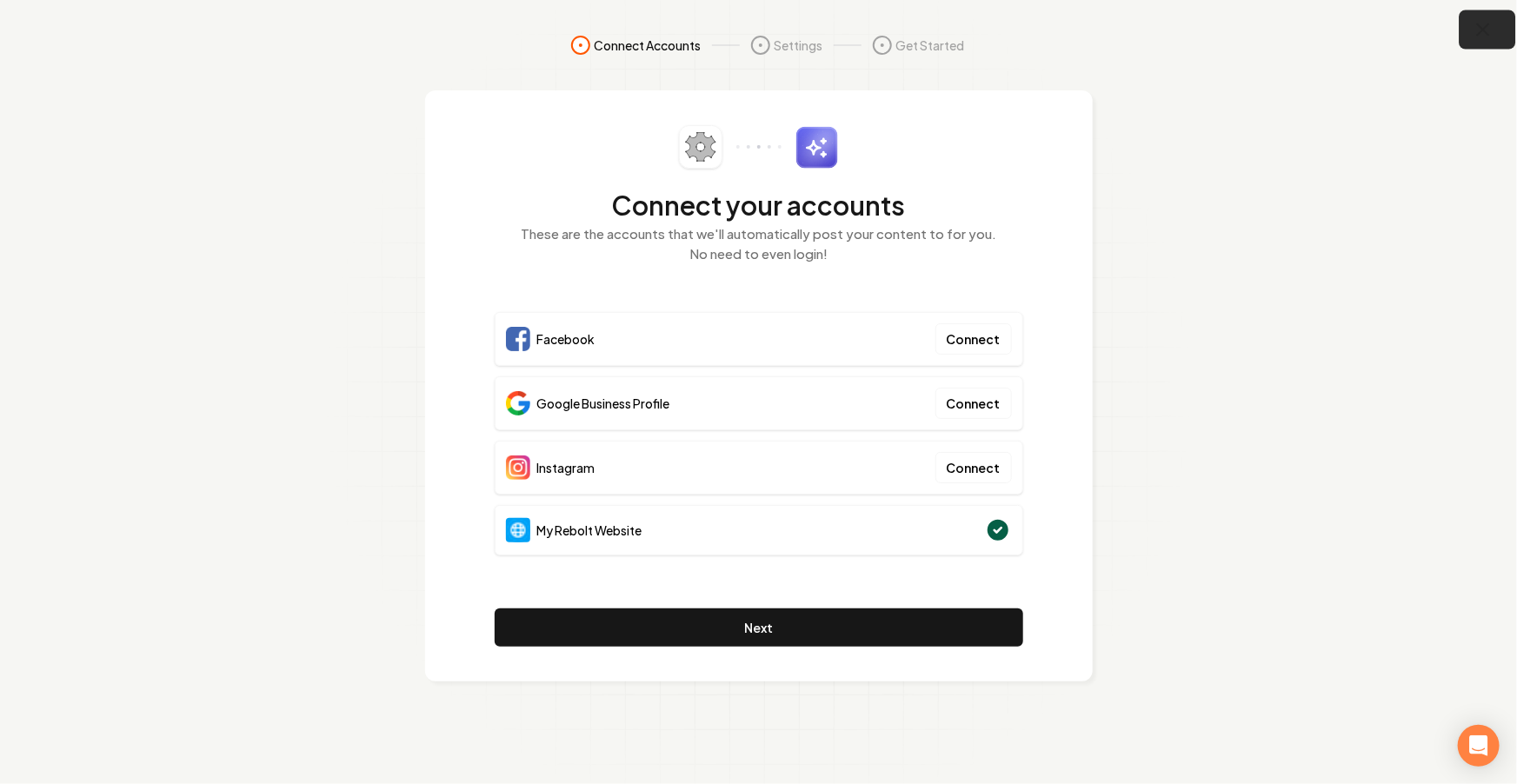
click at [1482, 32] on icon "button" at bounding box center [1483, 30] width 11 height 11
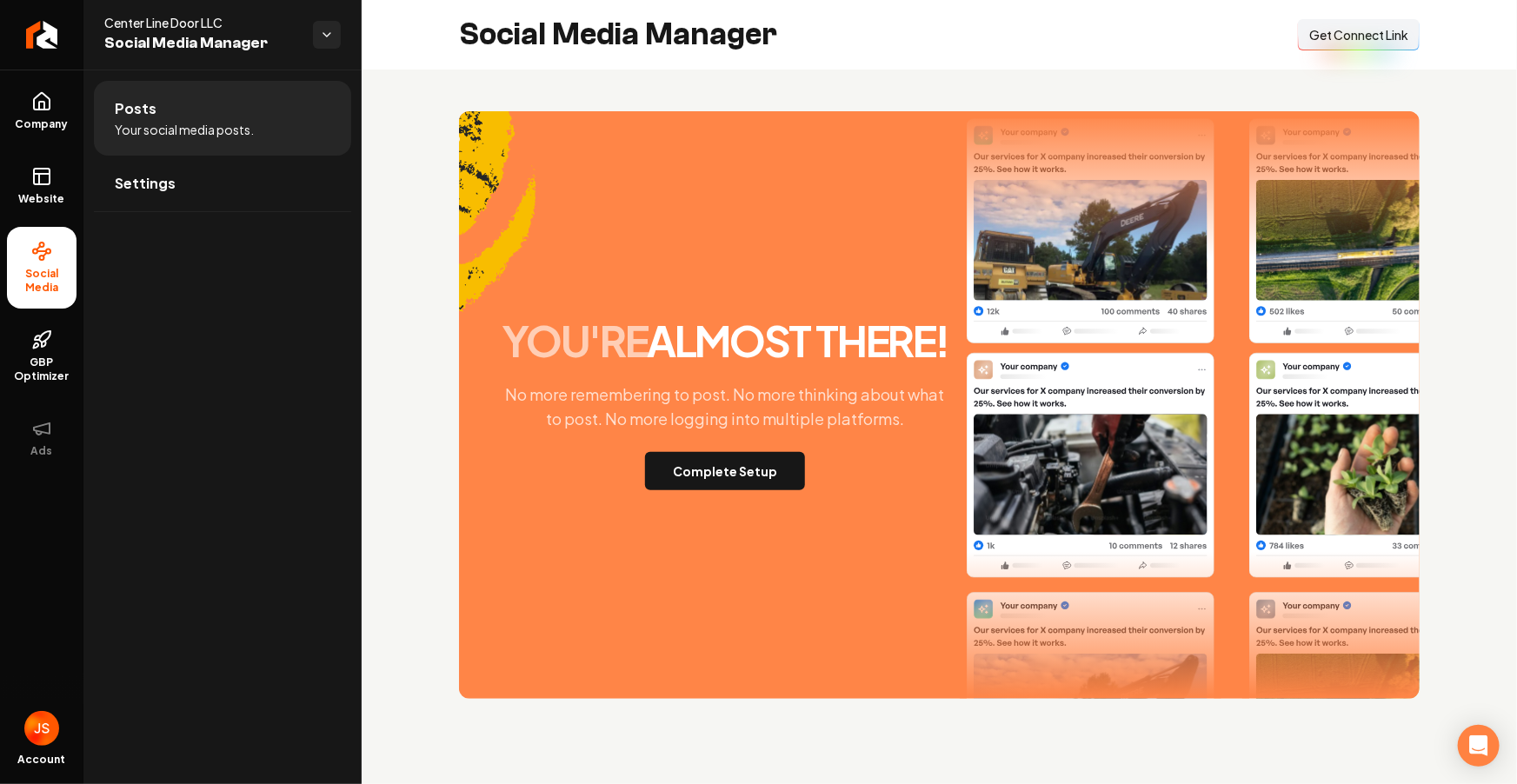
click at [1346, 20] on button "Connect Link Get Connect Link" at bounding box center [1358, 35] width 122 height 32
click at [751, 493] on div "you're almost there! No more remembering to post. No more thinking about what t…" at bounding box center [939, 405] width 961 height 588
click at [751, 469] on button "Complete Setup" at bounding box center [725, 470] width 160 height 39
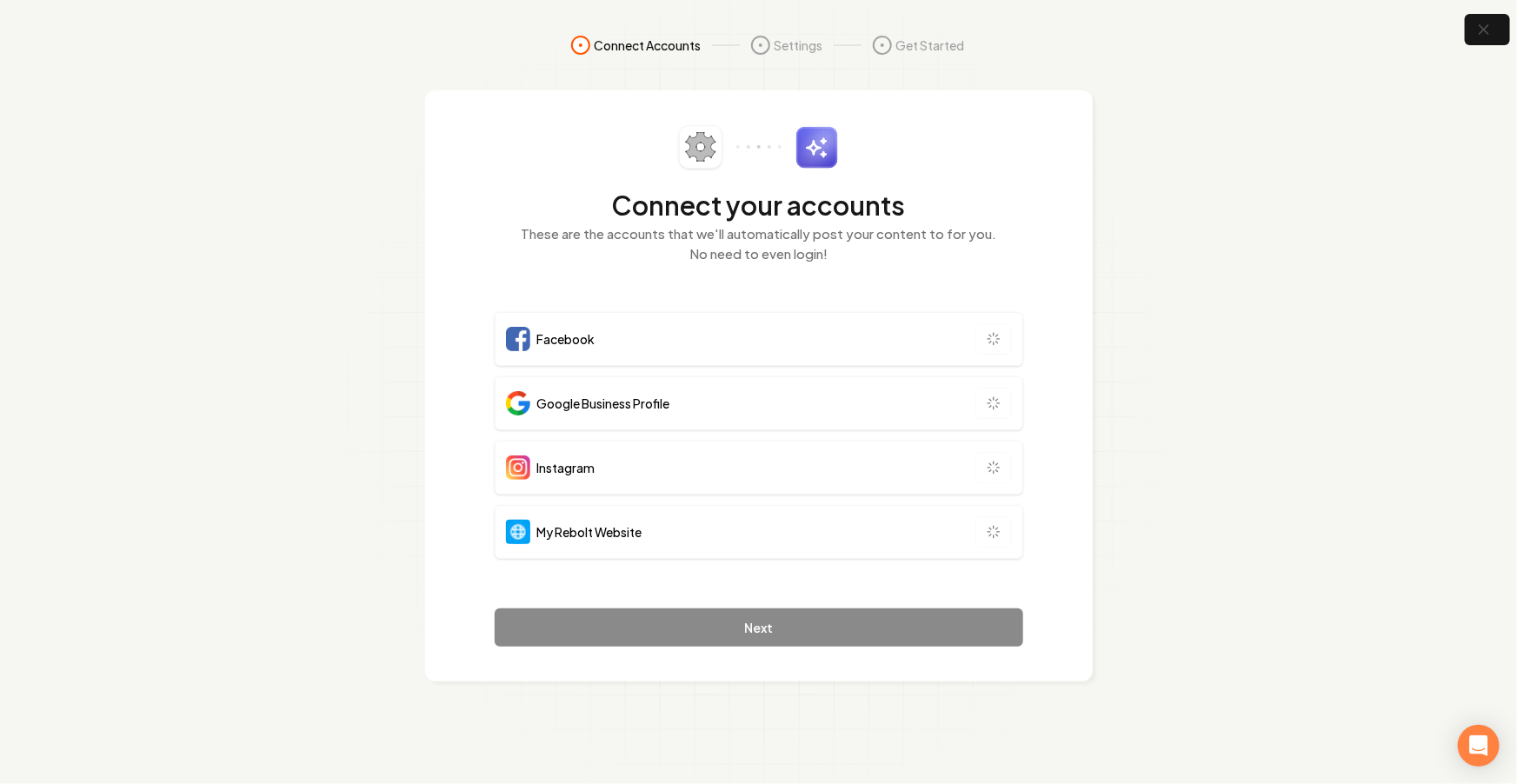
click at [1206, 297] on section "Connect Accounts Settings Get Started Connect your accounts These are the accou…" at bounding box center [758, 392] width 1517 height 784
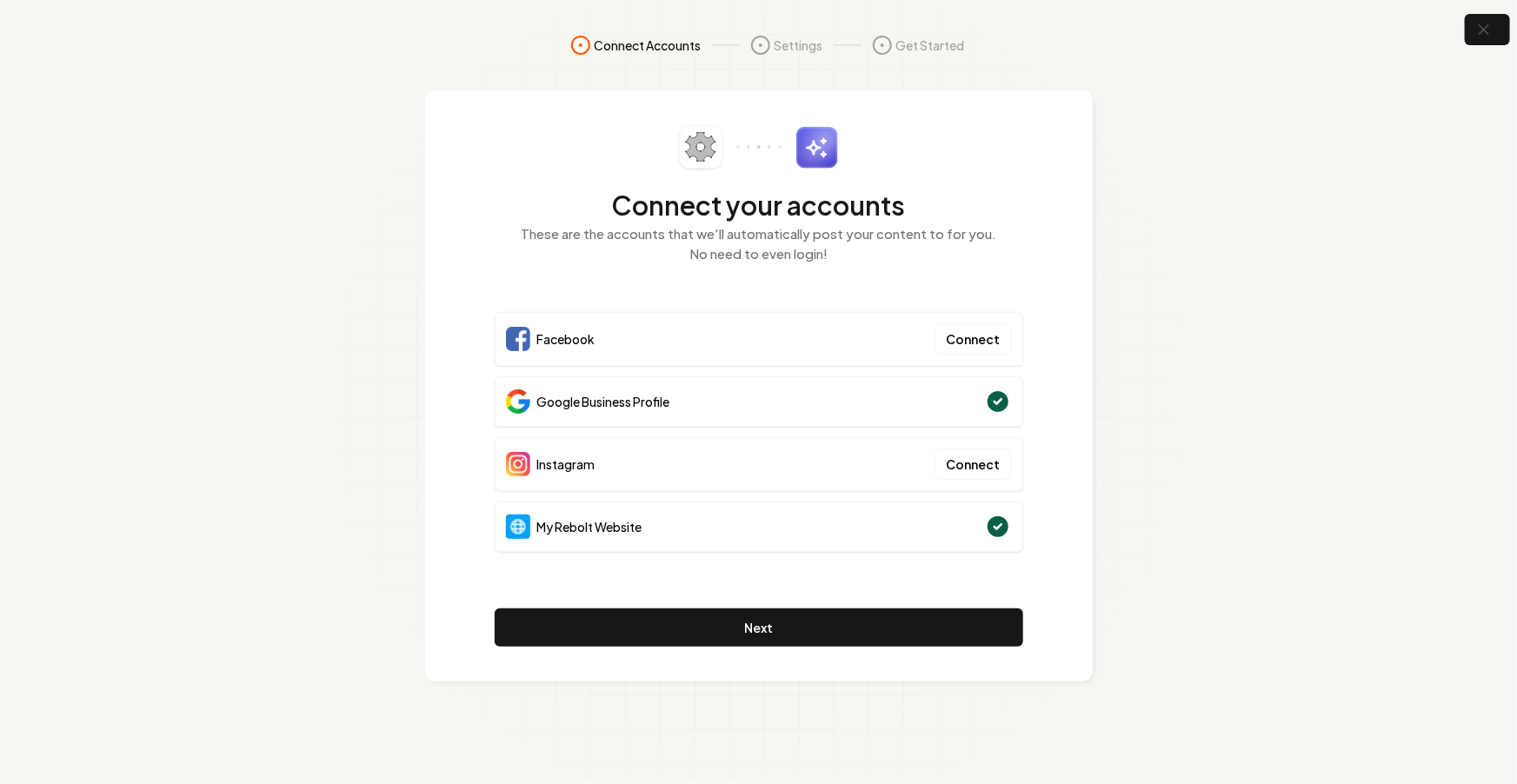
click at [743, 600] on div "Connect your accounts These are the accounts that we'll automatically post your…" at bounding box center [758, 385] width 528 height 521
click at [732, 617] on button "Next" at bounding box center [758, 627] width 528 height 39
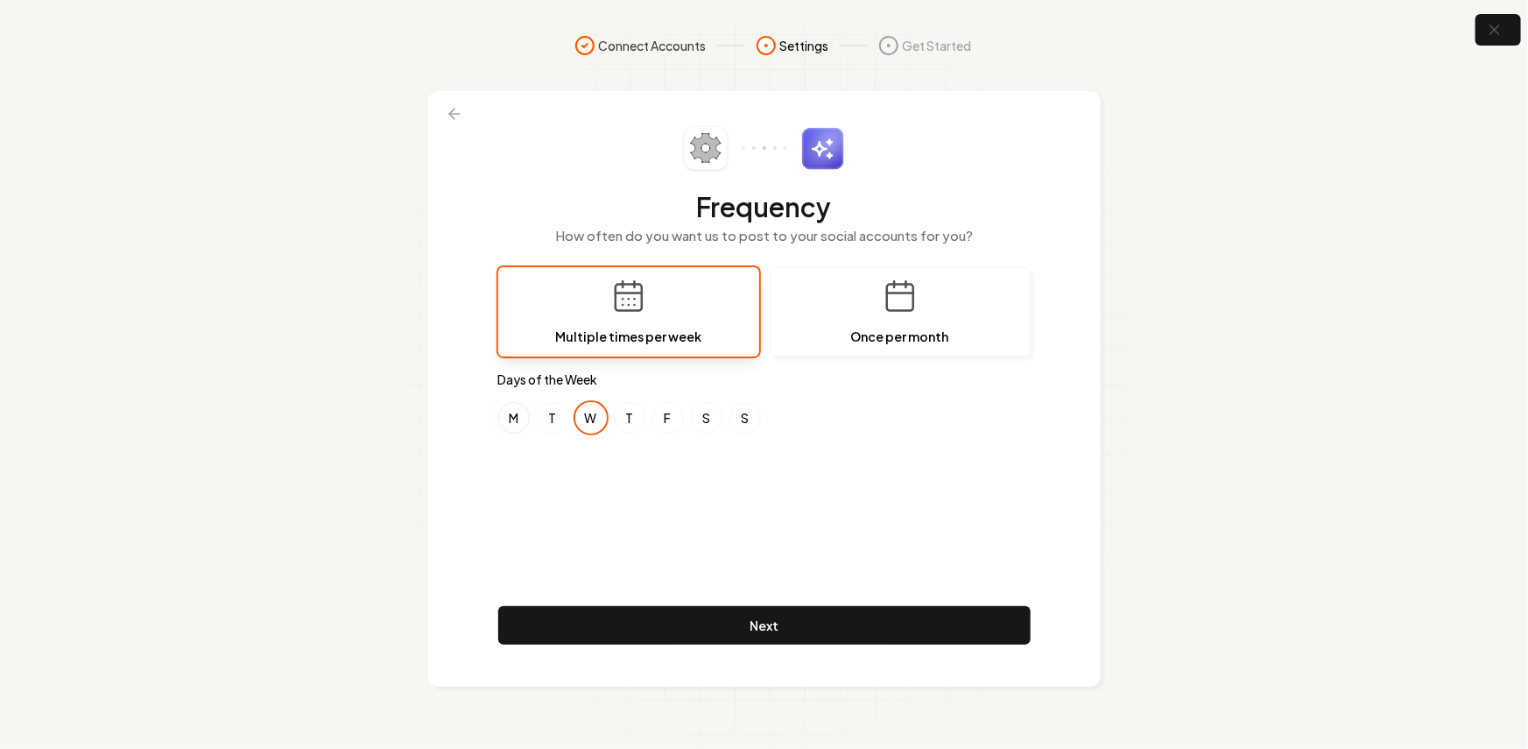
click at [513, 423] on button "M" at bounding box center [514, 418] width 32 height 32
click at [693, 419] on button "S" at bounding box center [707, 418] width 32 height 32
click at [666, 420] on button "F" at bounding box center [668, 418] width 32 height 32
click at [708, 416] on button "S" at bounding box center [707, 418] width 32 height 32
click at [811, 487] on div "Frequency How often do you want us to post to your social accounts for you? Mul…" at bounding box center [764, 388] width 532 height 525
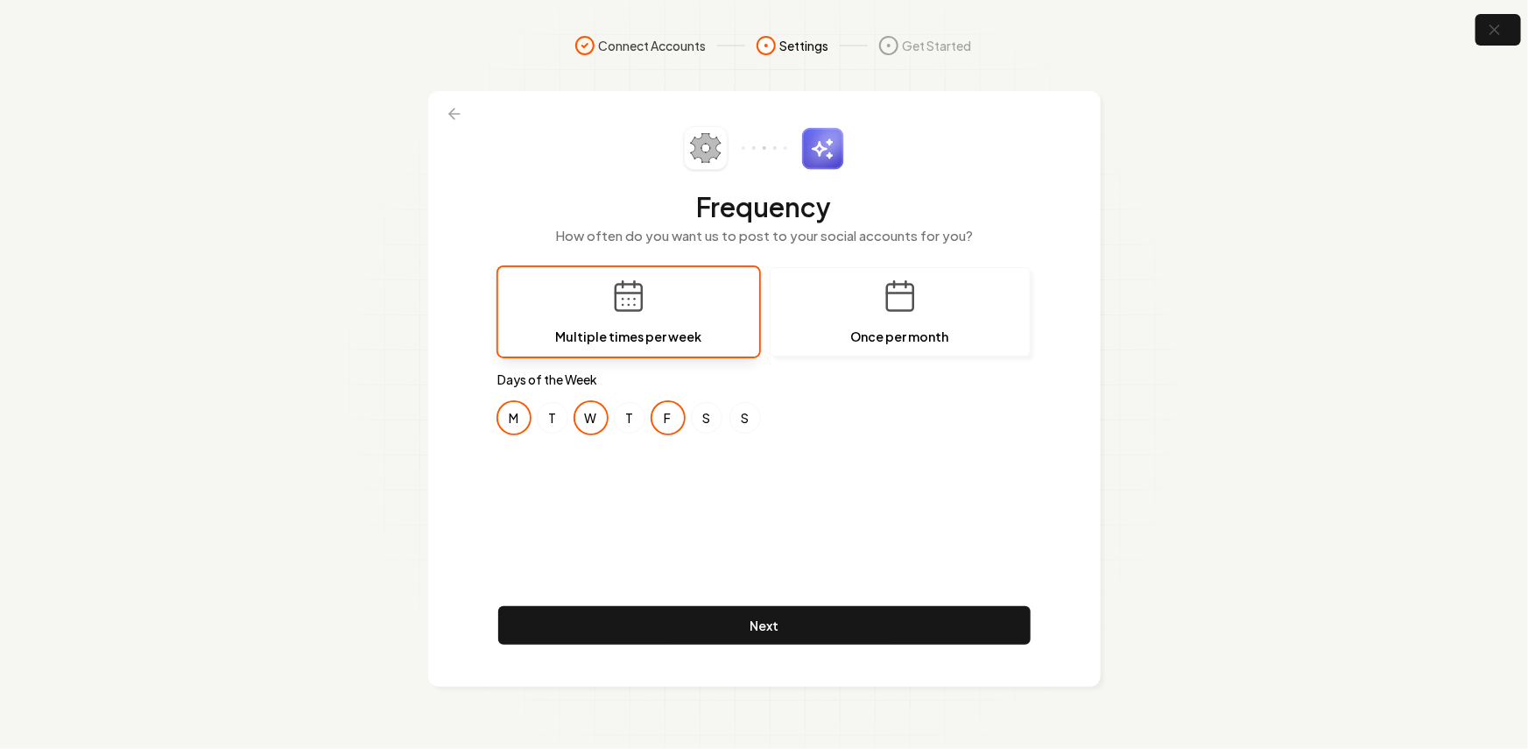
click at [720, 490] on div "Frequency How often do you want us to post to your social accounts for you? Mul…" at bounding box center [764, 388] width 532 height 525
click at [583, 456] on div "Frequency How often do you want us to post to your social accounts for you? Mul…" at bounding box center [764, 388] width 532 height 525
click at [526, 416] on button "M" at bounding box center [514, 418] width 32 height 32
click at [672, 485] on div "Frequency How often do you want us to post to your social accounts for you? Mul…" at bounding box center [764, 388] width 532 height 525
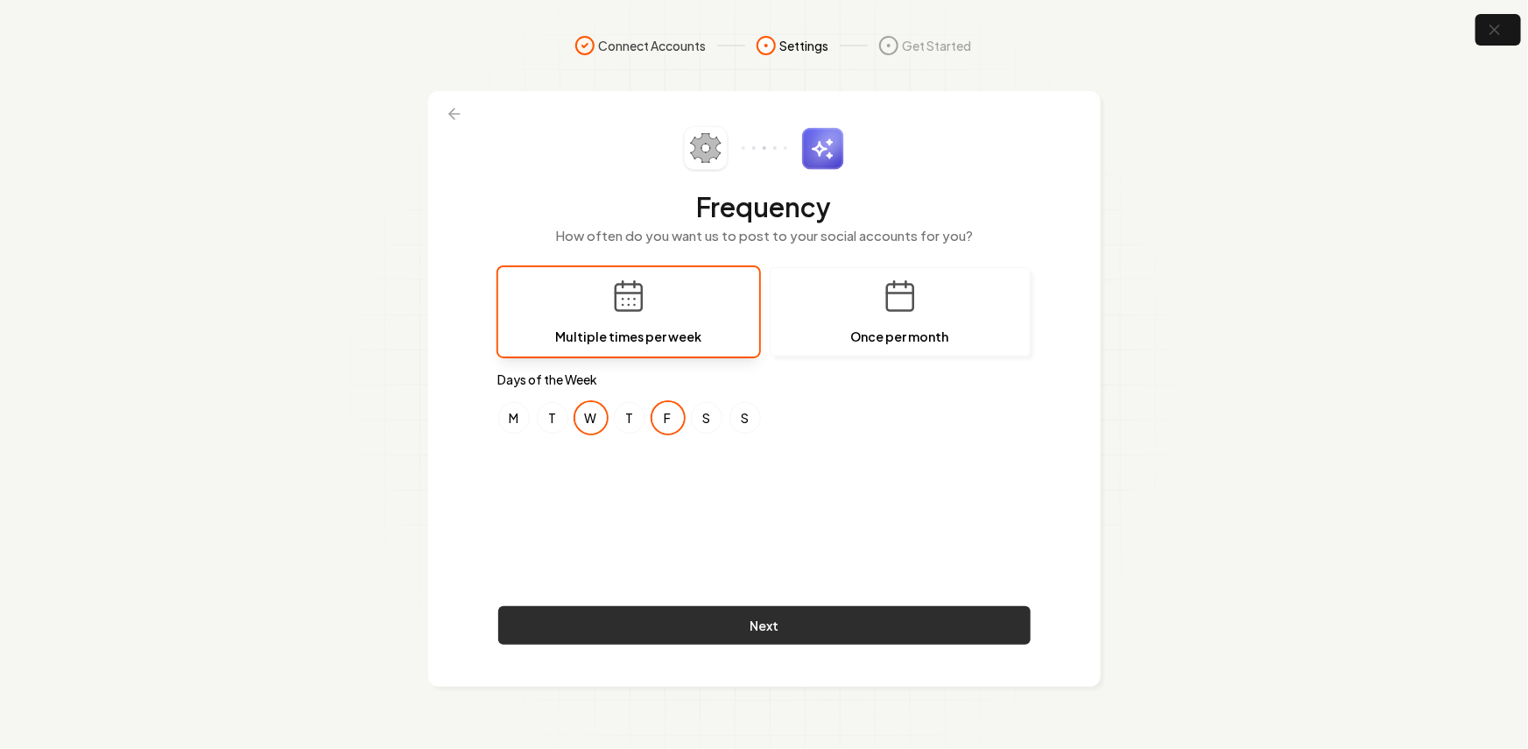
click at [703, 617] on button "Next" at bounding box center [764, 625] width 532 height 39
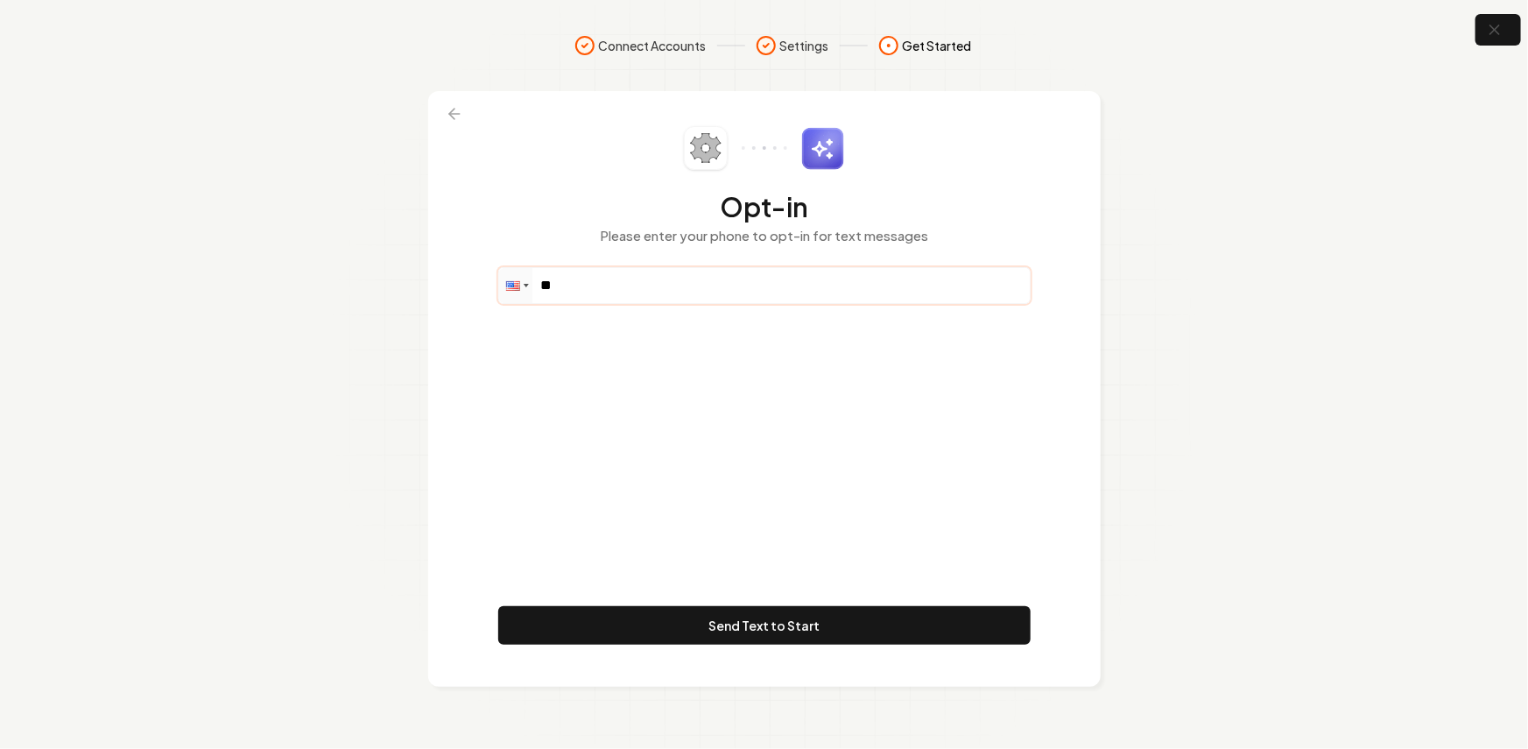
click at [641, 299] on input "**" at bounding box center [764, 285] width 531 height 35
paste input "**********"
type input "**********"
click at [709, 444] on div "**********" at bounding box center [764, 388] width 532 height 525
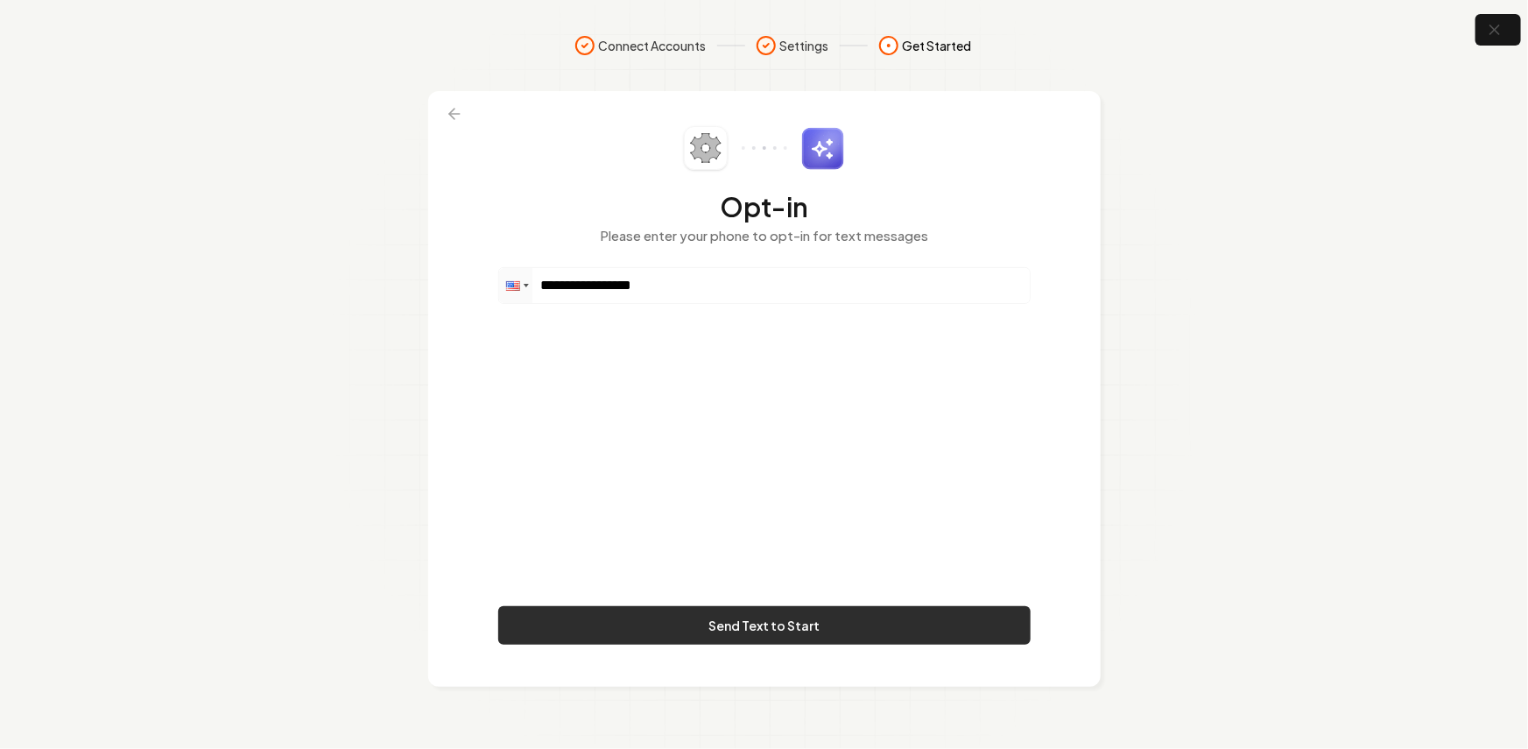
click at [705, 636] on button "Send Text to Start" at bounding box center [764, 625] width 532 height 39
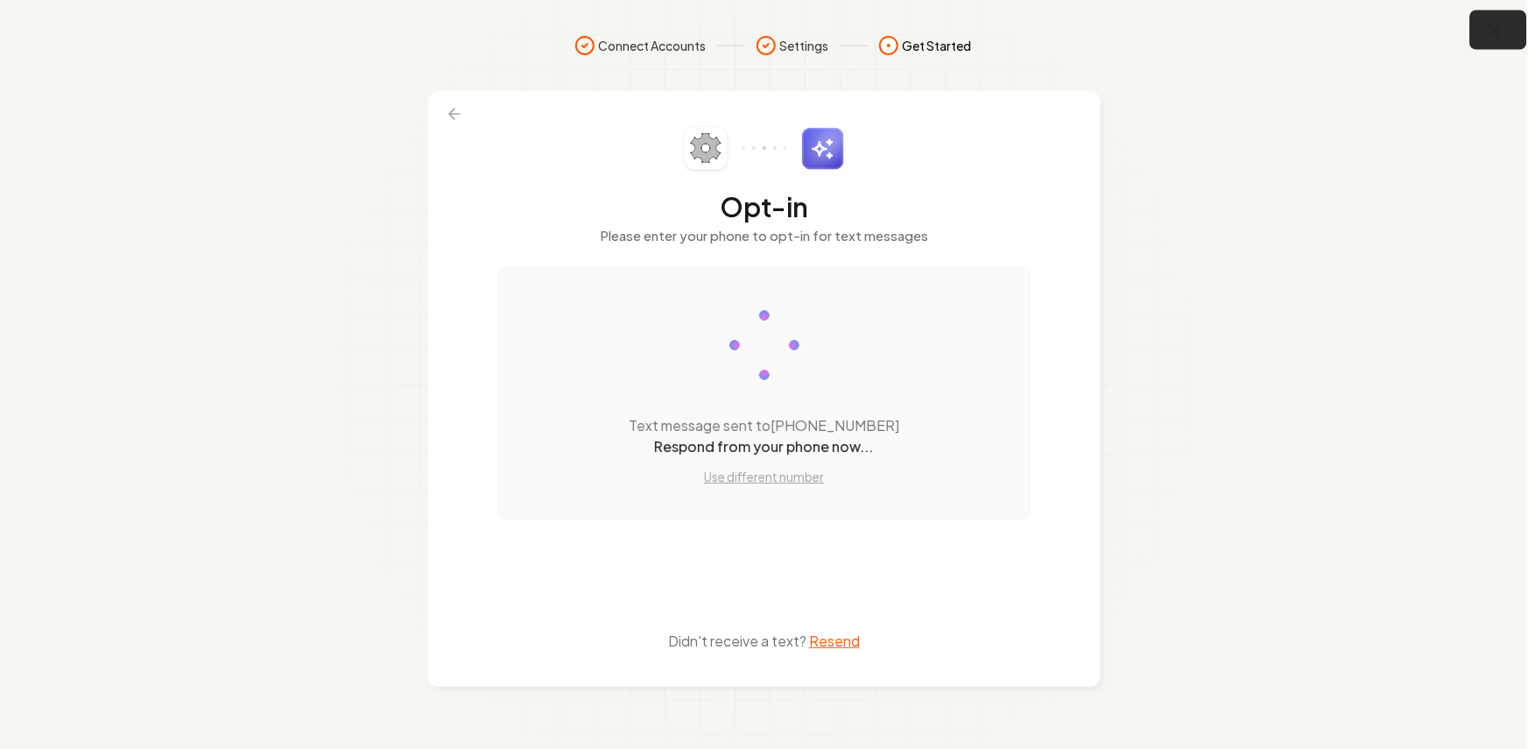
click at [1491, 28] on icon "button" at bounding box center [1494, 30] width 11 height 11
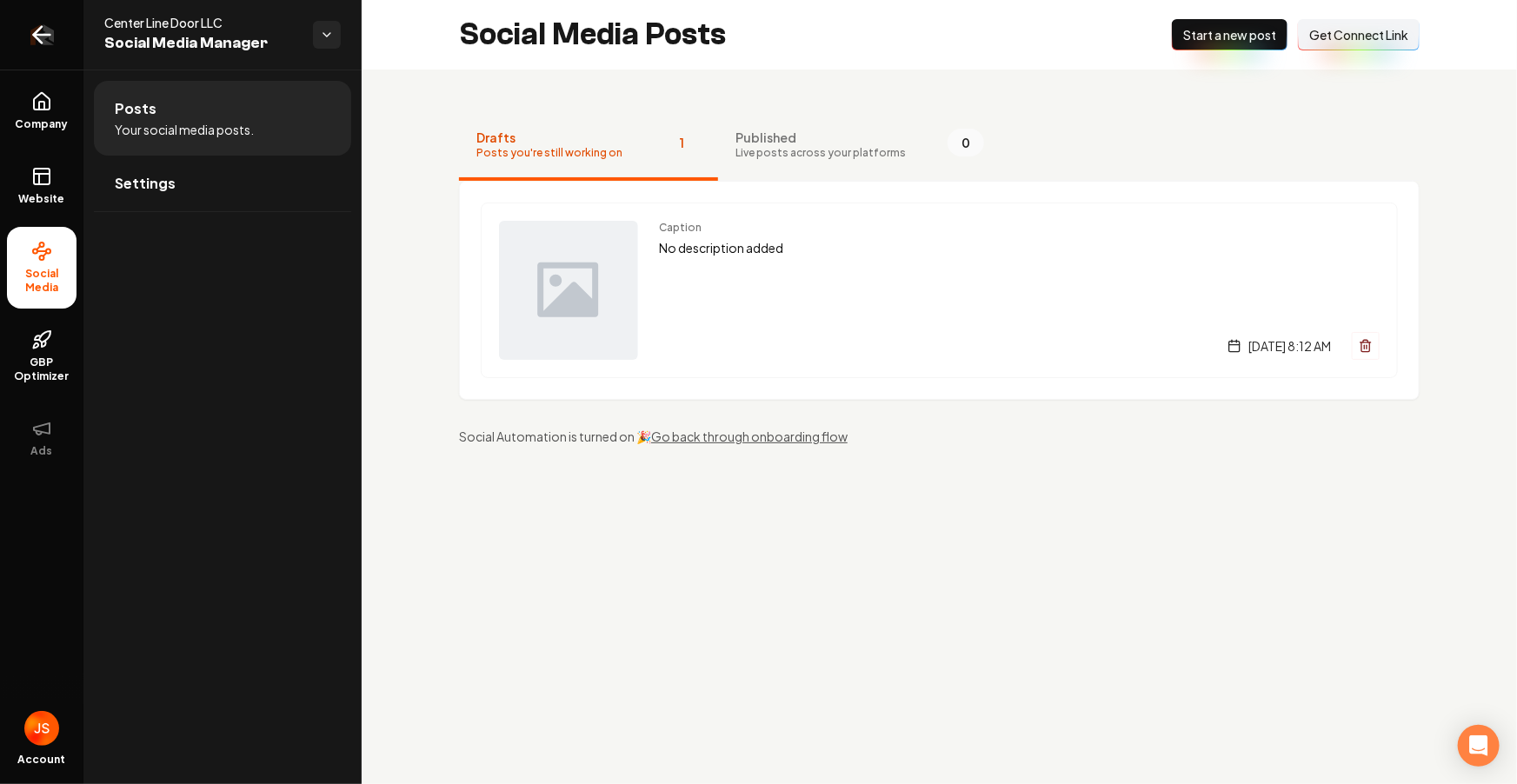
click at [8, 37] on link "Return to dashboard" at bounding box center [42, 35] width 83 height 69
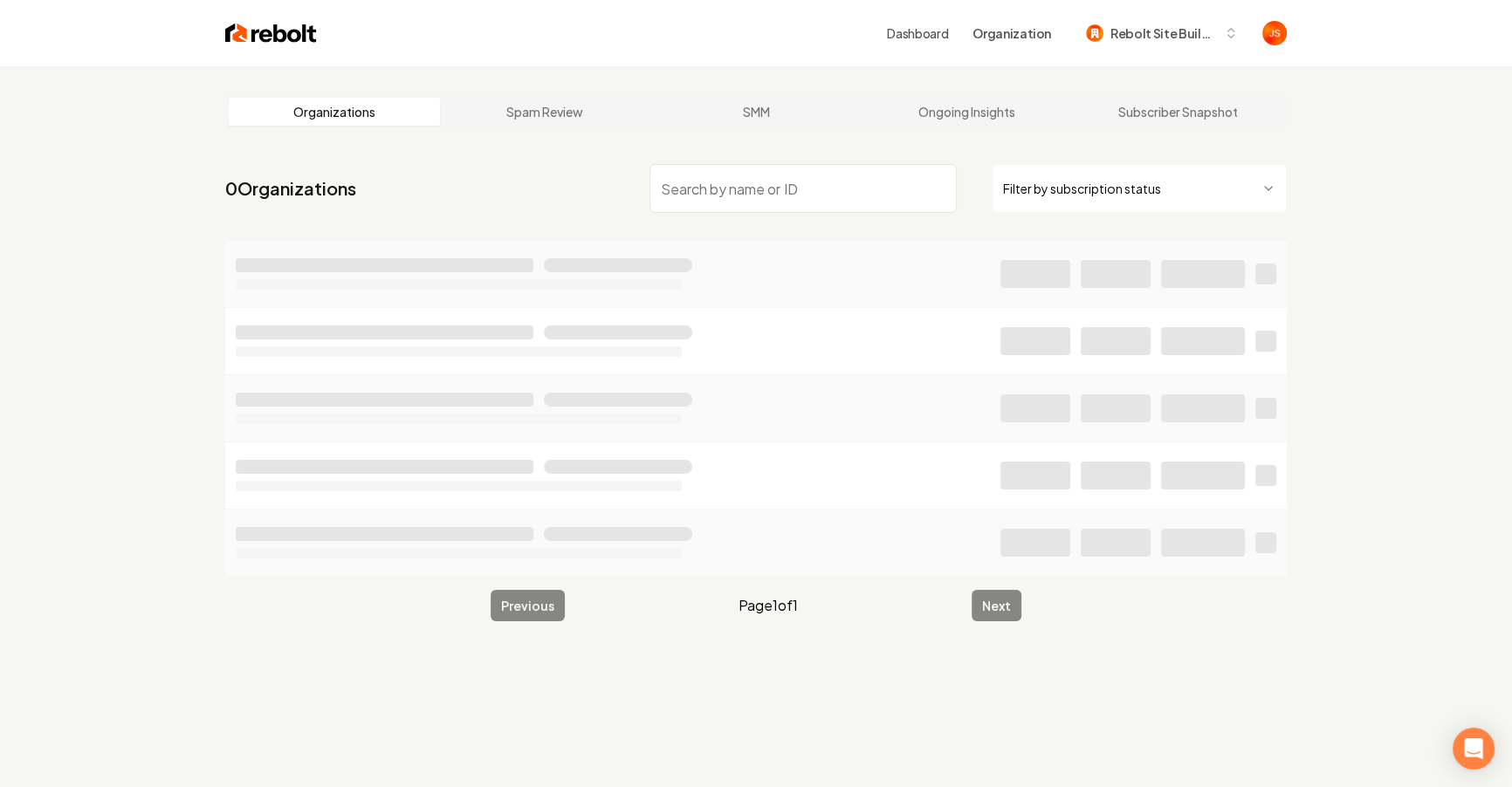
click at [1064, 177] on html "Dashboard Organization Rebolt Site Builder Organizations Spam Review SMM Ongoin…" at bounding box center [756, 394] width 1512 height 787
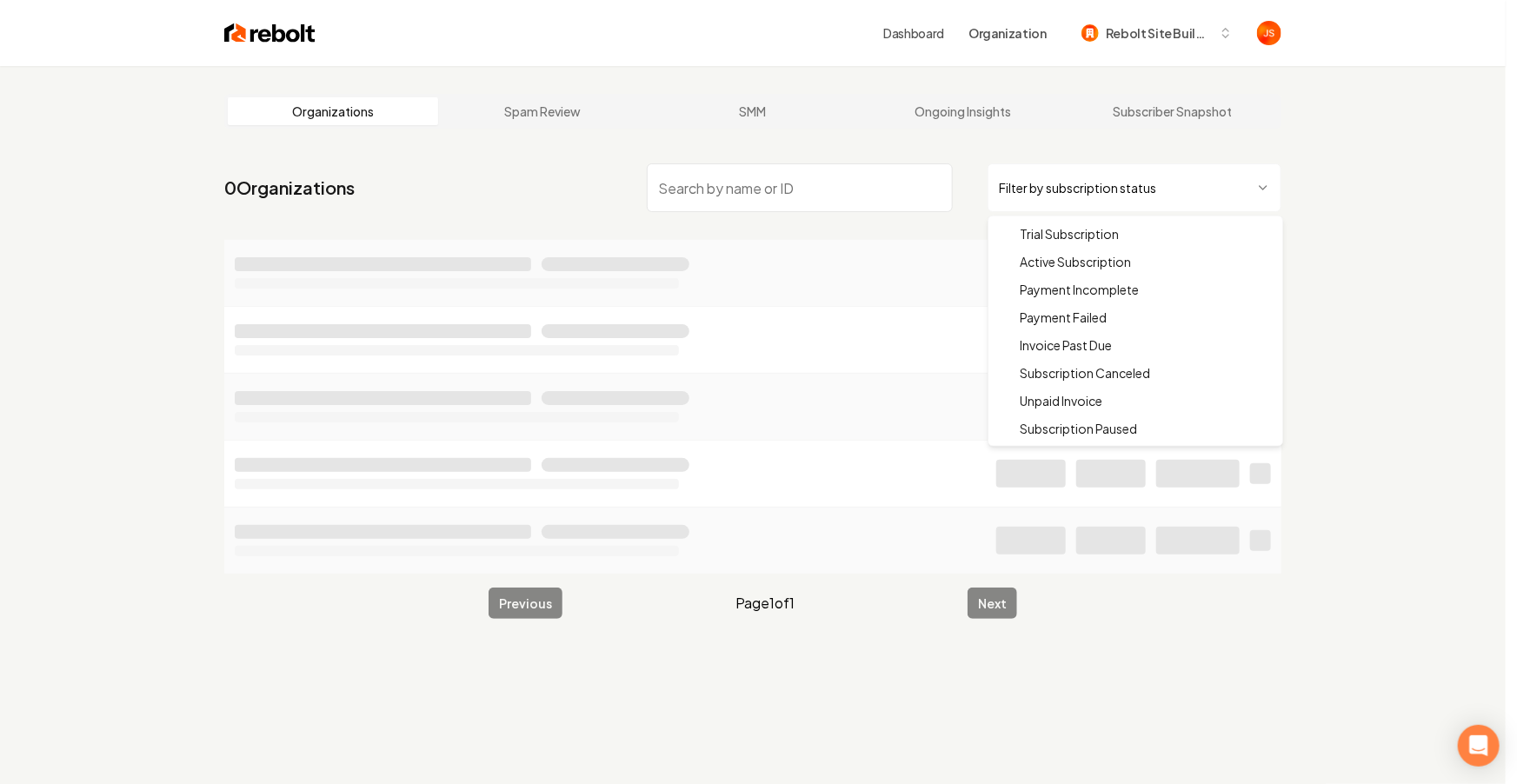
drag, startPoint x: 1049, startPoint y: 253, endPoint x: 873, endPoint y: 219, distance: 179.3
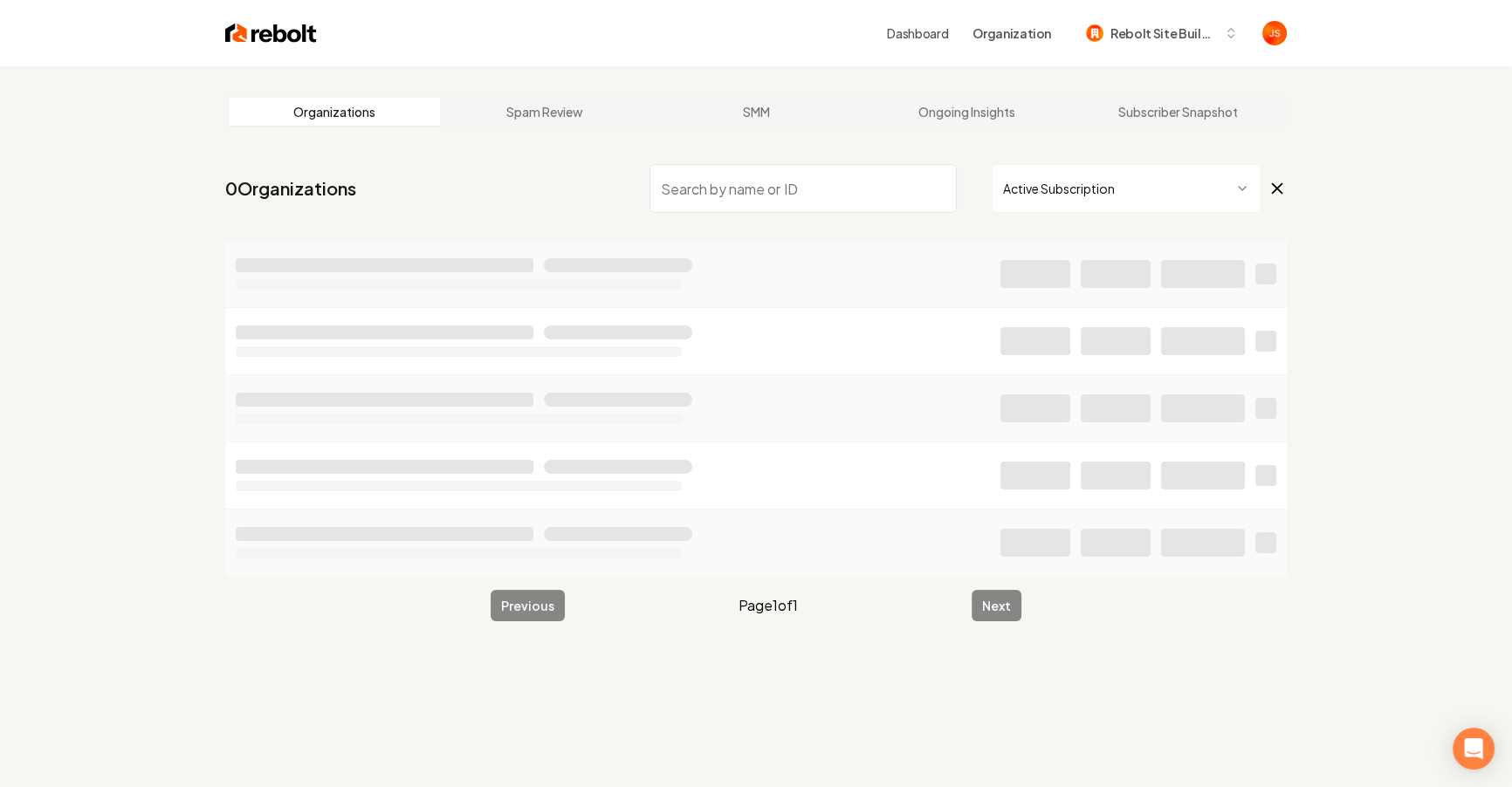
click at [868, 200] on input "search" at bounding box center [803, 188] width 307 height 49
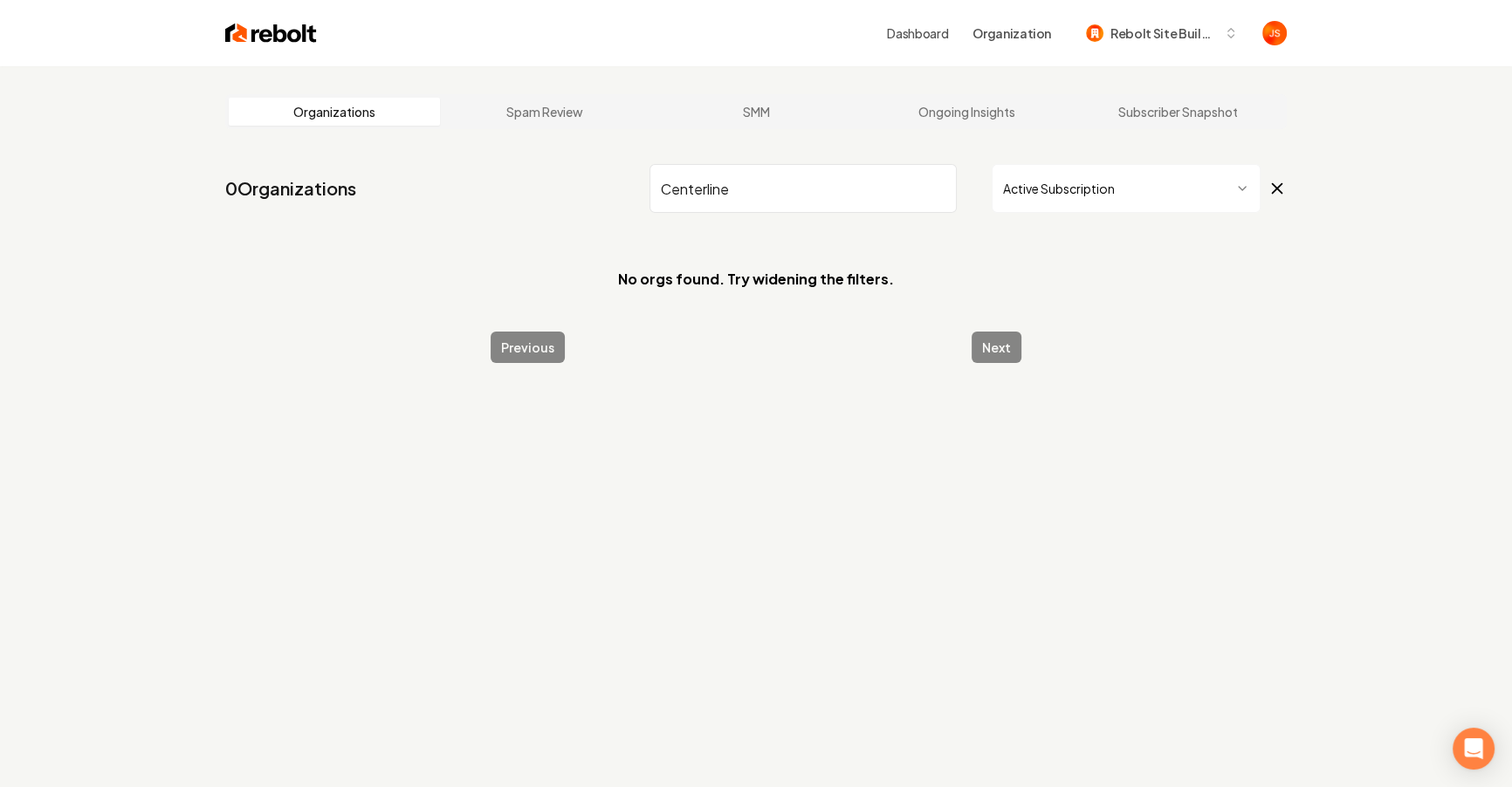
click at [816, 170] on input "Centerline" at bounding box center [803, 188] width 307 height 49
click at [767, 192] on input "Centerline" at bounding box center [803, 188] width 307 height 49
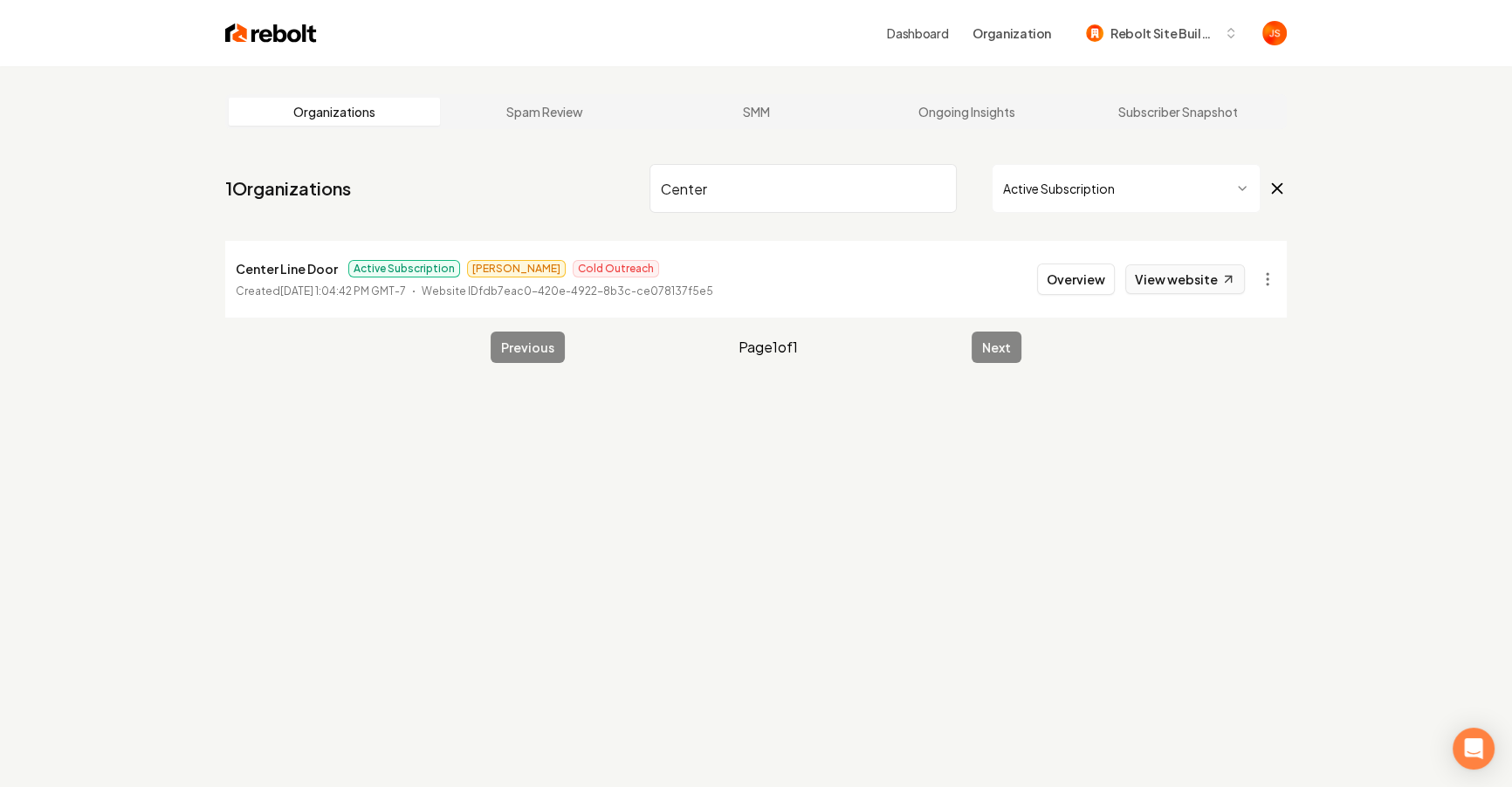
type input "Center"
click at [1169, 277] on link "View website" at bounding box center [1185, 279] width 120 height 30
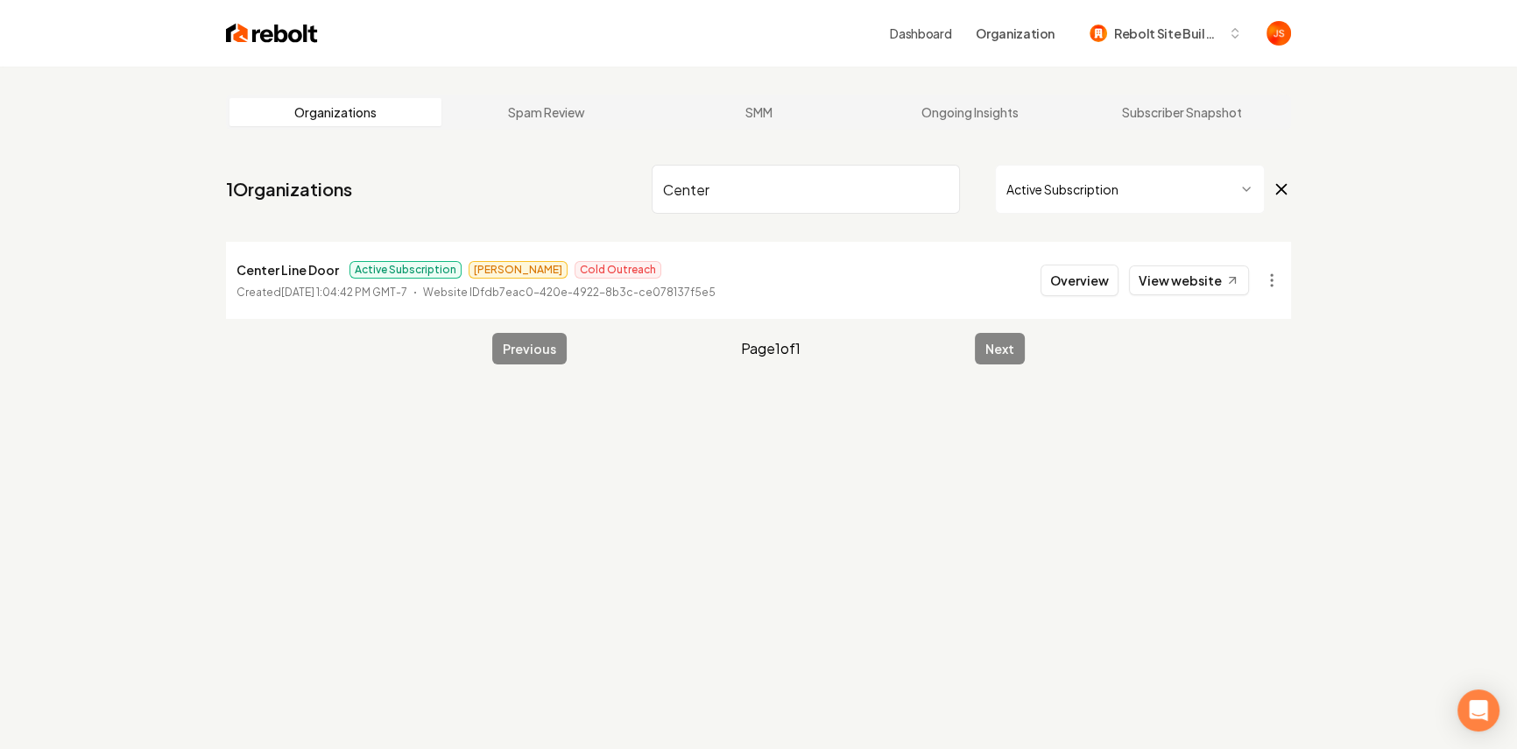
click at [964, 192] on div "Center Active Subscription" at bounding box center [971, 189] width 639 height 49
click at [930, 195] on input "Center" at bounding box center [806, 189] width 308 height 49
click at [941, 189] on input "Center" at bounding box center [806, 189] width 308 height 49
type input "Your garage"
click at [1265, 278] on html "Dashboard Organization Rebolt Site Builder Organizations Spam Review SMM Ongoin…" at bounding box center [758, 374] width 1517 height 749
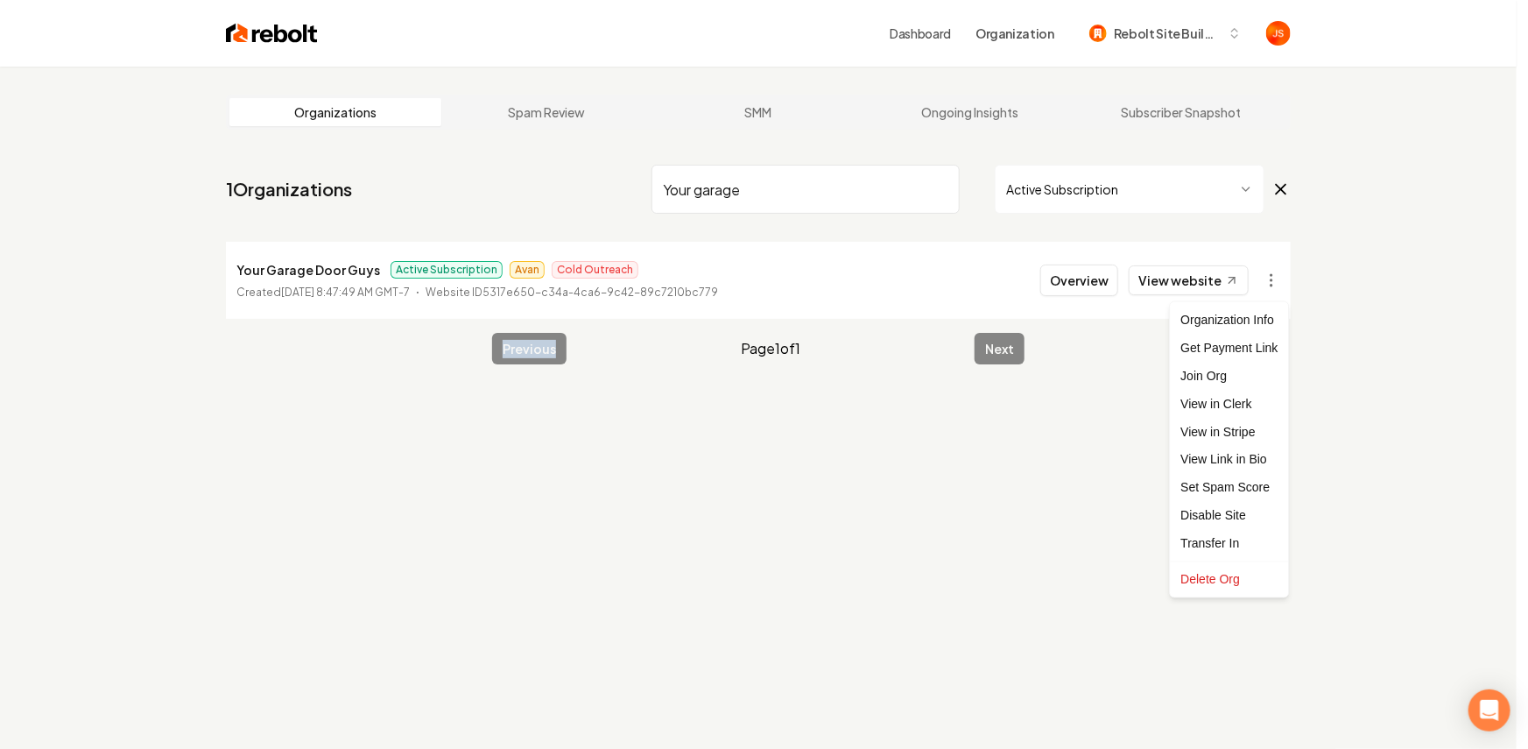
click at [1266, 278] on html "Dashboard Organization Rebolt Site Builder Organizations Spam Review SMM Ongoin…" at bounding box center [764, 374] width 1528 height 749
click at [983, 260] on html "Dashboard Organization Rebolt Site Builder Organizations Spam Review SMM Ongoin…" at bounding box center [764, 374] width 1528 height 749
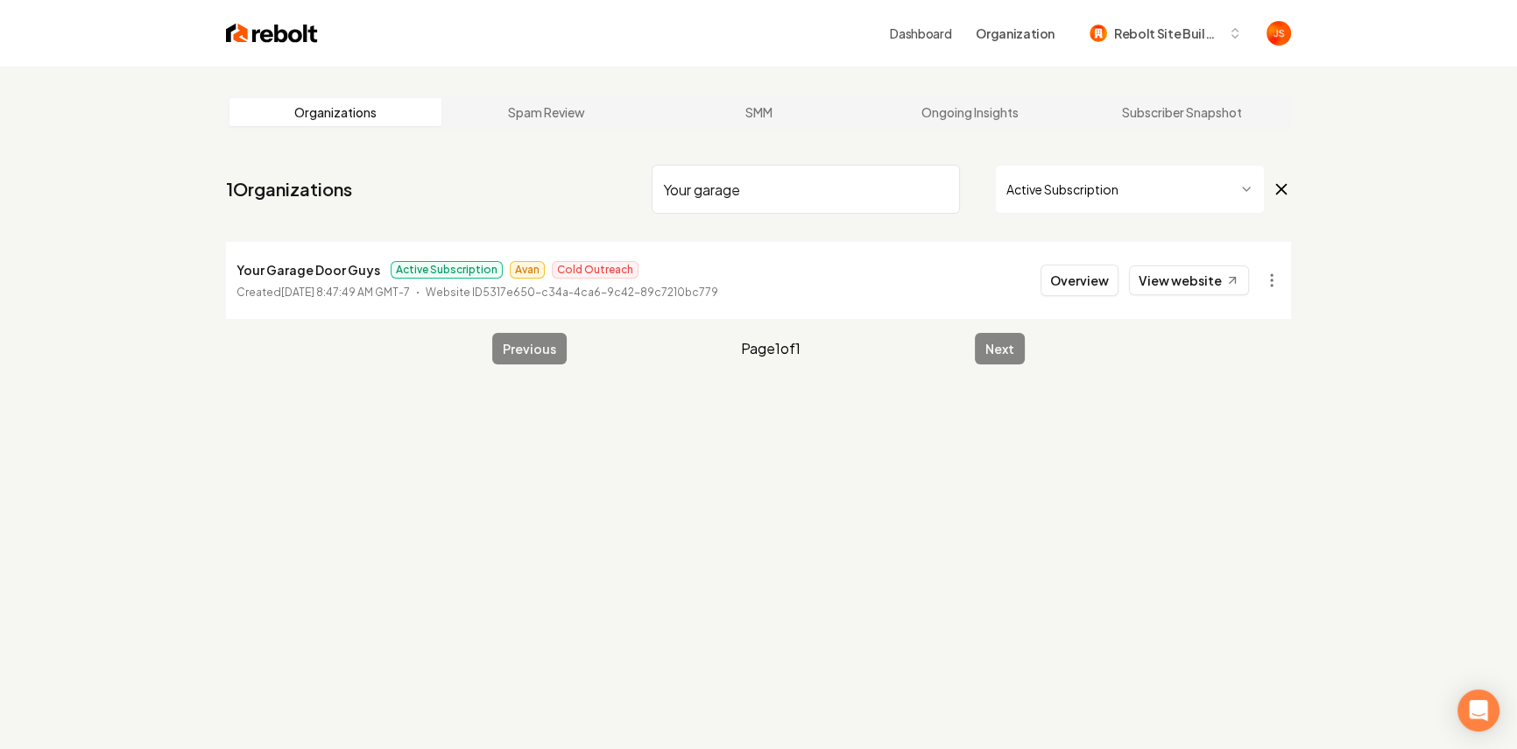
click at [698, 271] on div "Your Garage Door Guys Active Subscription Avan Cold Outreach" at bounding box center [477, 269] width 482 height 21
click at [584, 172] on nav "1 Organizations Your garage Active Subscription" at bounding box center [758, 196] width 1065 height 77
